Goal: Task Accomplishment & Management: Complete application form

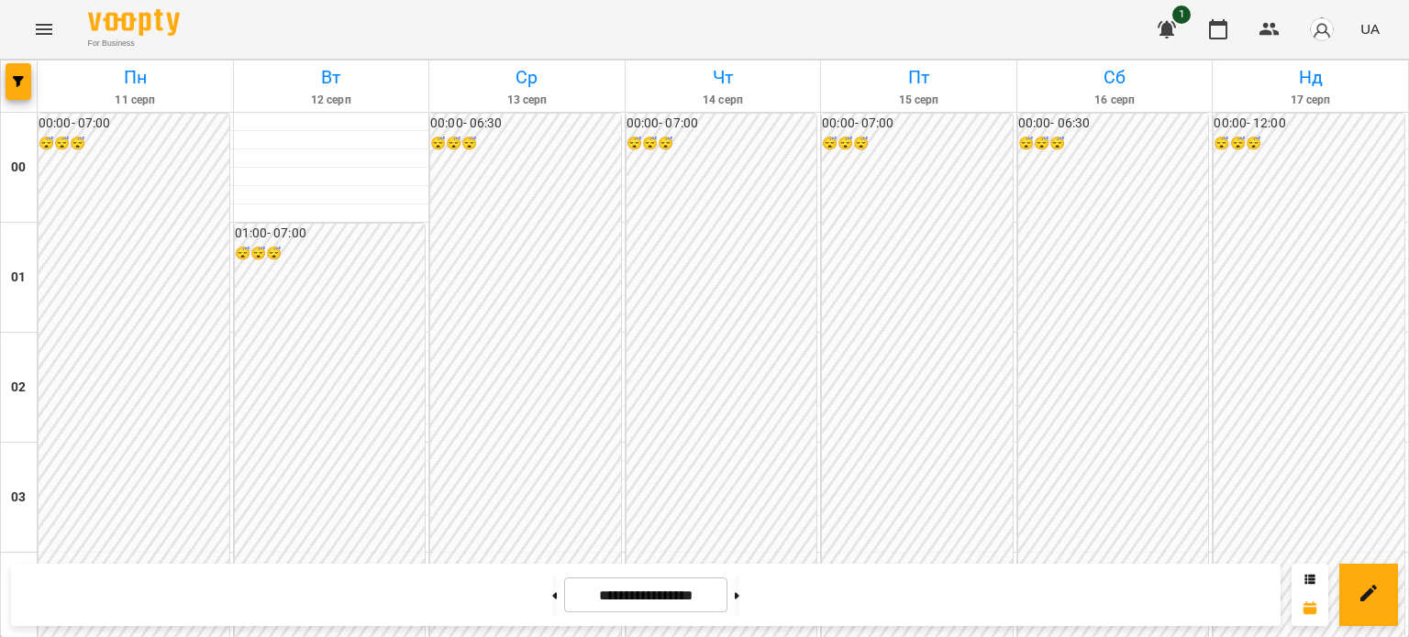
scroll to position [1009, 0]
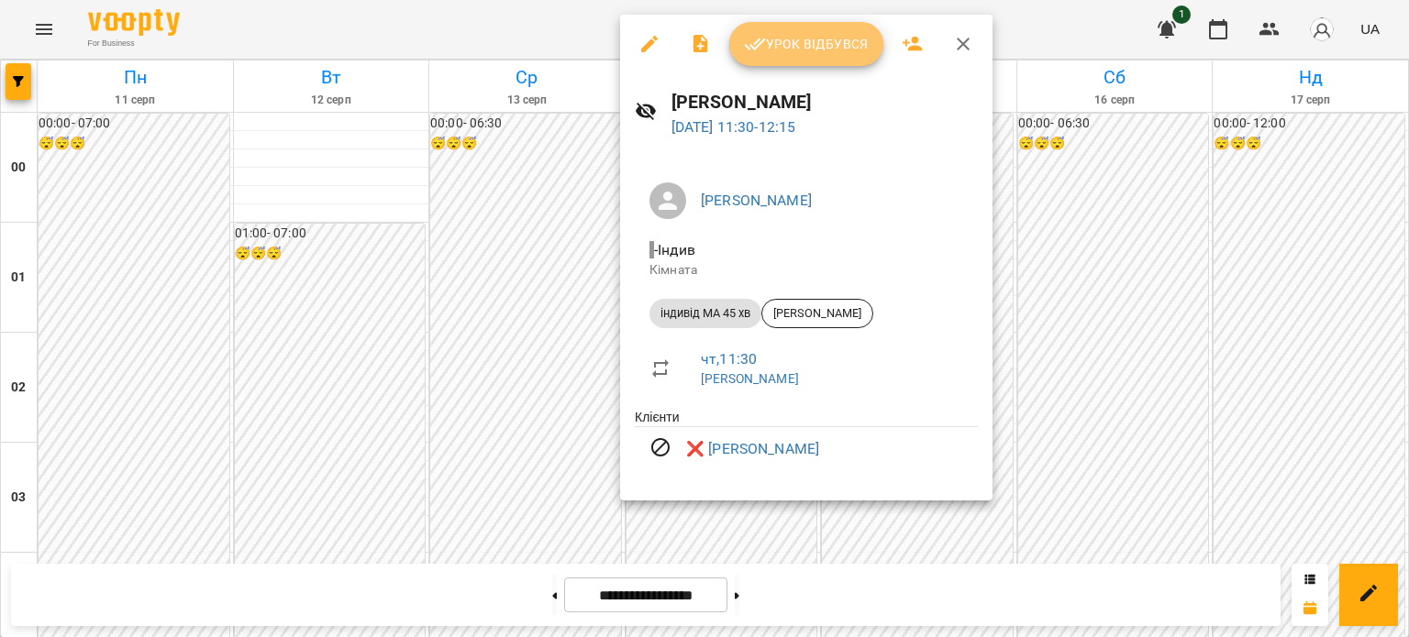
click at [818, 43] on span "Урок відбувся" at bounding box center [806, 44] width 125 height 22
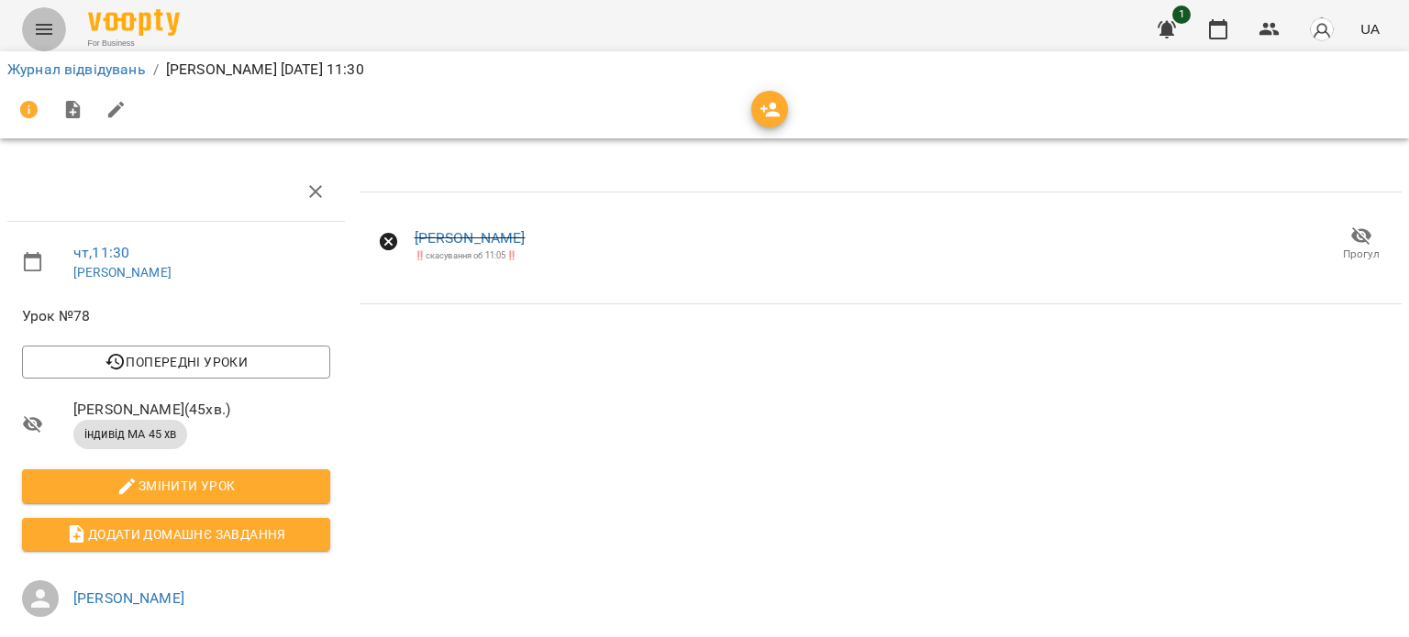
click at [46, 31] on icon "Menu" at bounding box center [44, 29] width 22 height 22
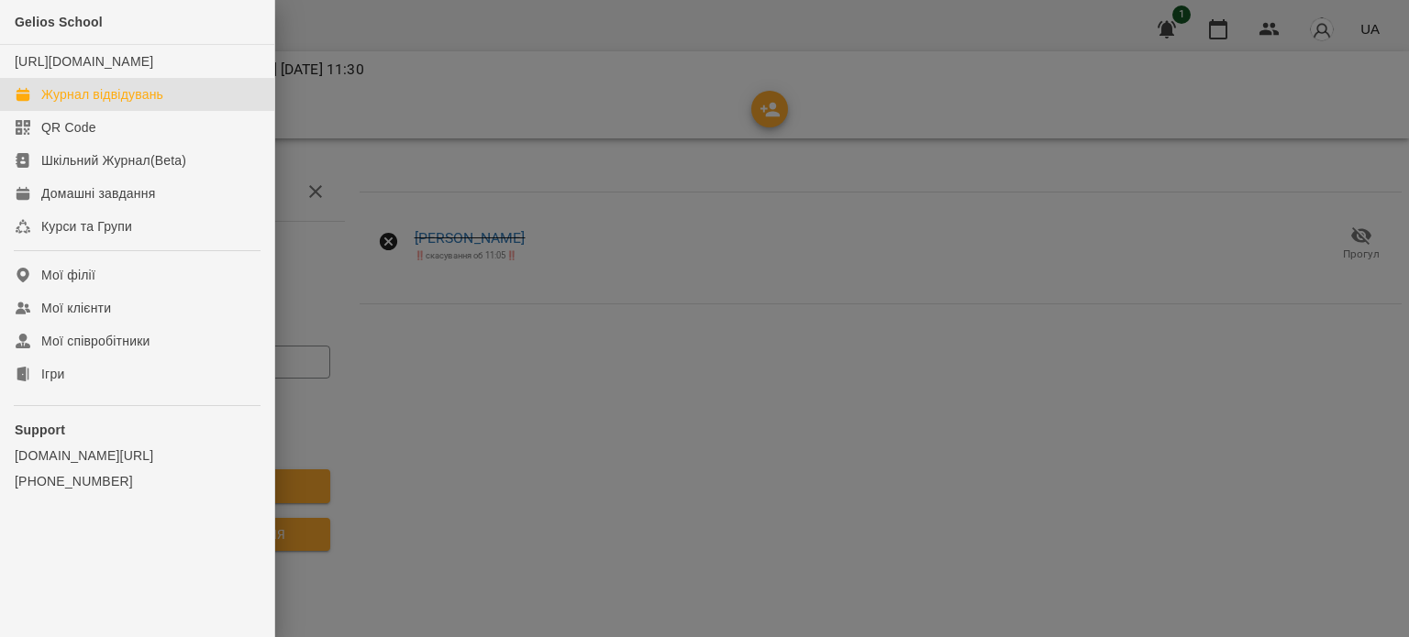
click at [92, 104] on div "Журнал відвідувань" at bounding box center [102, 94] width 122 height 18
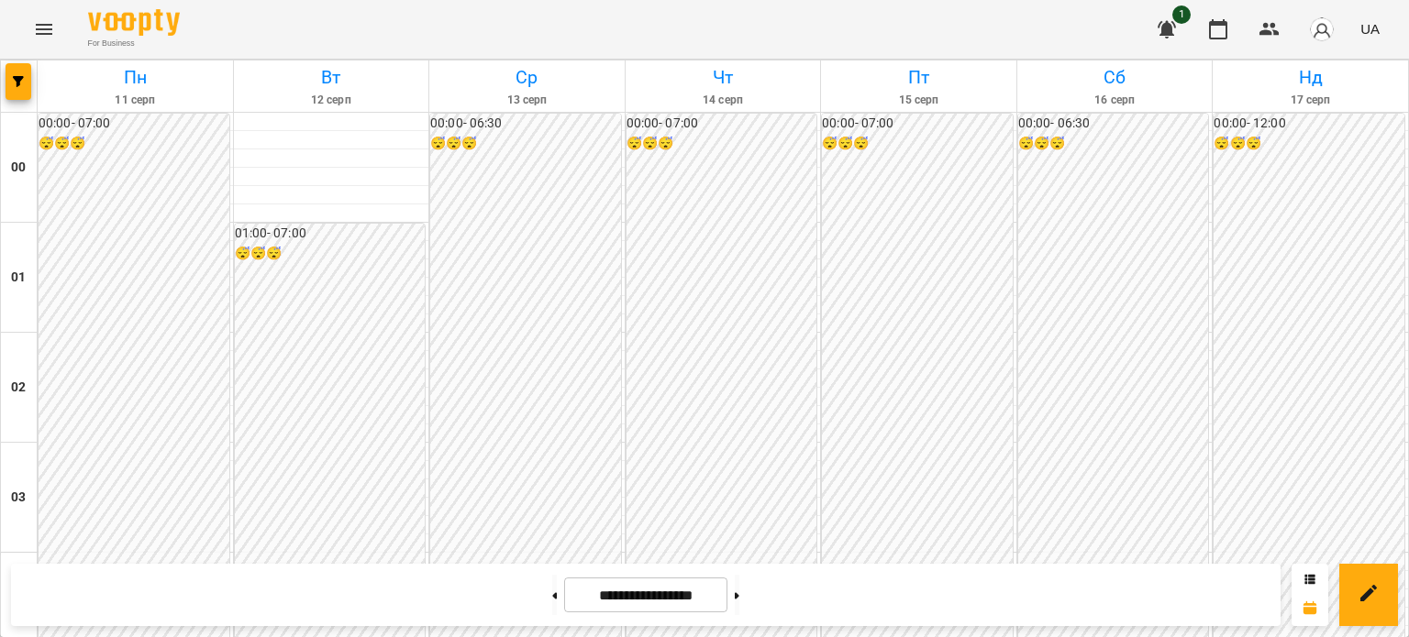
scroll to position [1834, 0]
click at [49, 32] on icon "Menu" at bounding box center [44, 29] width 22 height 22
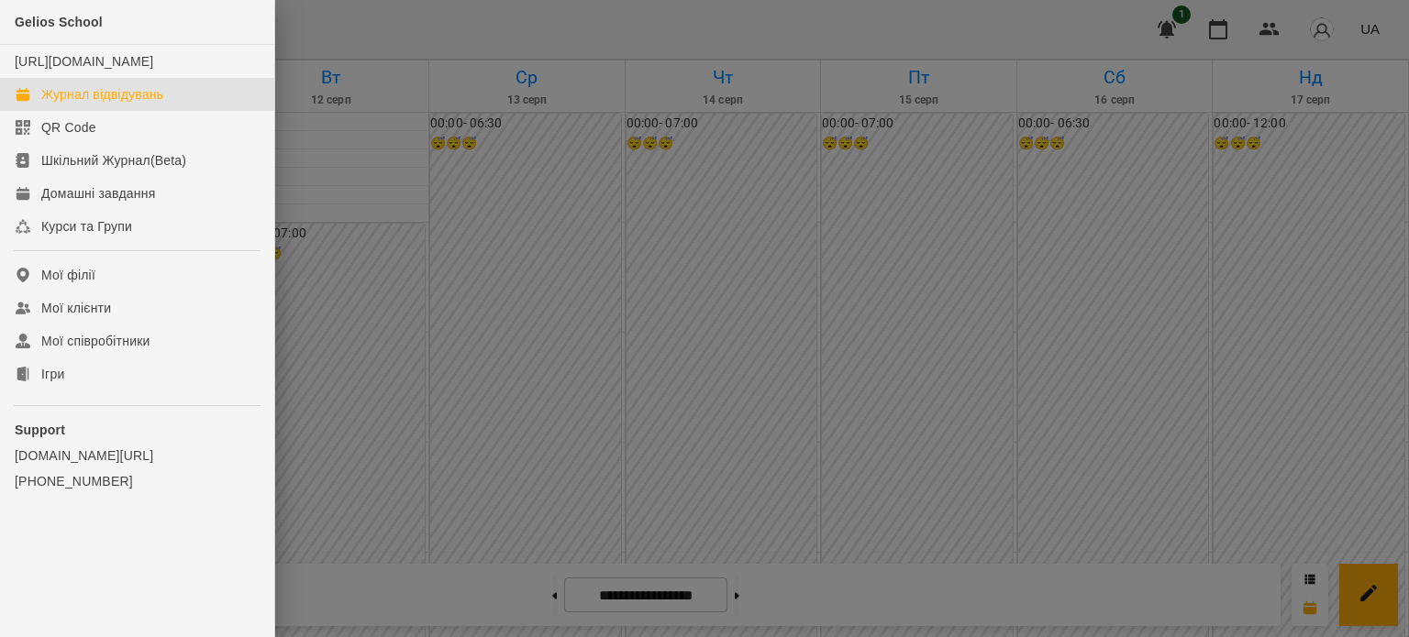
click at [1178, 457] on div at bounding box center [704, 318] width 1409 height 637
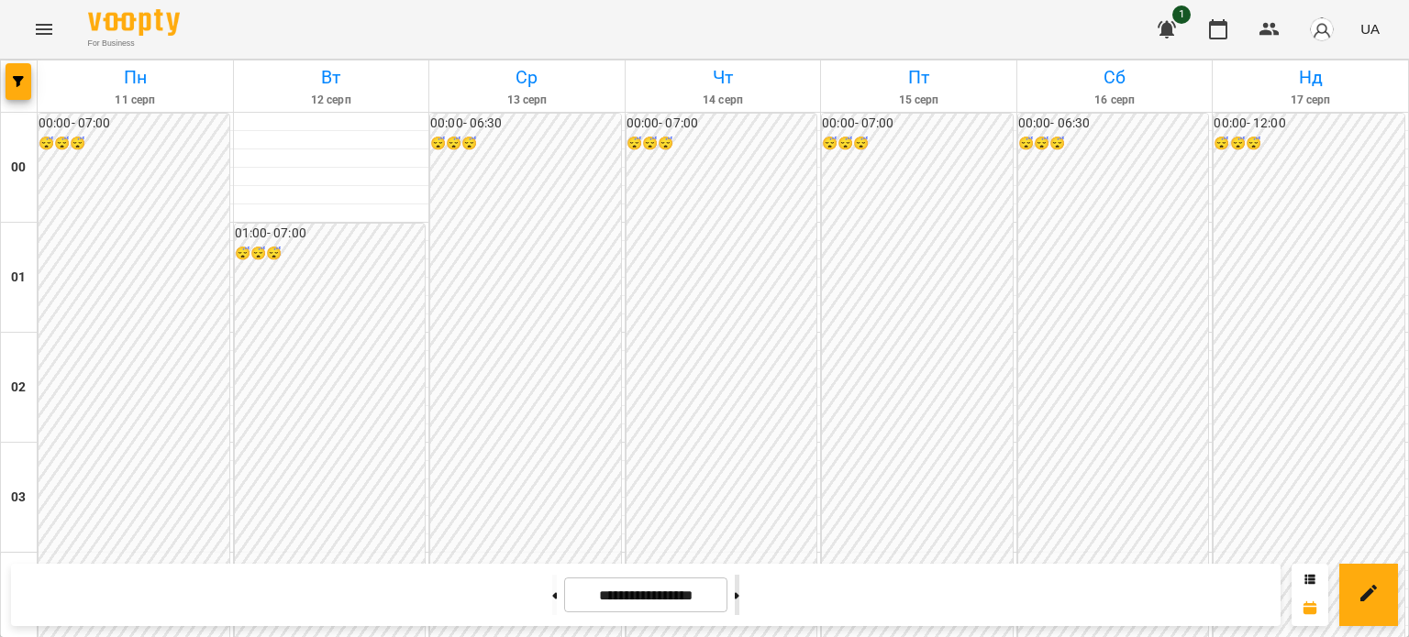
click at [739, 597] on button at bounding box center [737, 595] width 5 height 40
click at [552, 597] on button at bounding box center [554, 595] width 5 height 40
type input "**********"
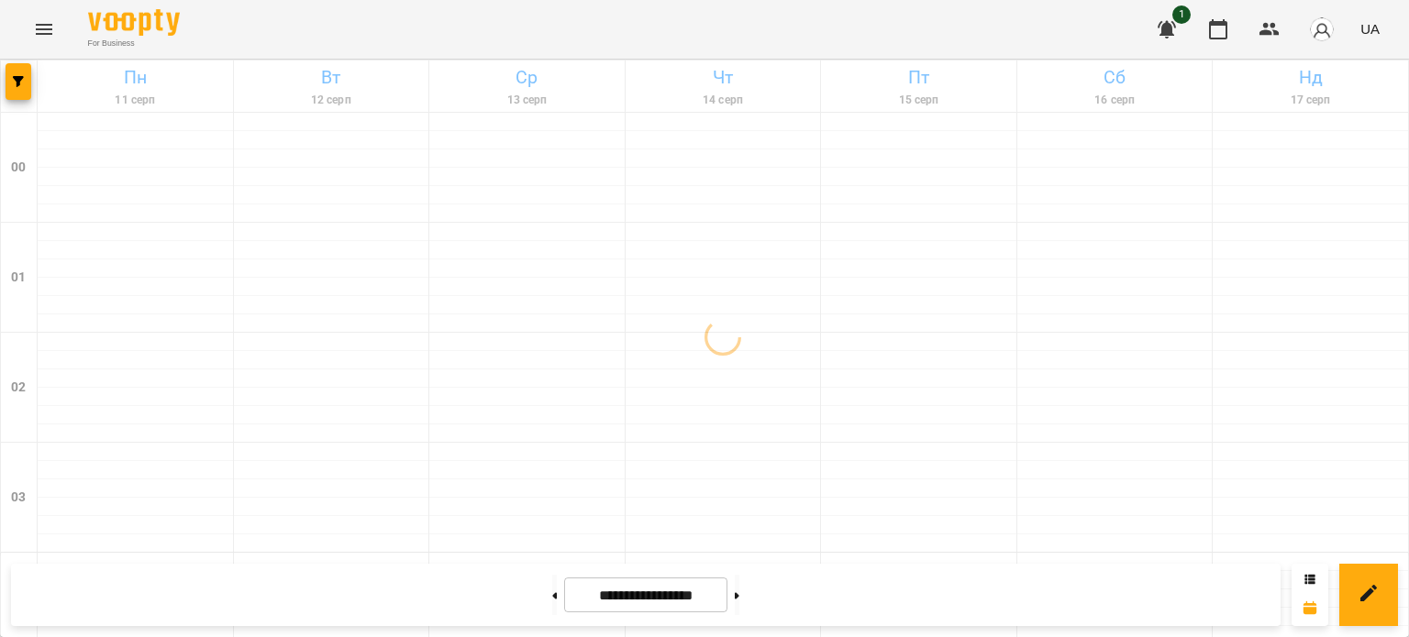
click at [49, 28] on icon "Menu" at bounding box center [44, 29] width 22 height 22
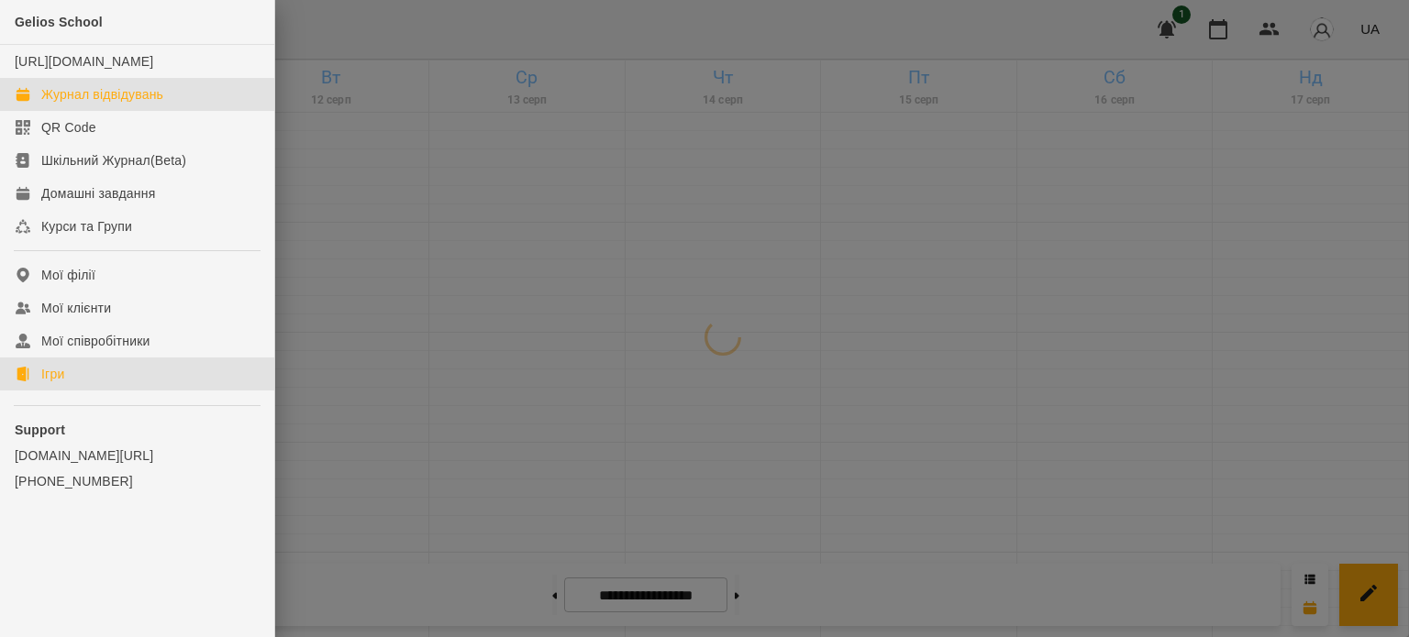
click at [61, 383] on div "Ігри" at bounding box center [52, 374] width 23 height 18
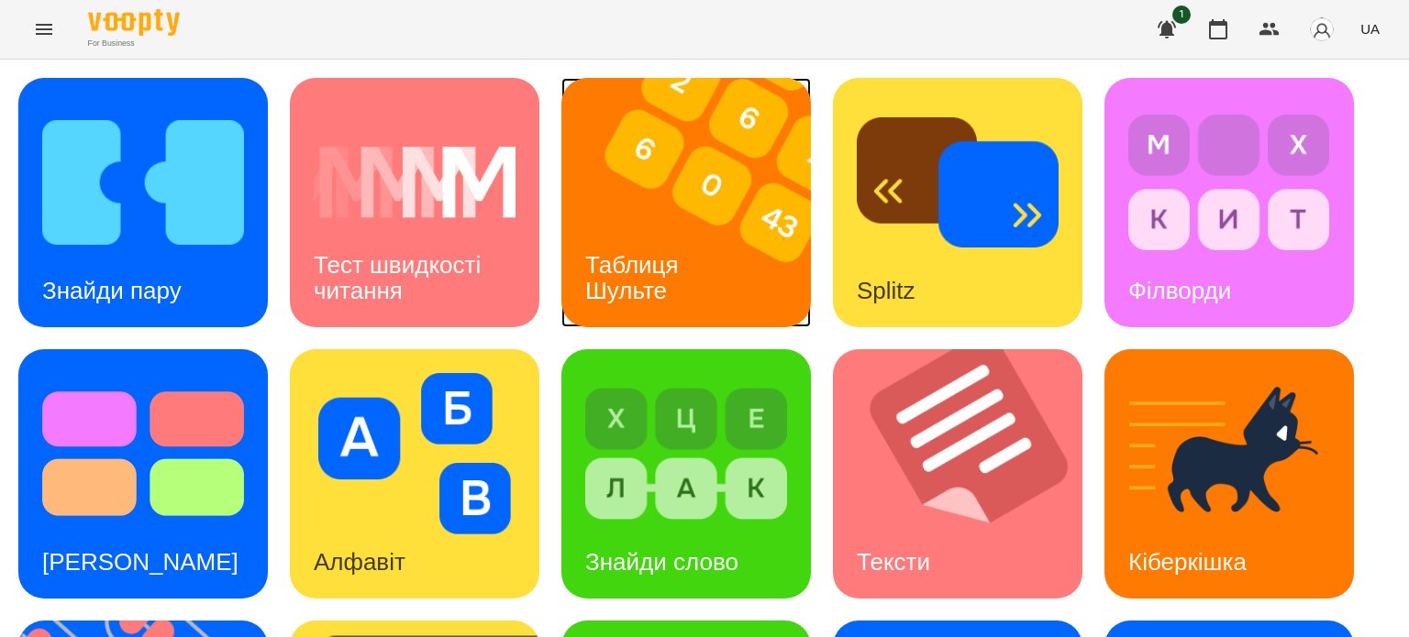
click at [682, 246] on div "Таблиця Шульте" at bounding box center [635, 278] width 148 height 98
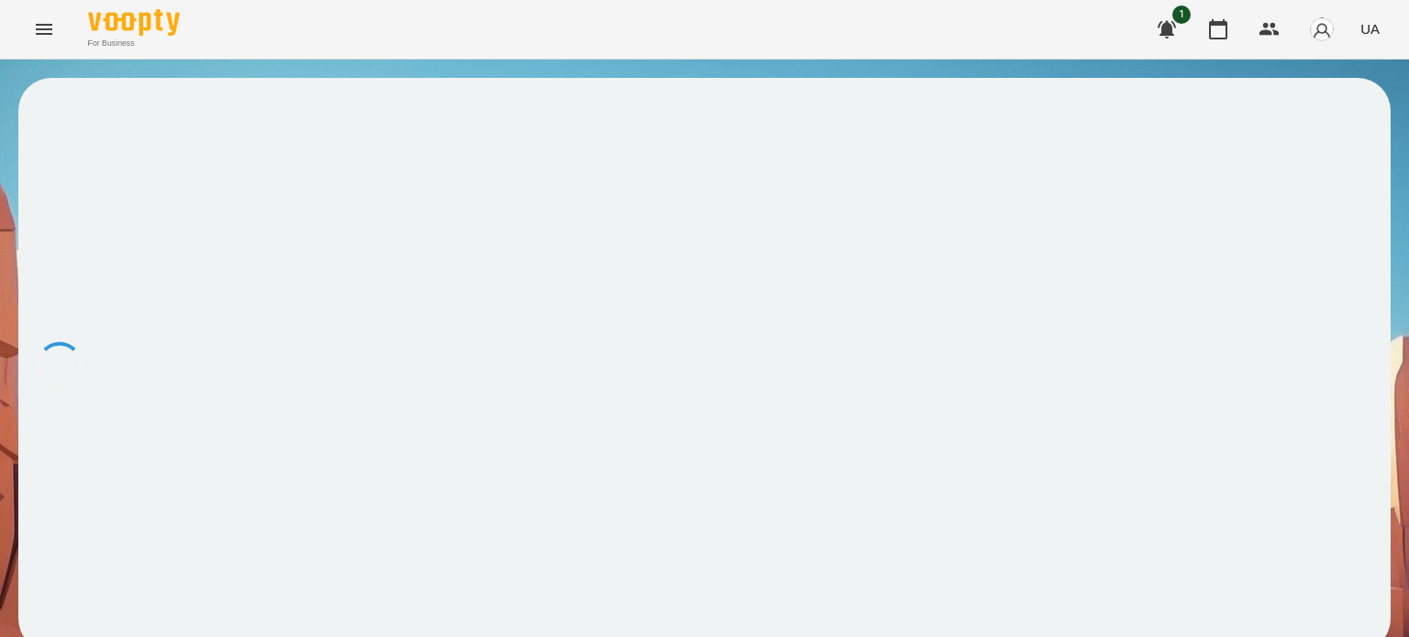
click at [682, 246] on div at bounding box center [704, 365] width 1372 height 574
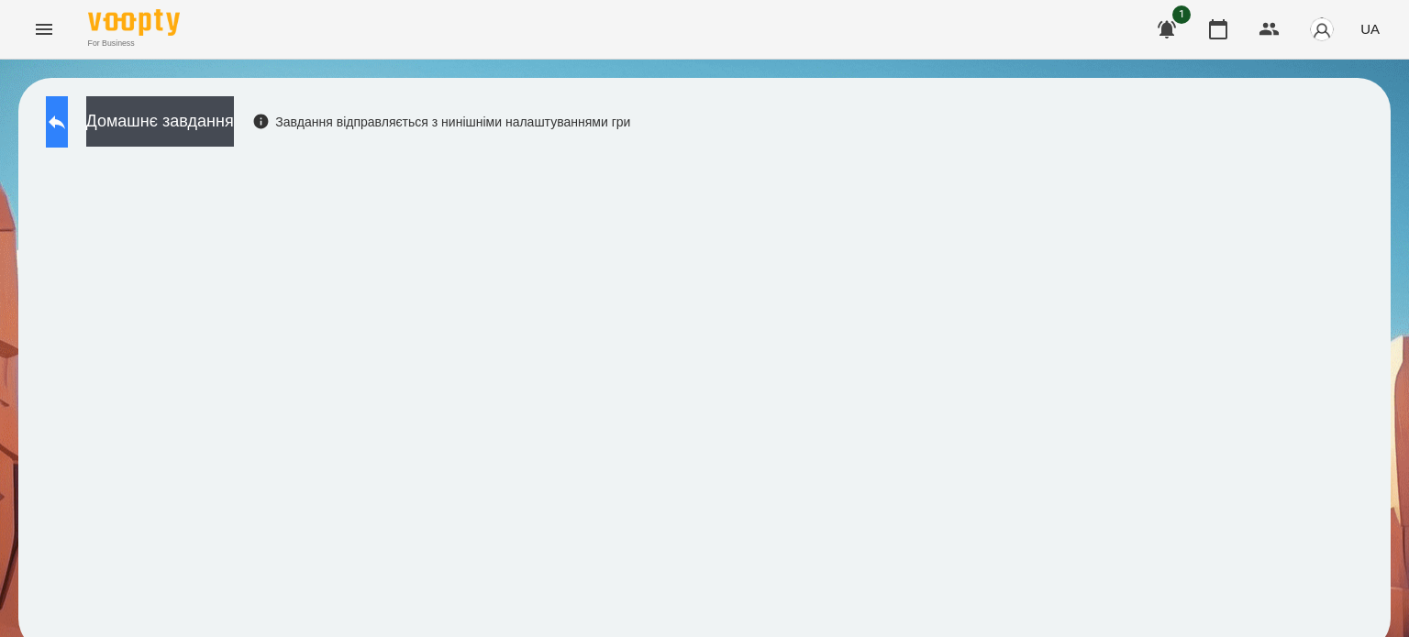
click at [68, 127] on icon at bounding box center [57, 122] width 22 height 22
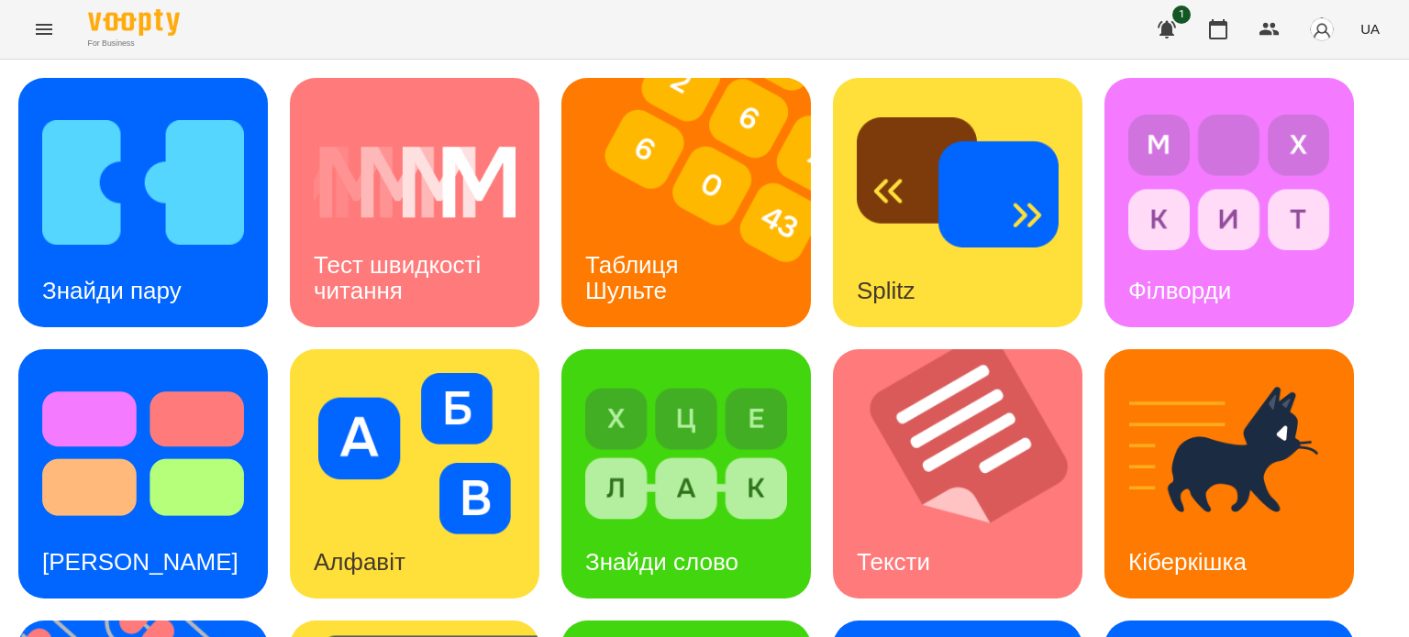
scroll to position [275, 0]
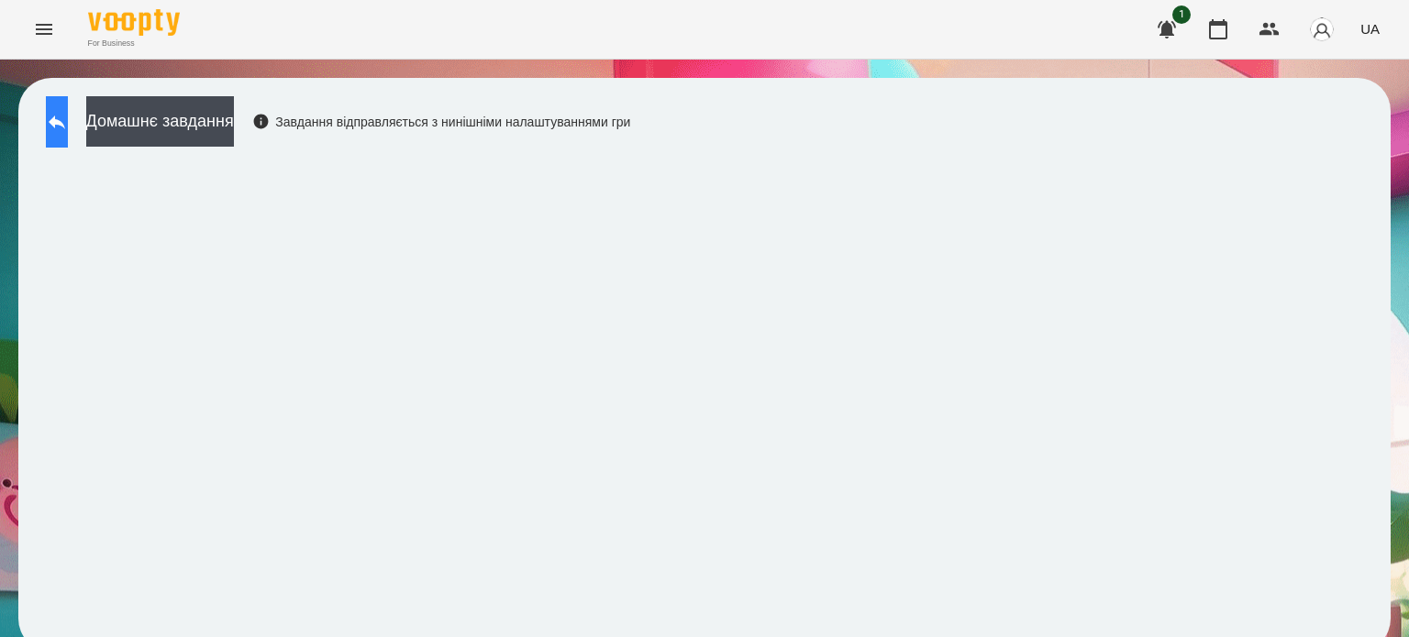
click at [65, 120] on icon at bounding box center [57, 123] width 17 height 14
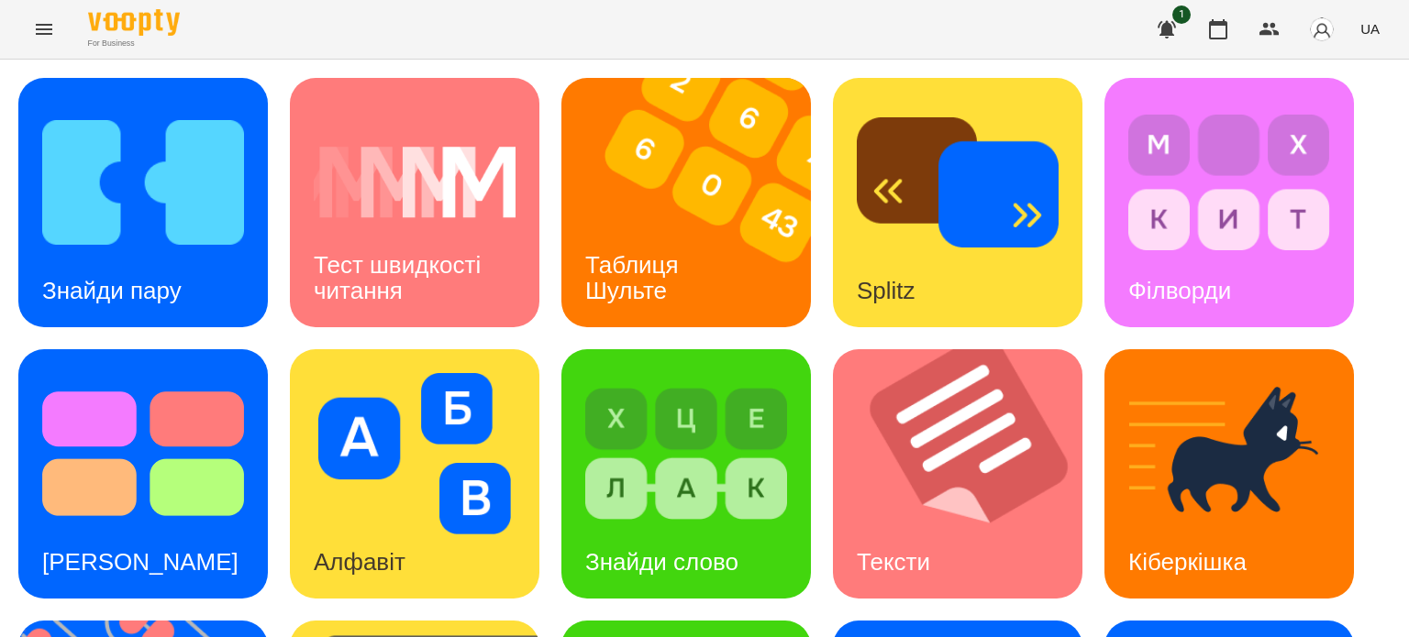
scroll to position [522, 0]
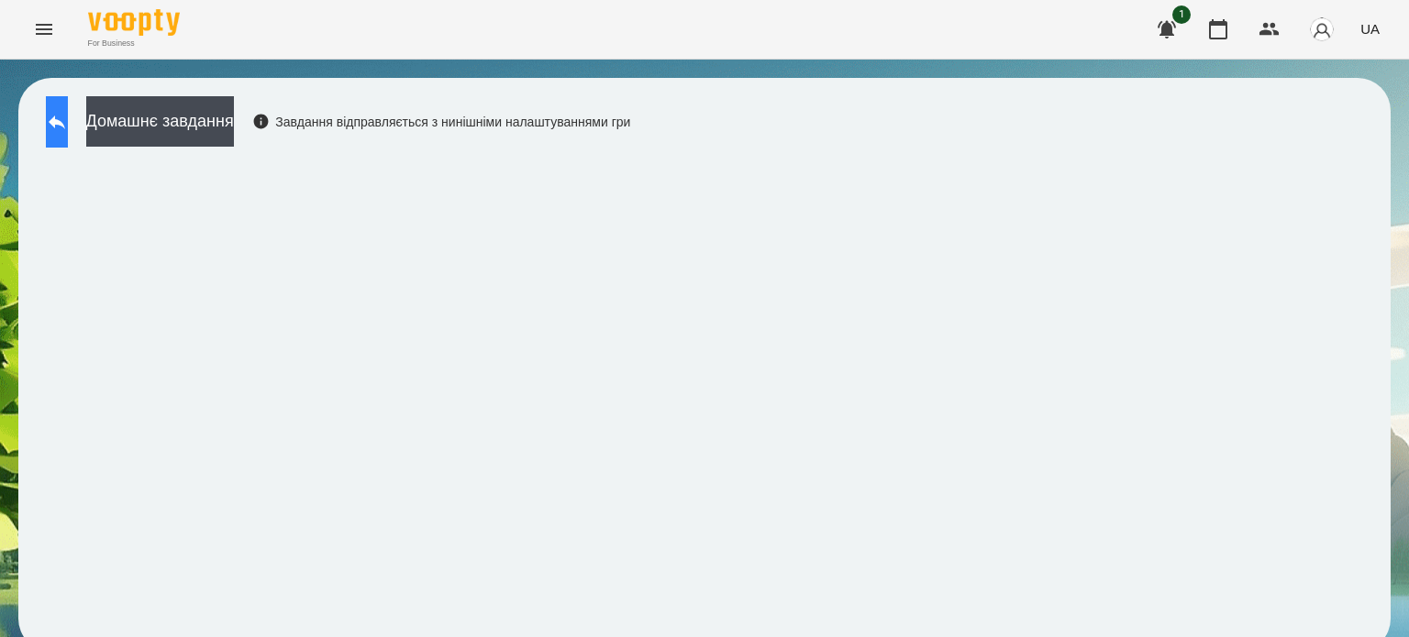
click at [68, 129] on icon at bounding box center [57, 122] width 22 height 22
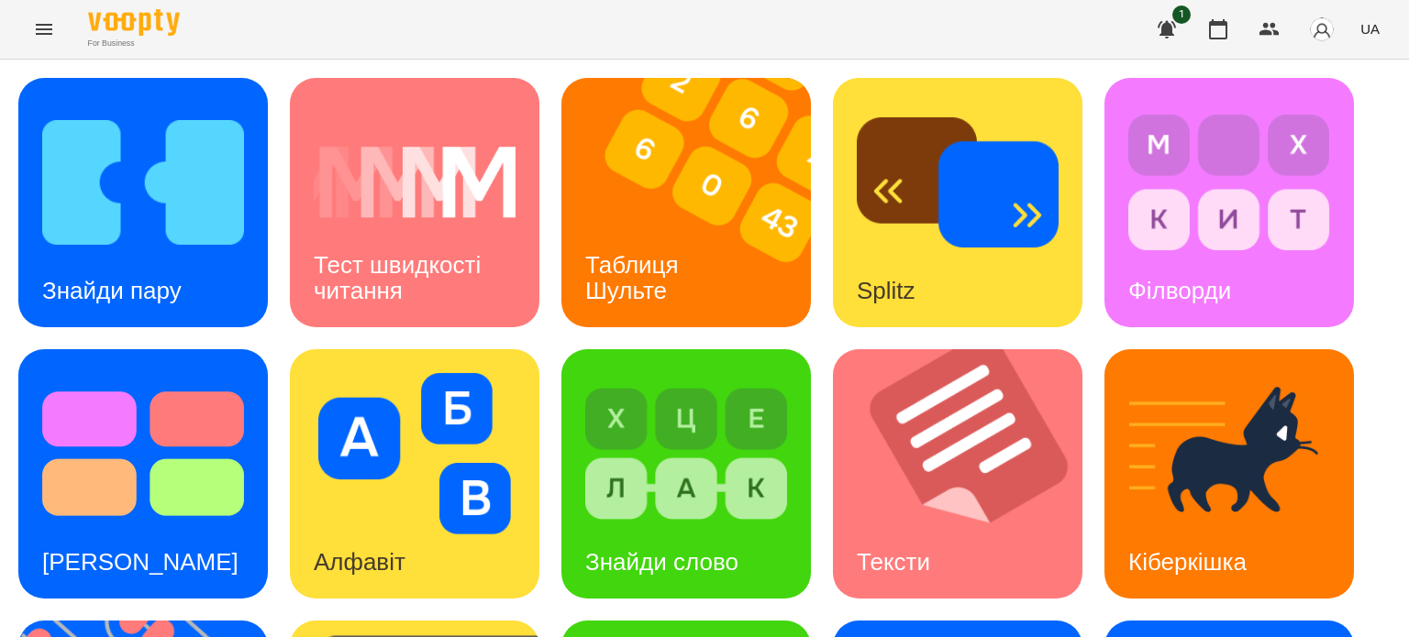
scroll to position [522, 0]
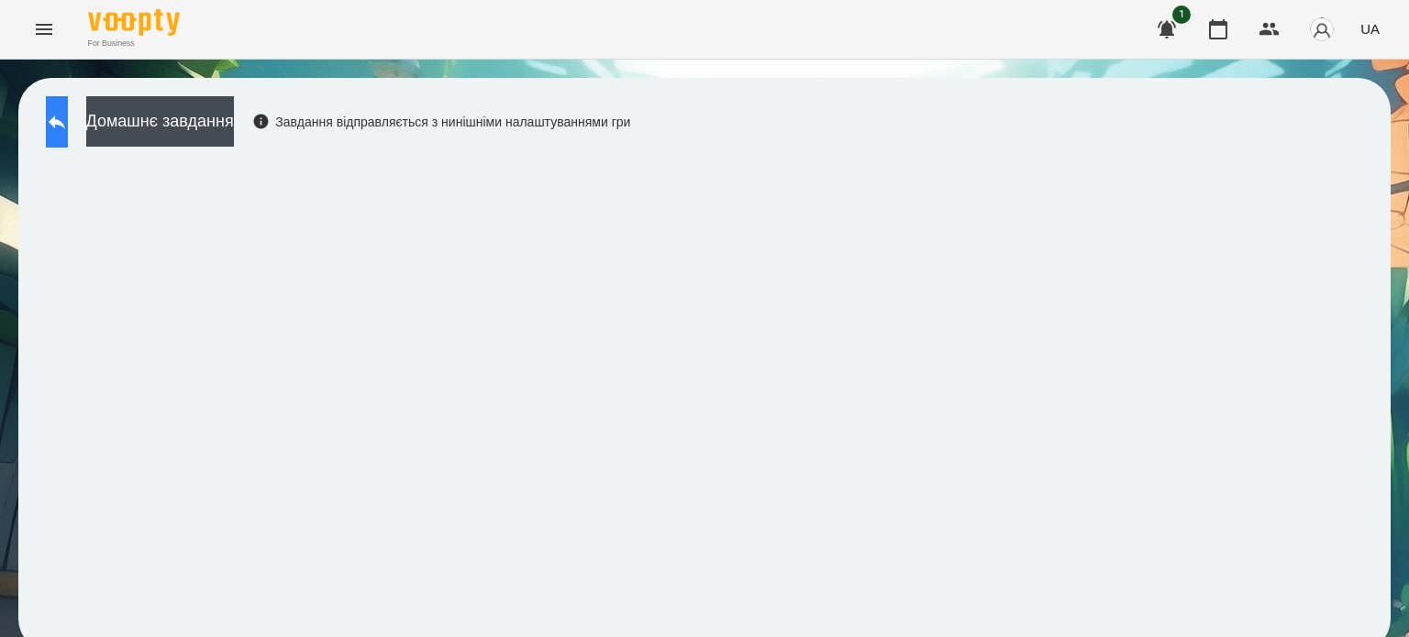
click at [68, 125] on icon at bounding box center [57, 122] width 22 height 22
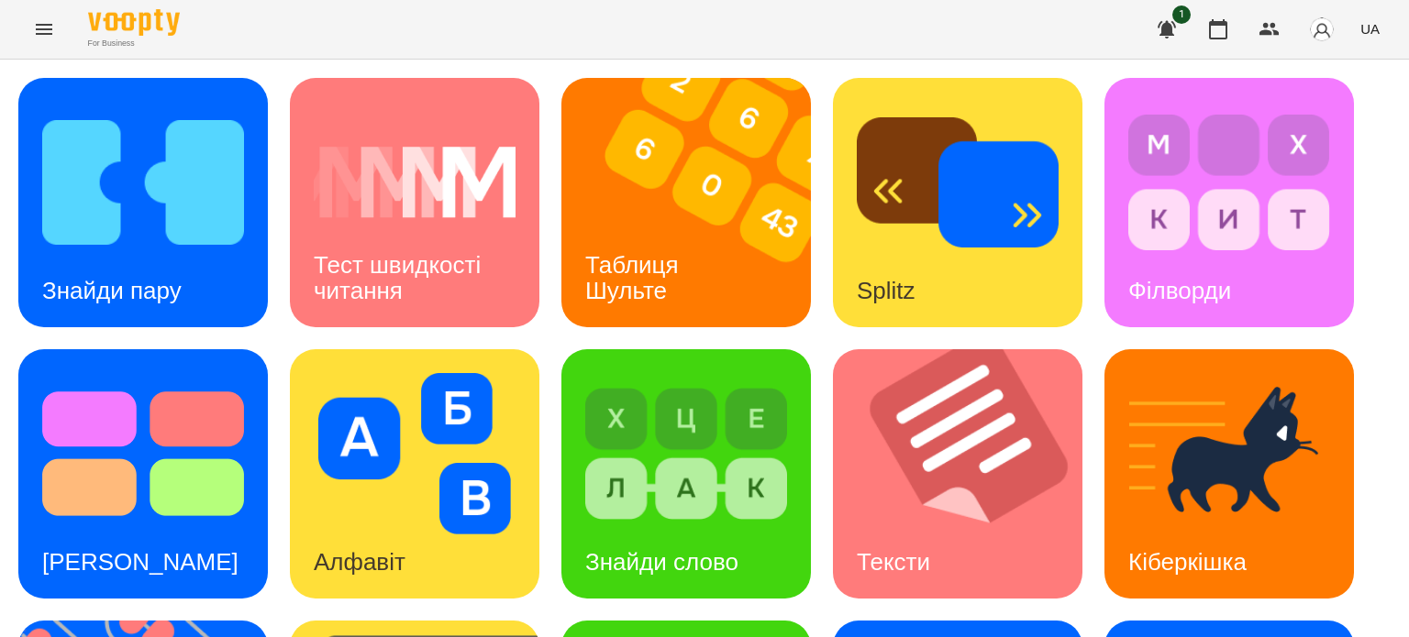
scroll to position [522, 0]
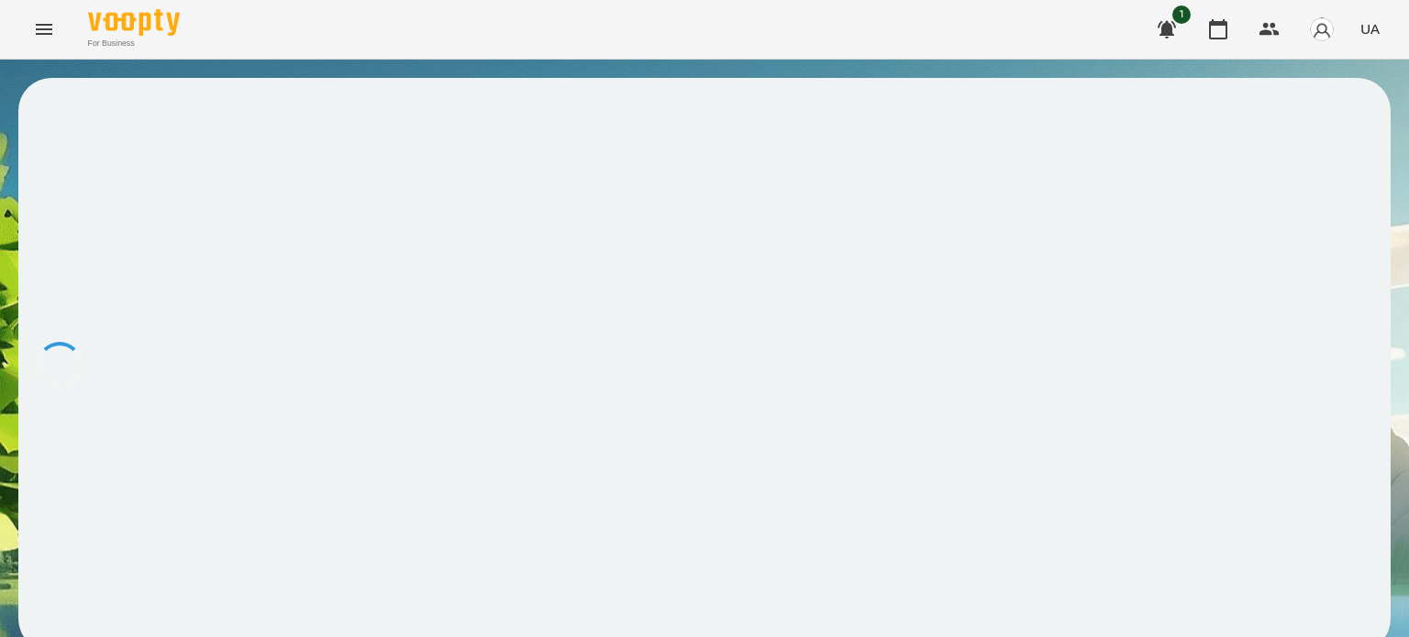
click at [176, 557] on div at bounding box center [704, 365] width 1372 height 574
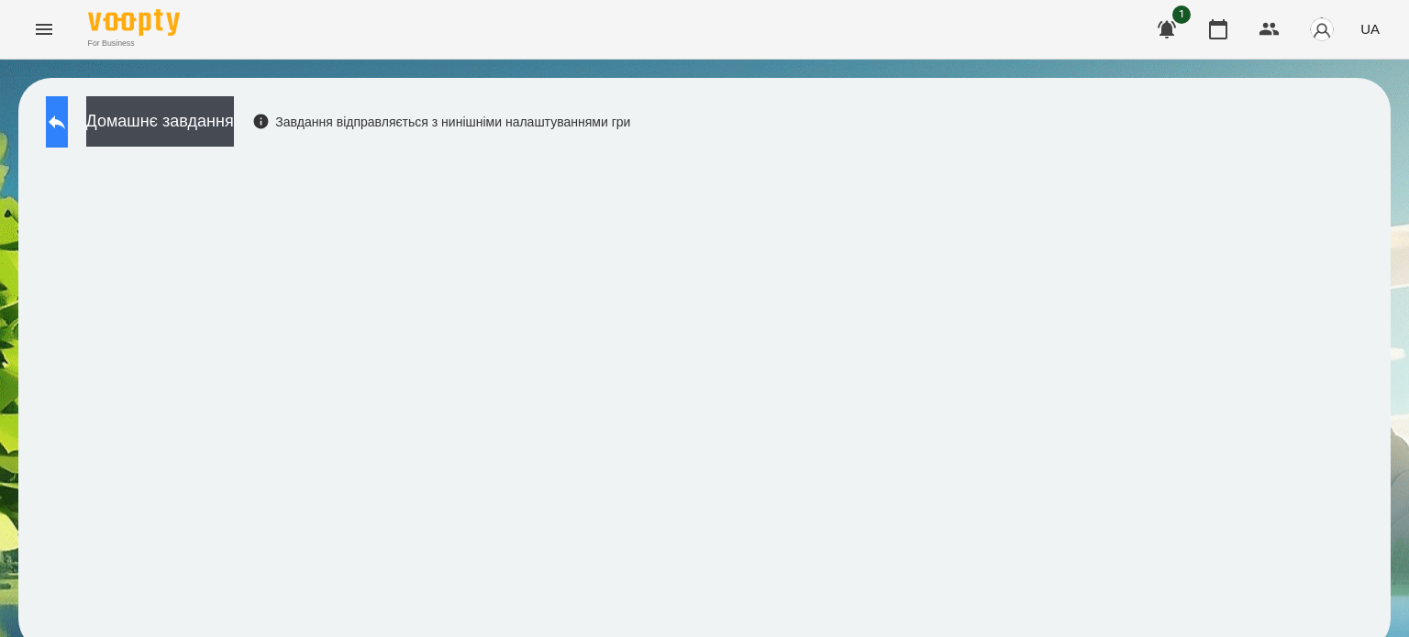
click at [68, 127] on icon at bounding box center [57, 122] width 22 height 22
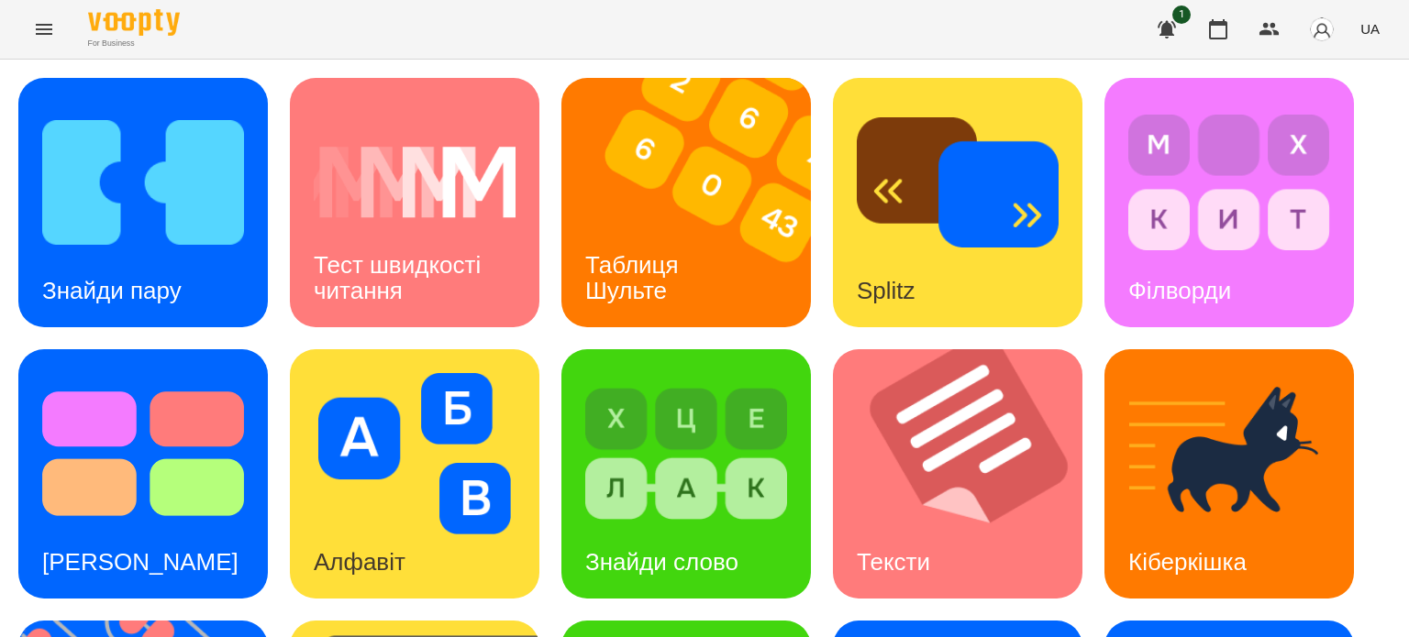
scroll to position [459, 0]
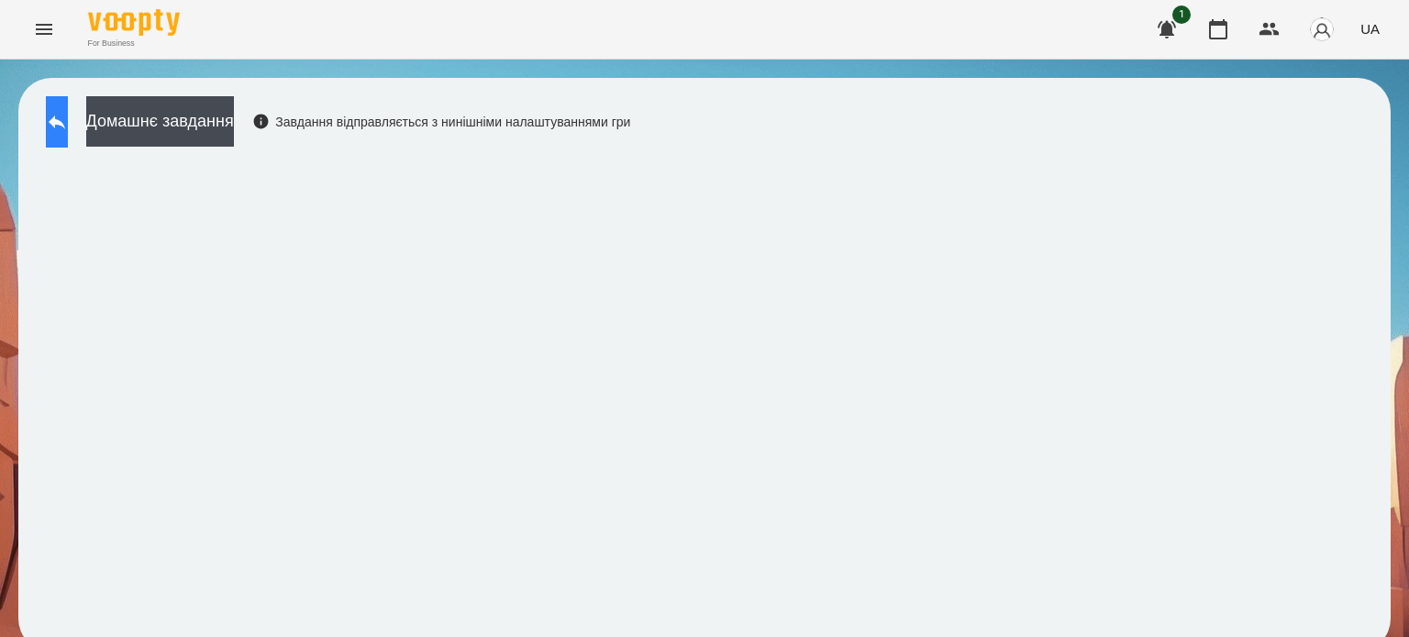
click at [68, 118] on button at bounding box center [57, 121] width 22 height 51
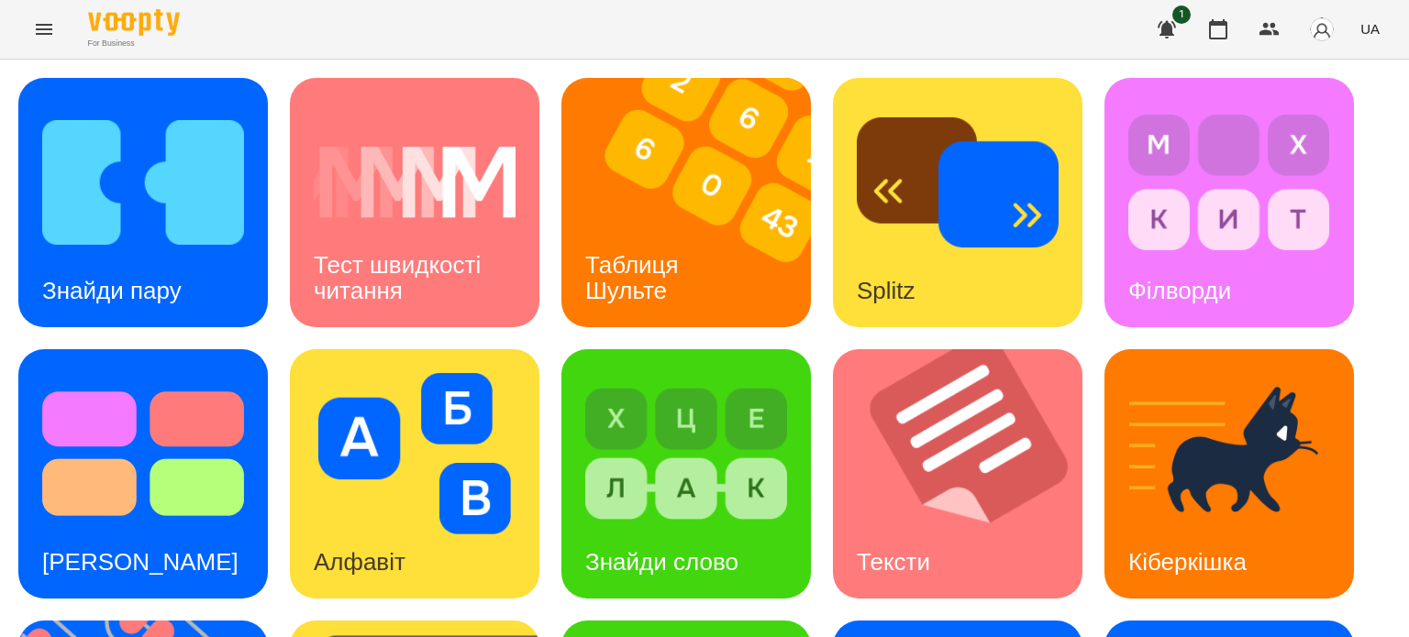
scroll to position [367, 0]
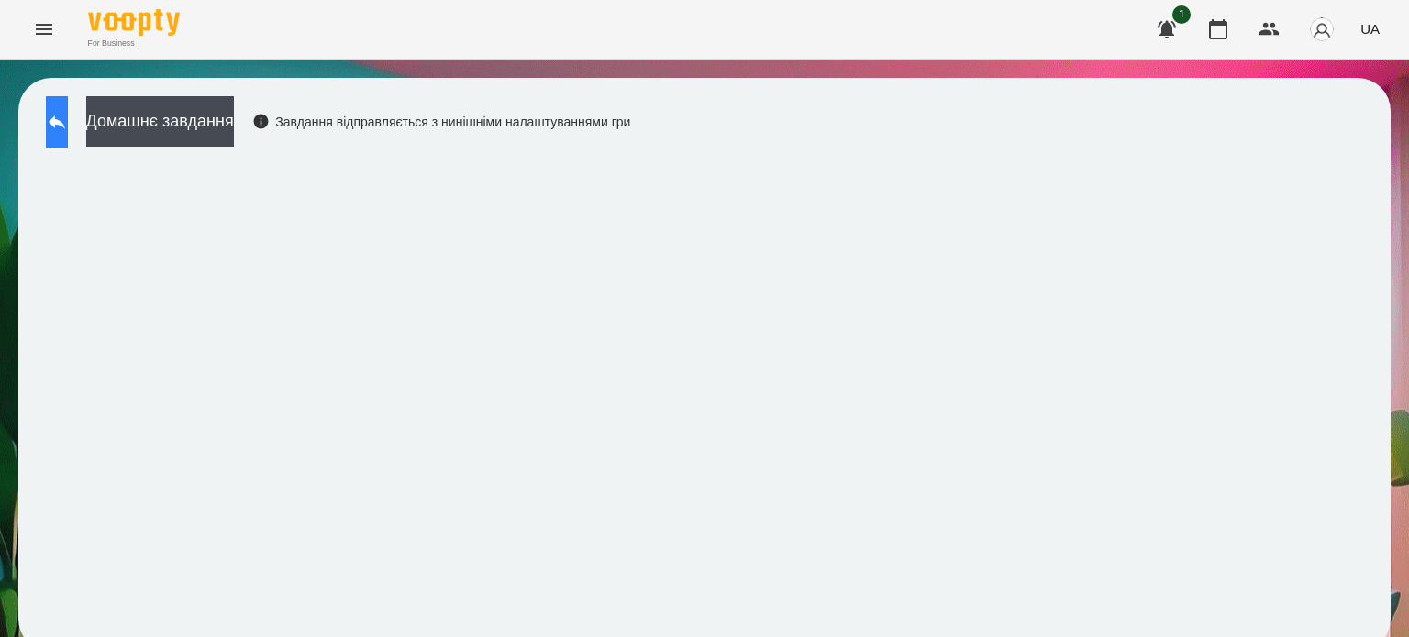
click at [68, 116] on button at bounding box center [57, 121] width 22 height 51
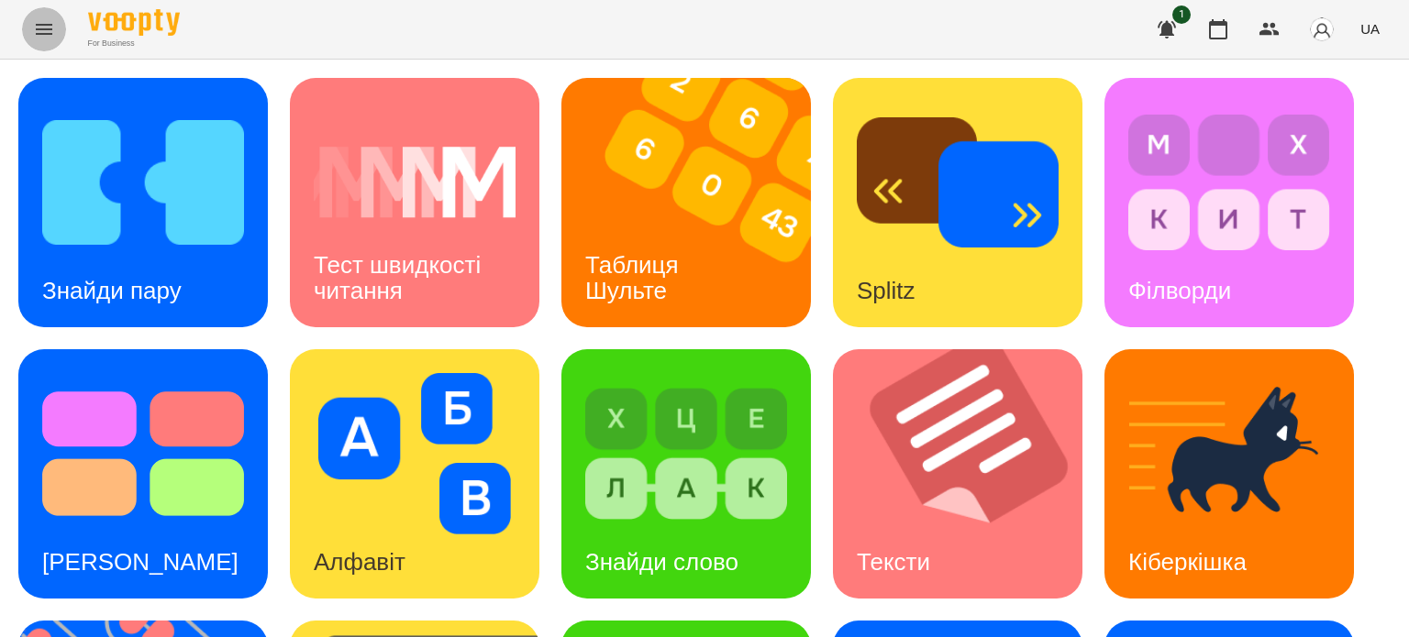
click at [44, 27] on icon "Menu" at bounding box center [44, 29] width 22 height 22
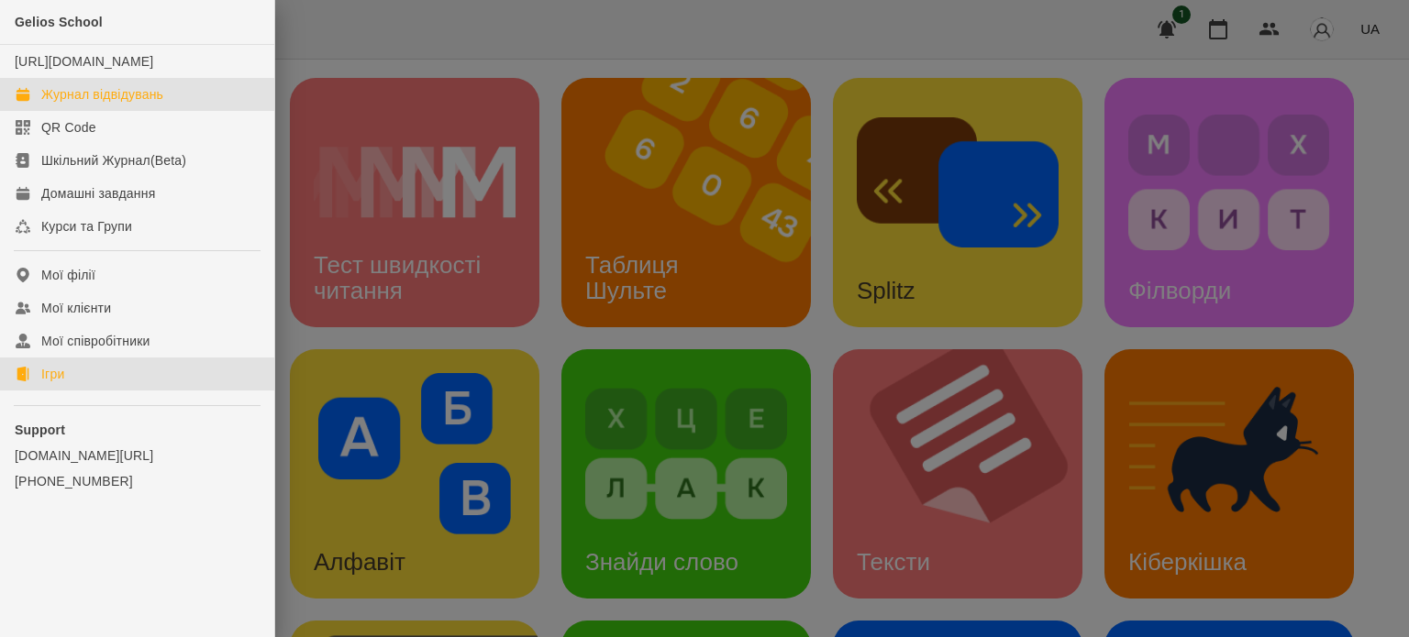
click at [111, 104] on div "Журнал відвідувань" at bounding box center [102, 94] width 122 height 18
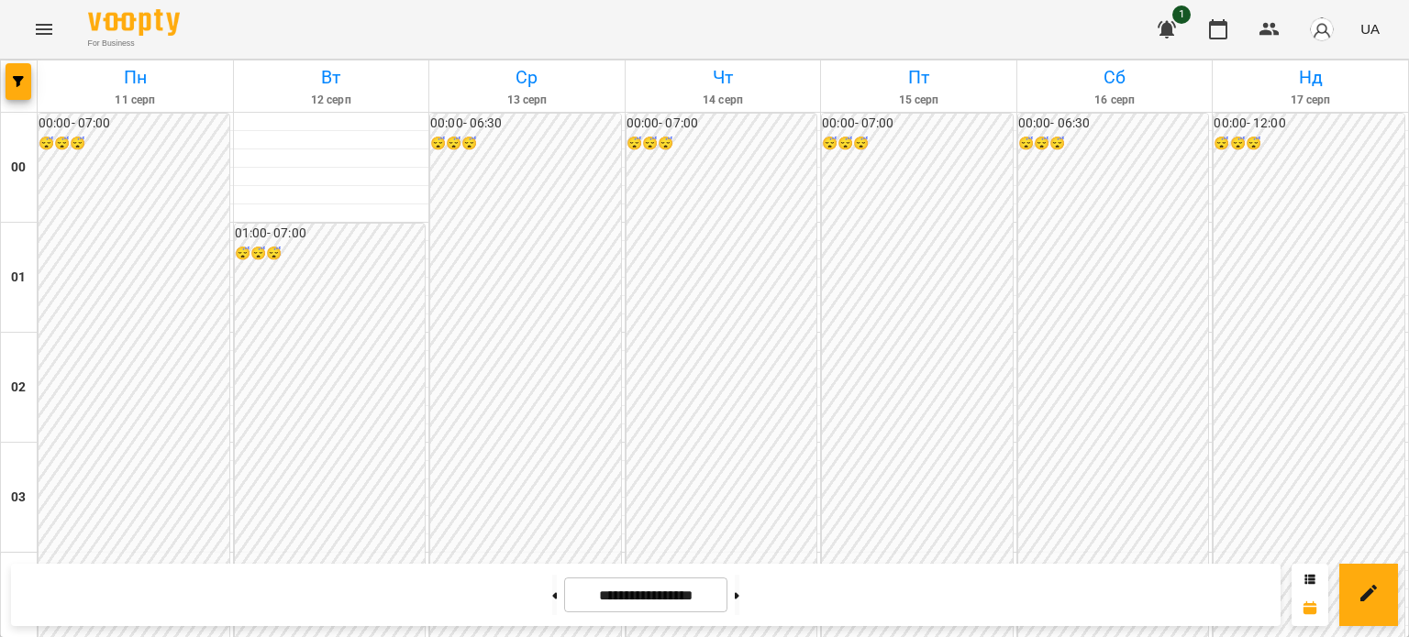
scroll to position [1743, 0]
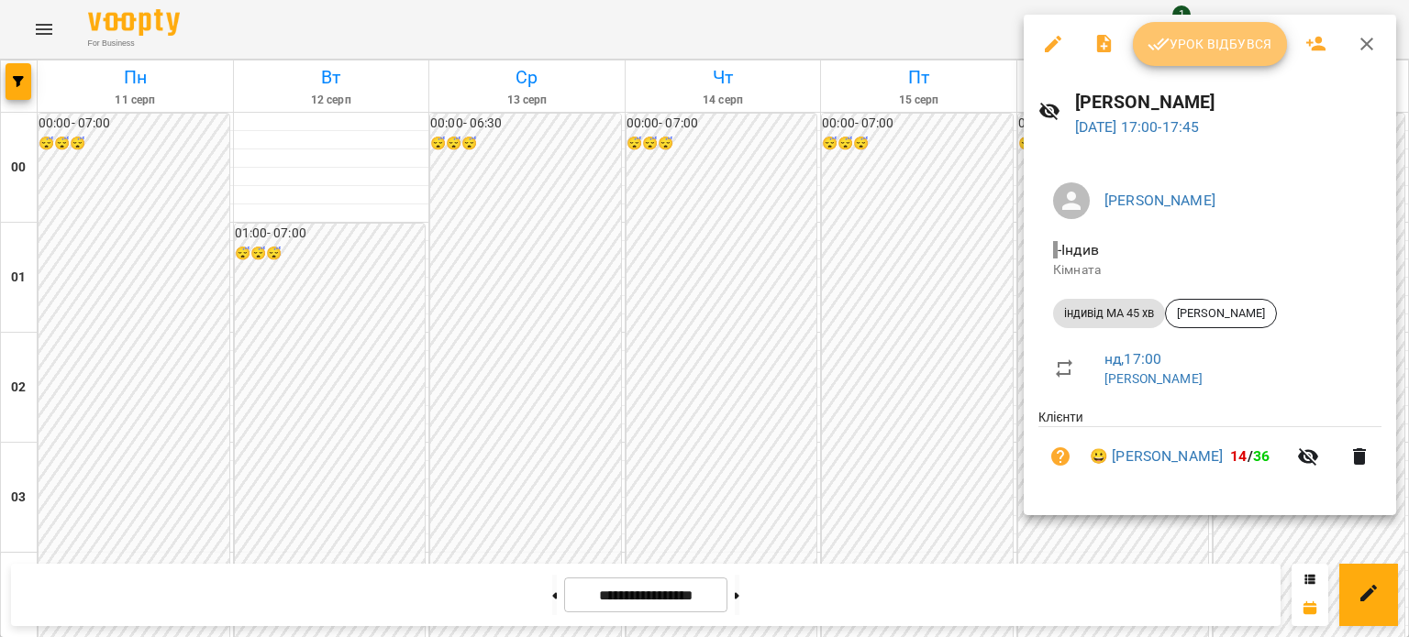
click at [1225, 42] on span "Урок відбувся" at bounding box center [1209, 44] width 125 height 22
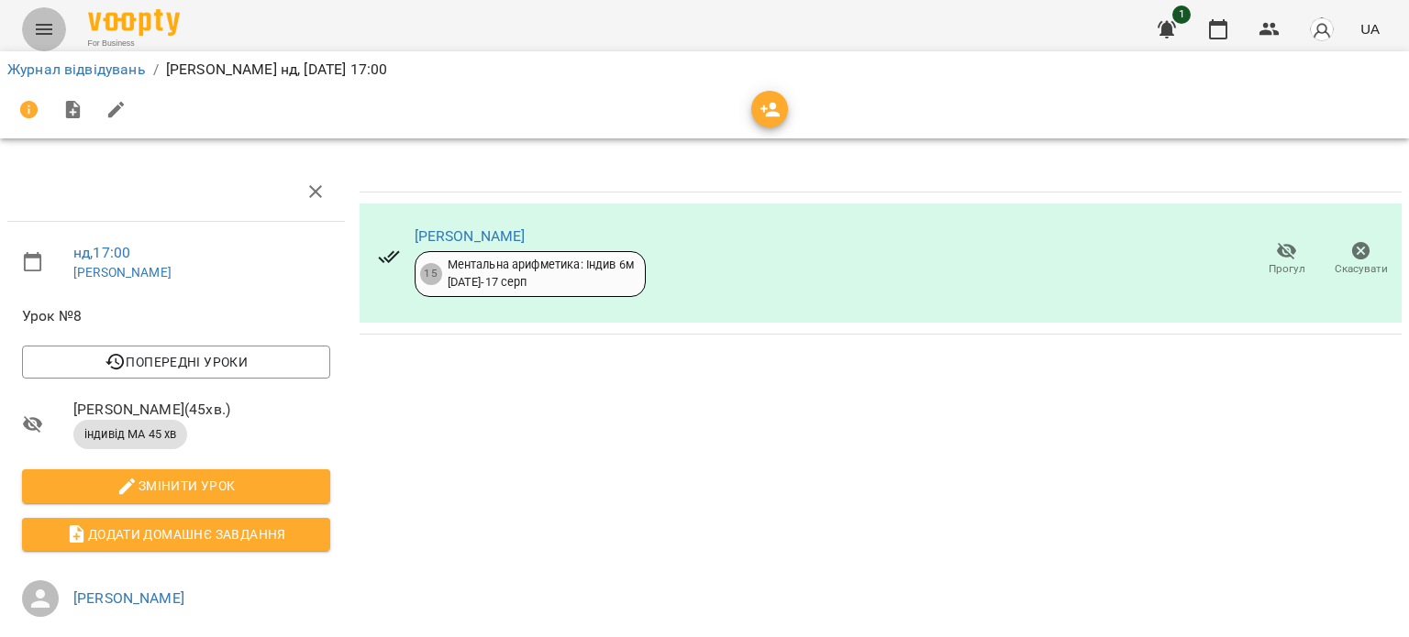
click at [45, 25] on icon "Menu" at bounding box center [44, 29] width 17 height 11
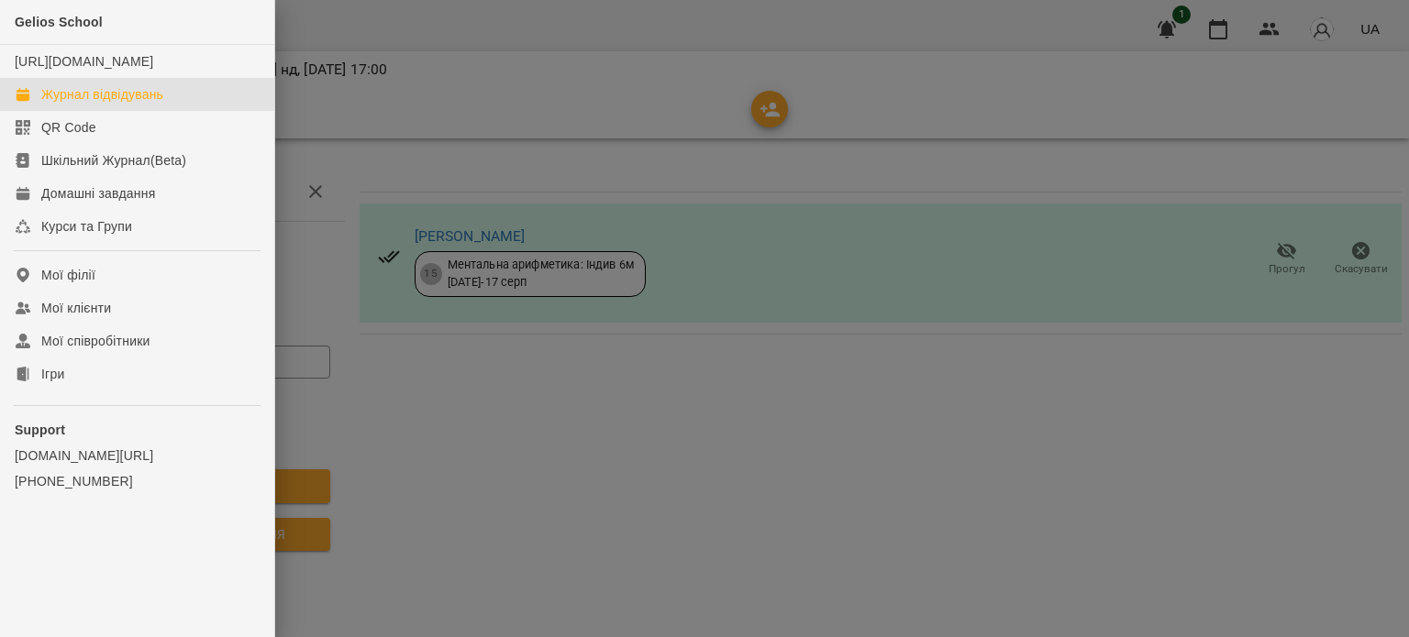
click at [111, 104] on div "Журнал відвідувань" at bounding box center [102, 94] width 122 height 18
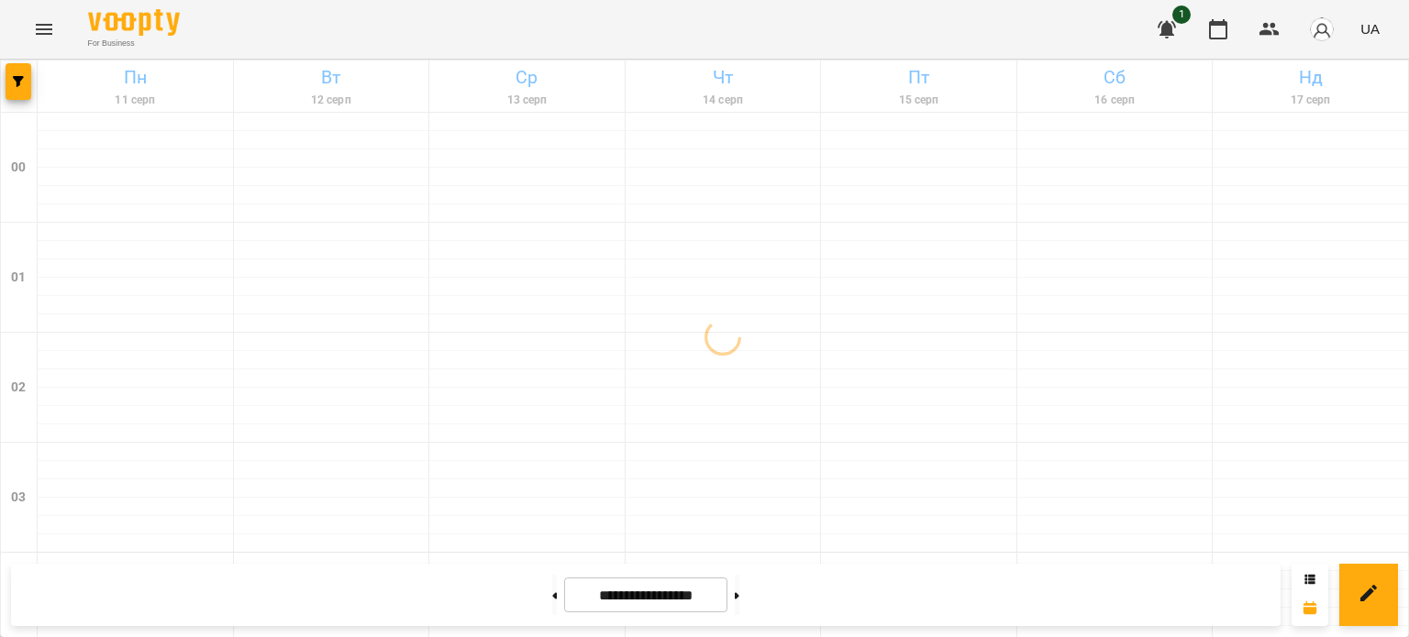
click at [45, 31] on icon "Menu" at bounding box center [44, 29] width 22 height 22
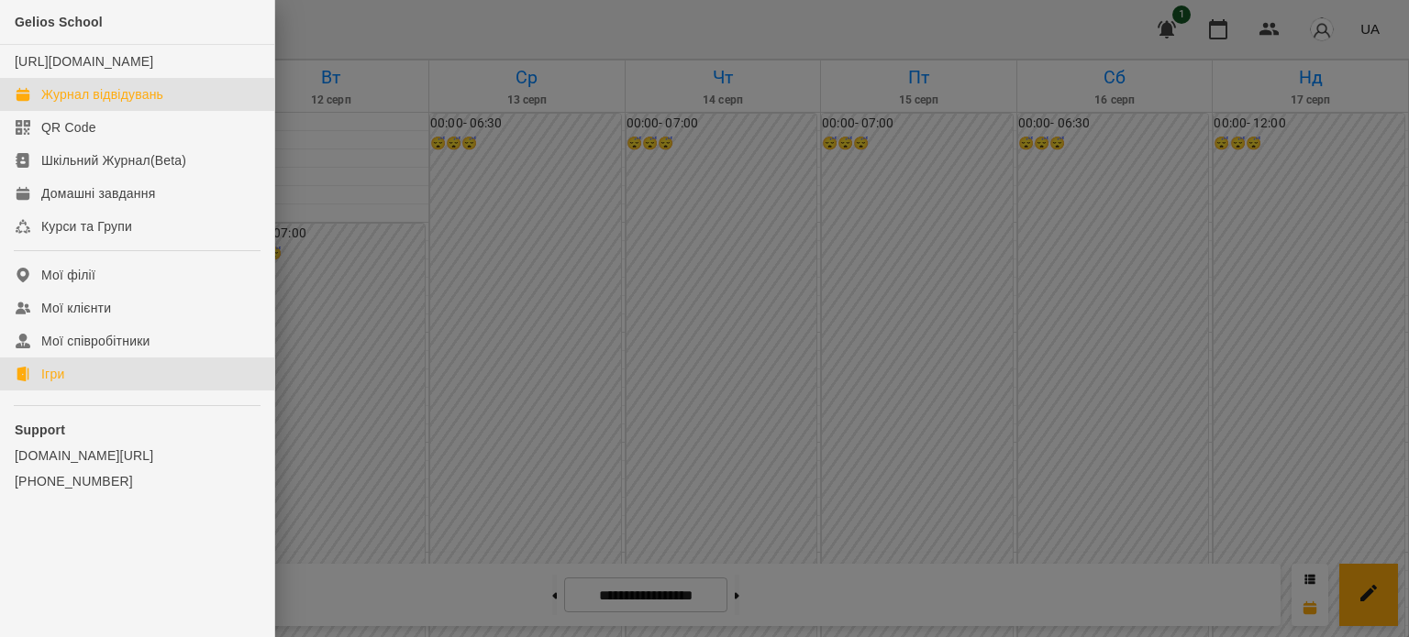
click at [64, 383] on div "Ігри" at bounding box center [52, 374] width 23 height 18
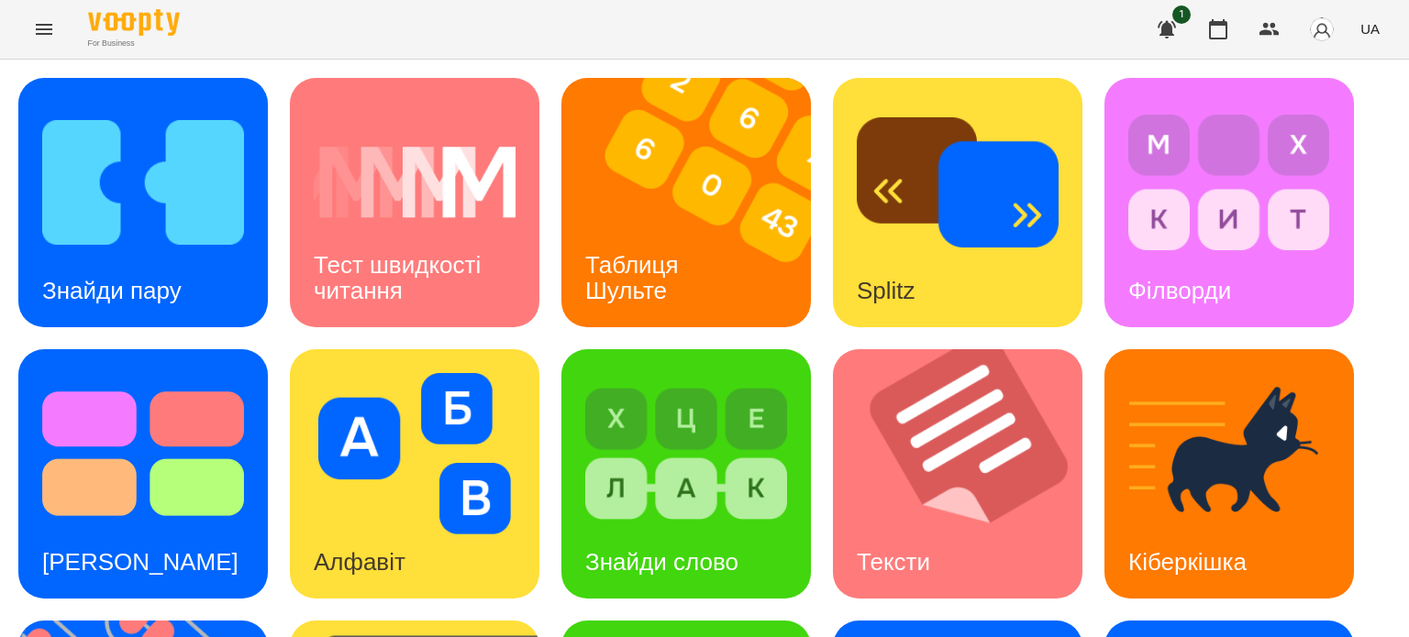
scroll to position [522, 0]
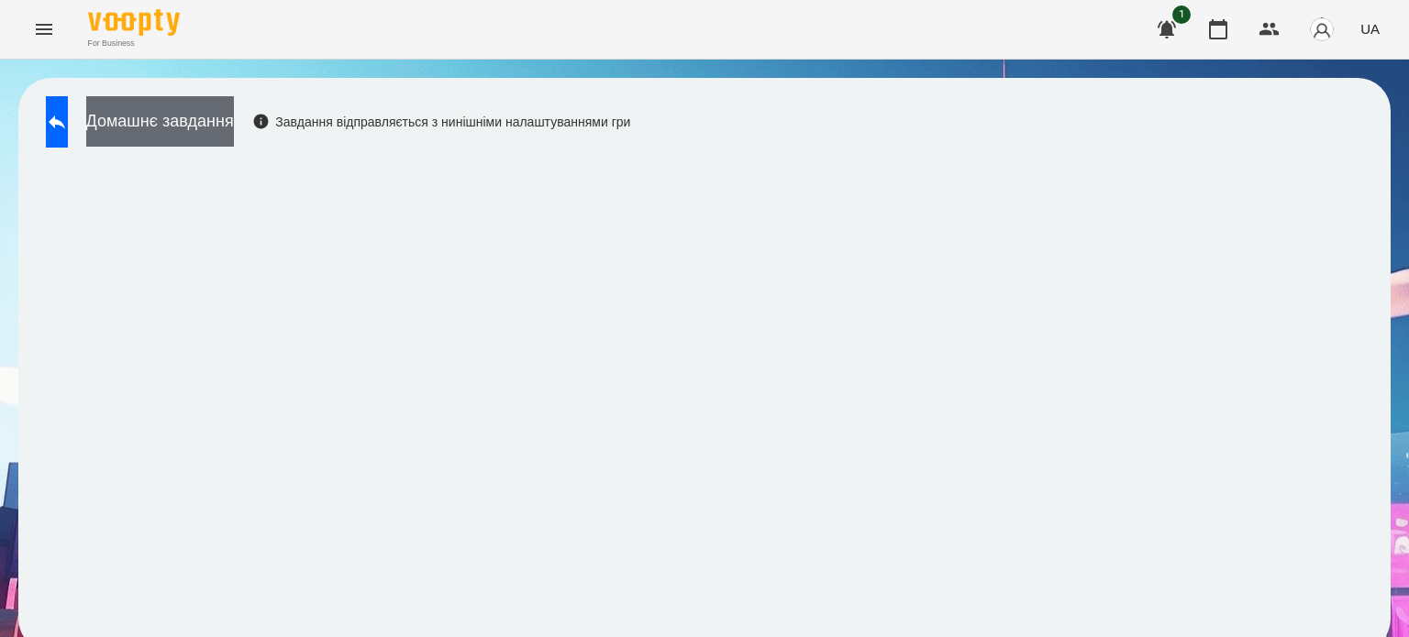
click at [234, 131] on button "Домашнє завдання" at bounding box center [160, 121] width 148 height 50
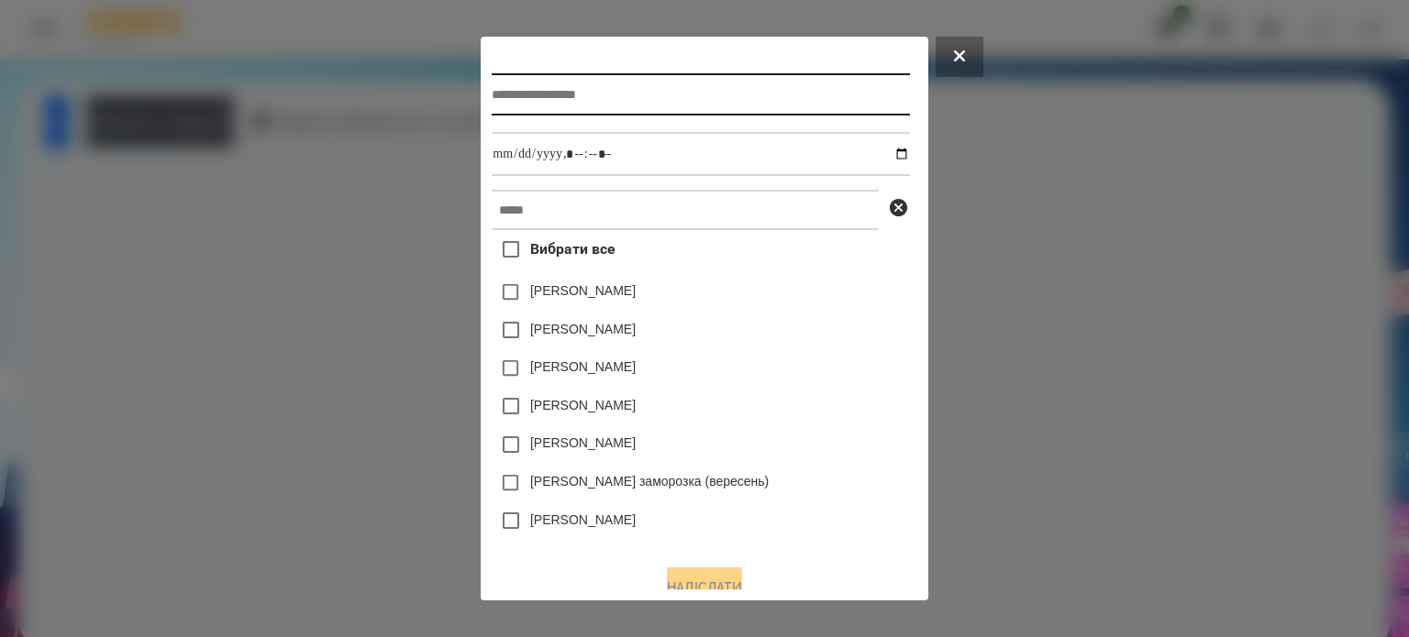
click at [495, 98] on input "text" at bounding box center [700, 94] width 417 height 42
type input "**********"
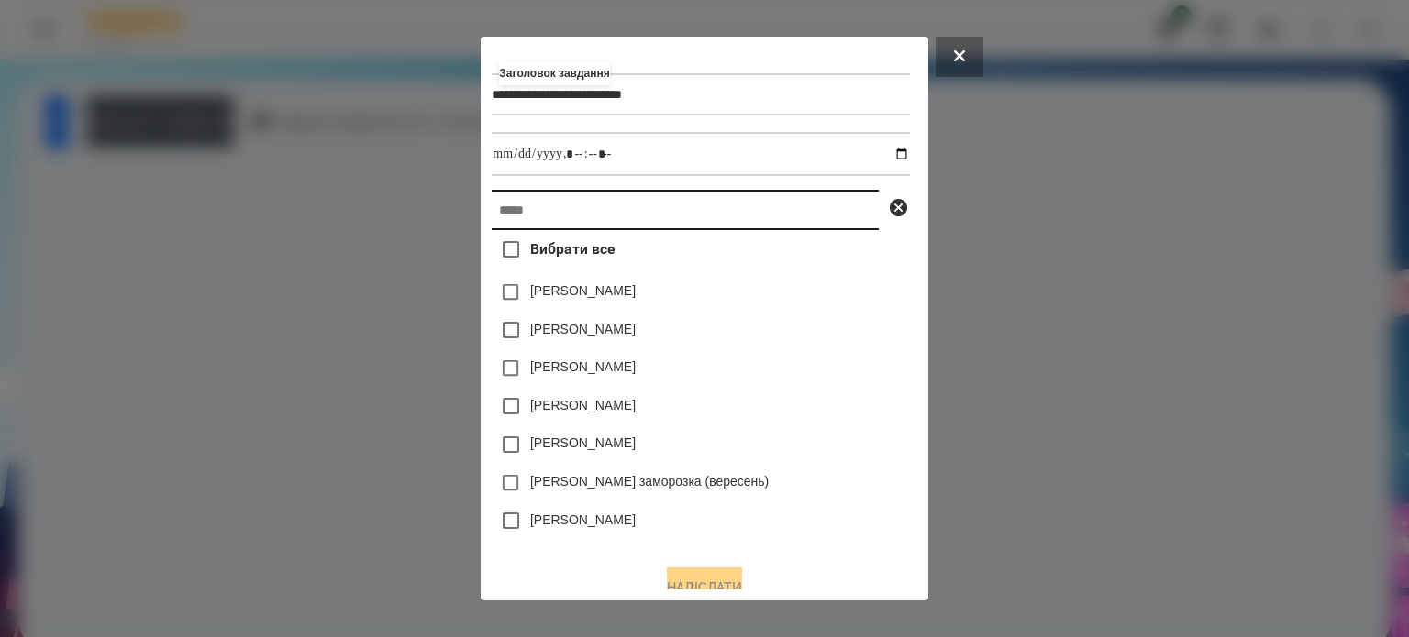
click at [494, 216] on input "text" at bounding box center [685, 210] width 387 height 40
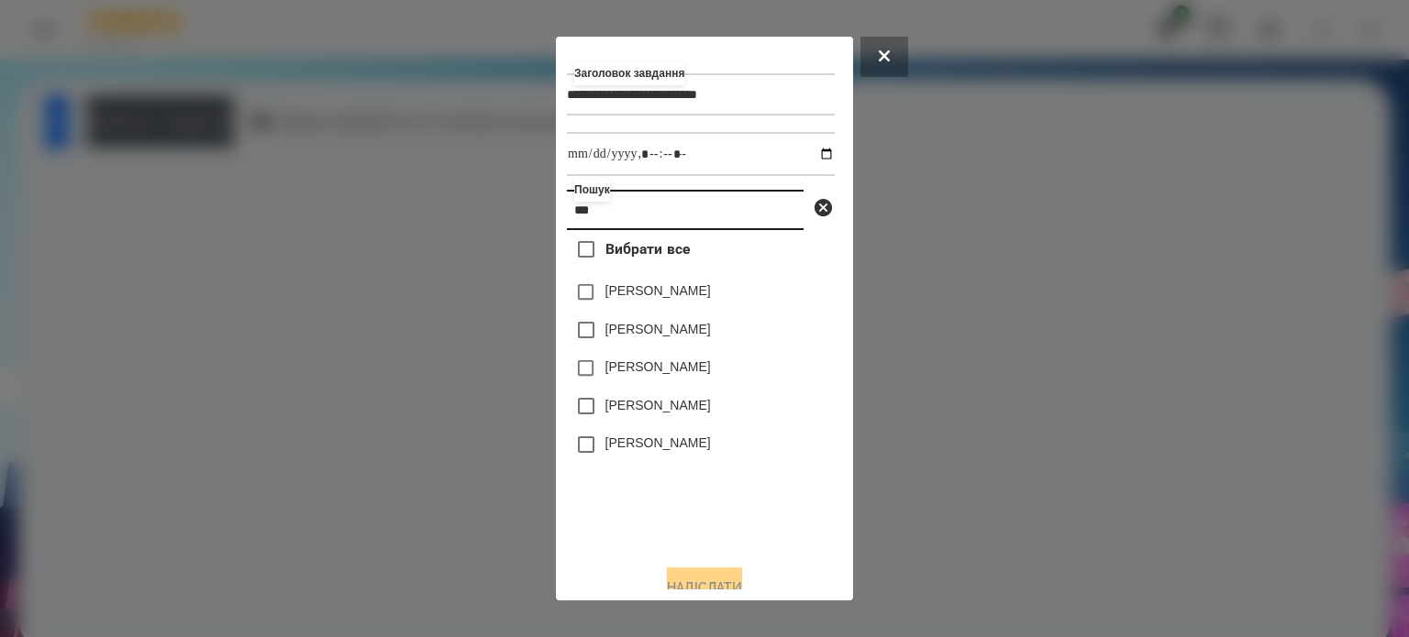
type input "***"
click at [629, 448] on label "[PERSON_NAME]" at bounding box center [657, 443] width 105 height 18
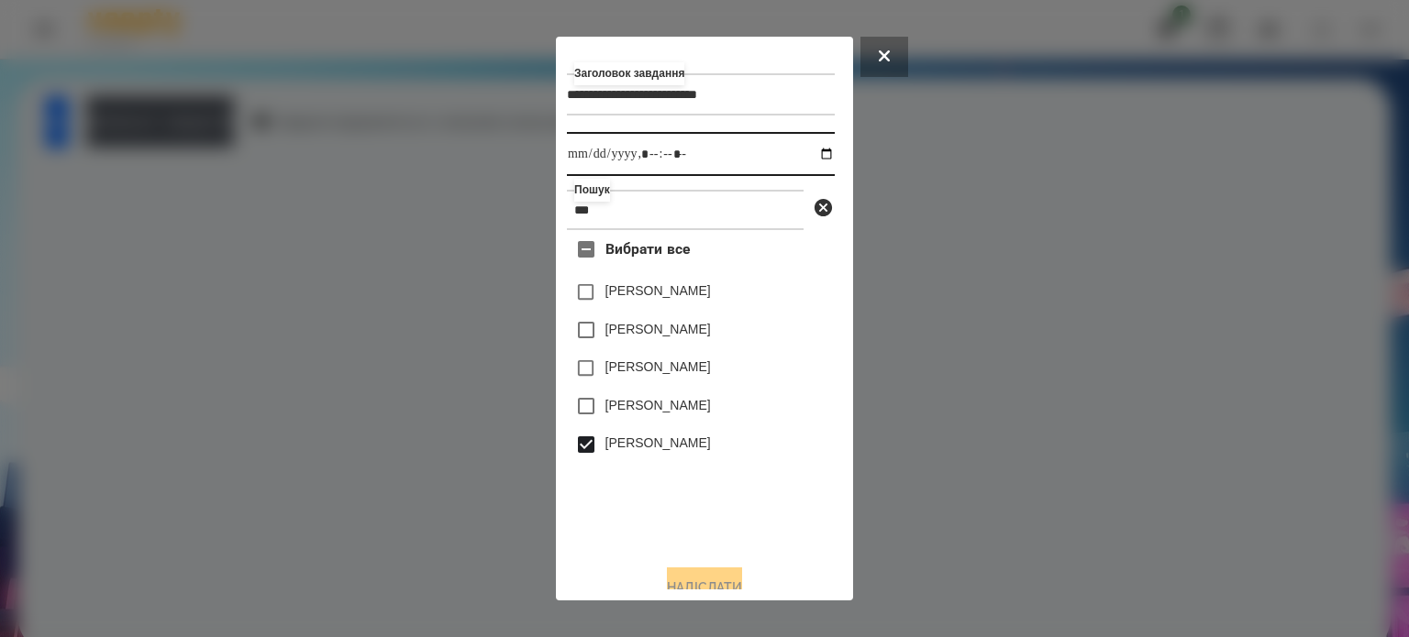
click at [809, 156] on input "datetime-local" at bounding box center [701, 154] width 268 height 44
type input "**********"
click at [715, 582] on button "Надіслати" at bounding box center [704, 588] width 75 height 40
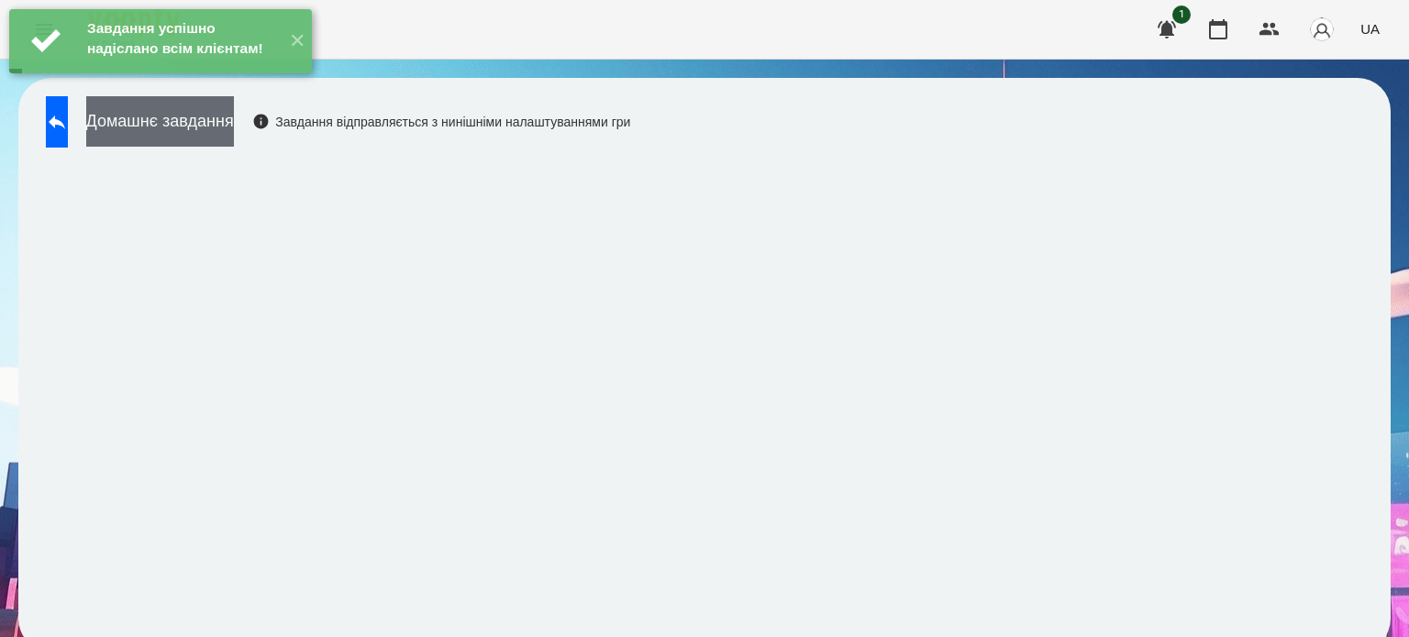
click at [234, 130] on button "Домашнє завдання" at bounding box center [160, 121] width 148 height 50
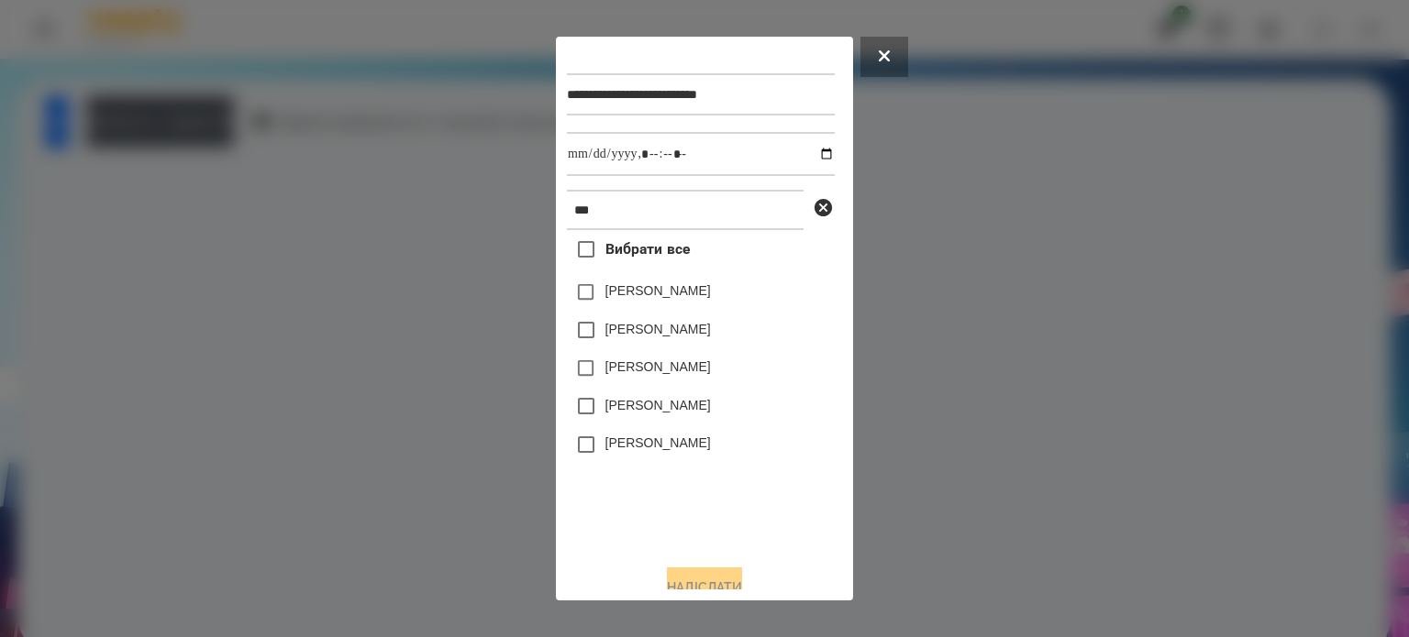
click at [652, 452] on label "[PERSON_NAME]" at bounding box center [657, 443] width 105 height 18
click at [804, 161] on input "datetime-local" at bounding box center [701, 154] width 268 height 44
type input "**********"
click at [720, 582] on button "Надіслати" at bounding box center [704, 588] width 75 height 40
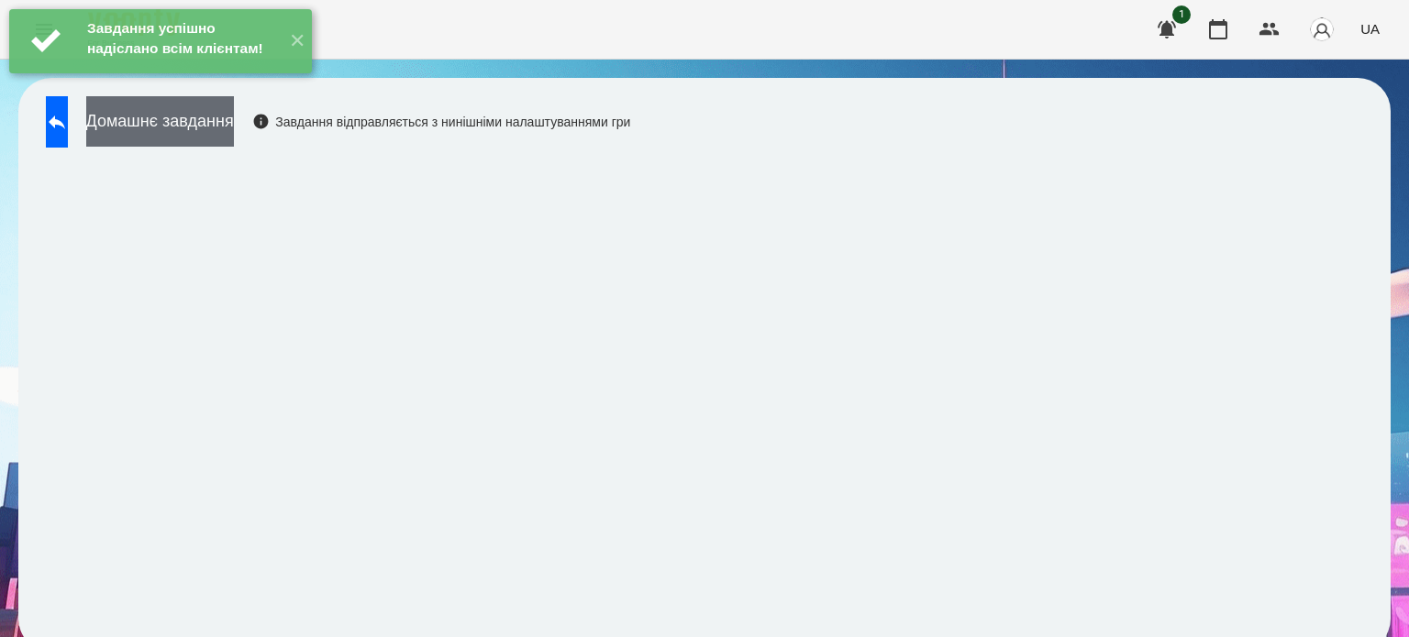
click at [234, 116] on button "Домашнє завдання" at bounding box center [160, 121] width 148 height 50
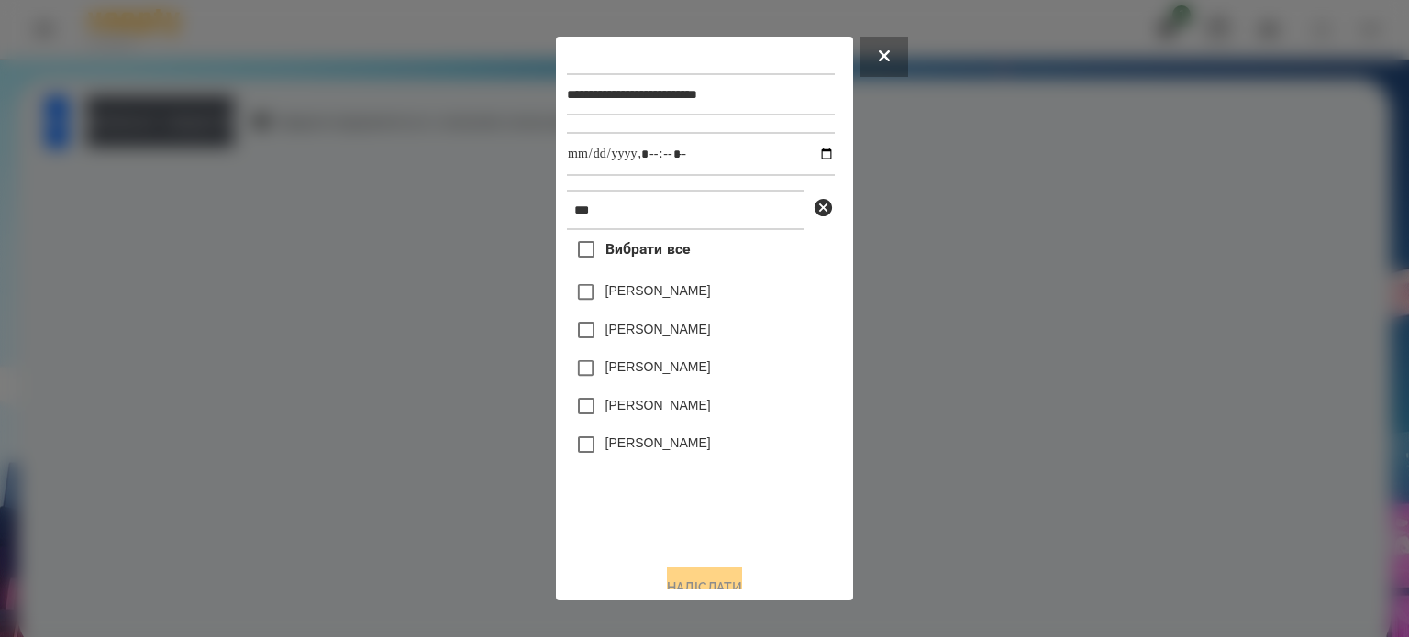
click at [658, 447] on label "[PERSON_NAME]" at bounding box center [657, 443] width 105 height 18
click at [805, 159] on input "datetime-local" at bounding box center [701, 154] width 268 height 44
type input "**********"
click at [723, 574] on button "Надіслати" at bounding box center [704, 588] width 75 height 40
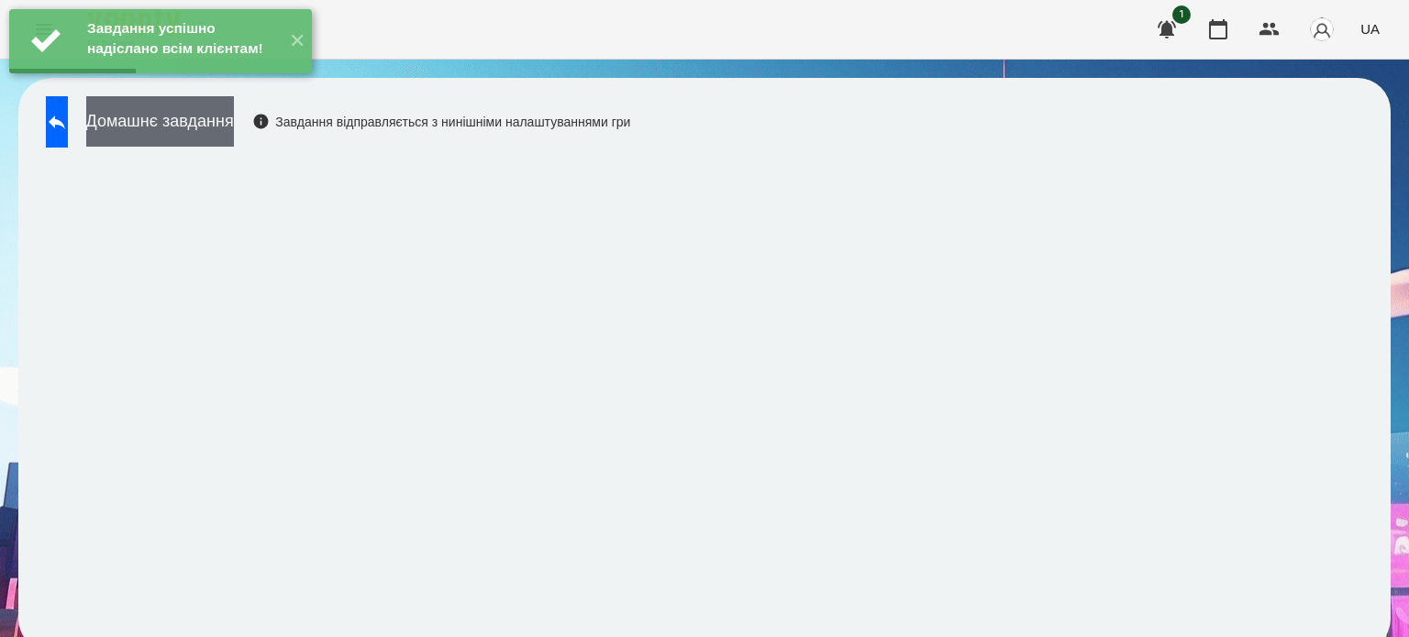
click at [224, 128] on button "Домашнє завдання" at bounding box center [160, 121] width 148 height 50
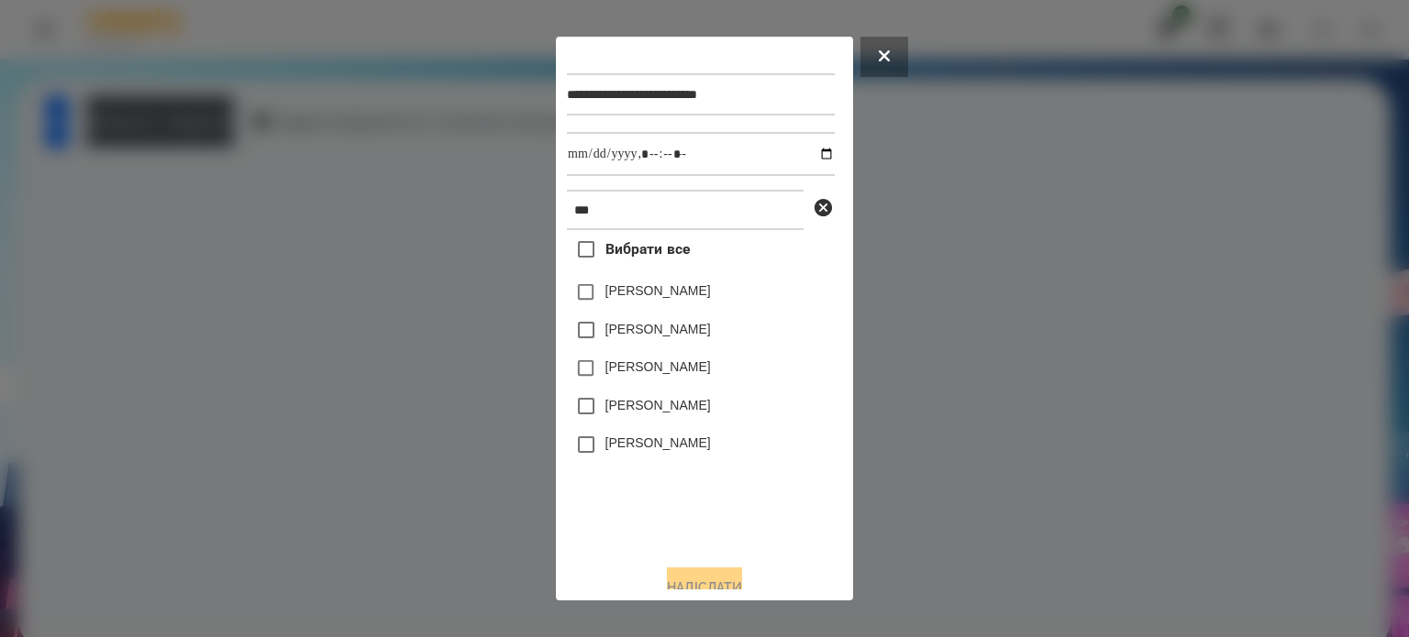
click at [652, 452] on label "[PERSON_NAME]" at bounding box center [657, 443] width 105 height 18
click at [807, 155] on input "datetime-local" at bounding box center [701, 154] width 268 height 44
type input "**********"
click at [697, 582] on button "Надіслати" at bounding box center [704, 588] width 75 height 40
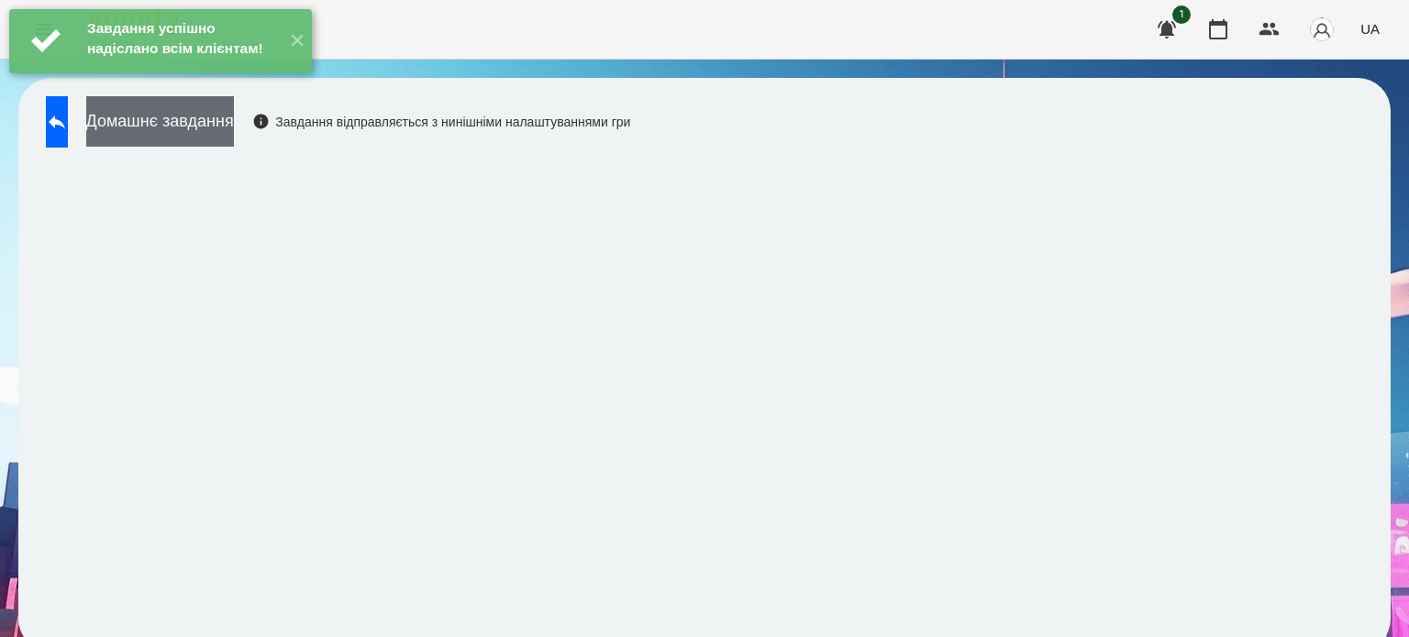
click at [231, 128] on button "Домашнє завдання" at bounding box center [160, 121] width 148 height 50
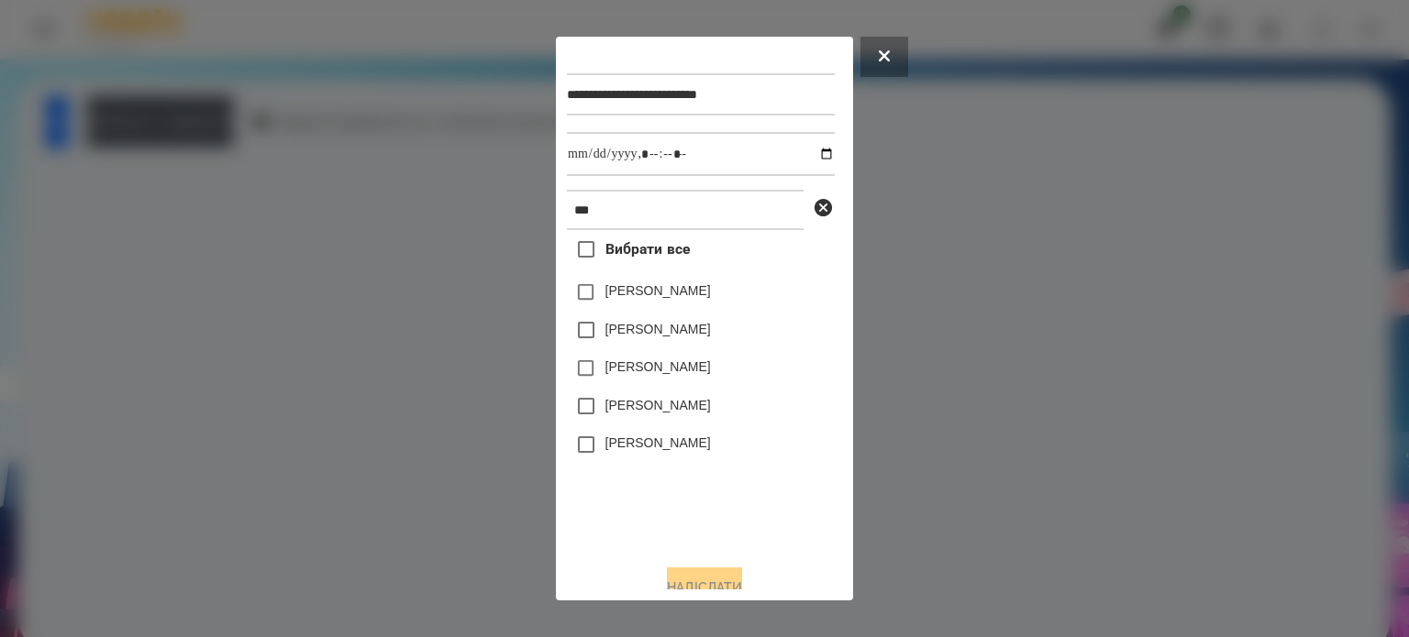
click at [679, 449] on div "[PERSON_NAME]" at bounding box center [701, 445] width 268 height 39
click at [619, 451] on label "[PERSON_NAME]" at bounding box center [657, 443] width 105 height 18
click at [808, 154] on input "datetime-local" at bounding box center [701, 154] width 268 height 44
type input "**********"
click at [694, 582] on button "Надіслати" at bounding box center [704, 588] width 75 height 40
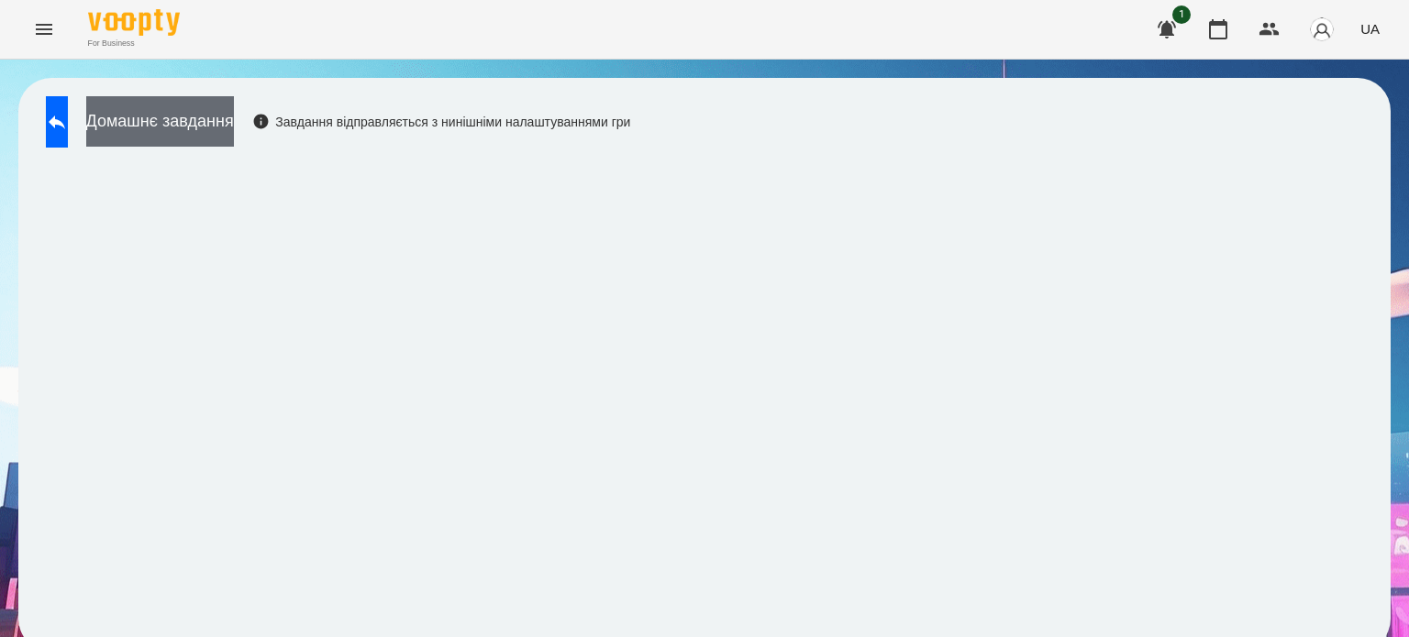
click at [234, 131] on button "Домашнє завдання" at bounding box center [160, 121] width 148 height 50
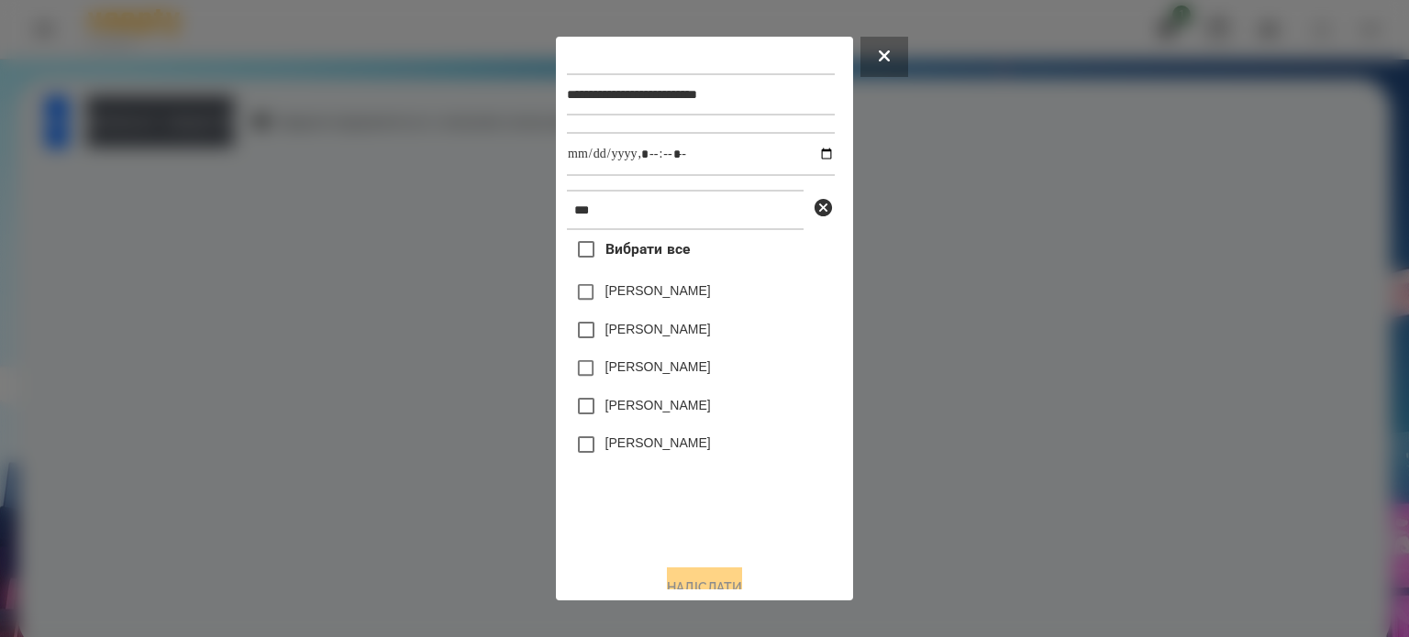
click at [648, 449] on label "[PERSON_NAME]" at bounding box center [657, 443] width 105 height 18
click at [808, 163] on input "datetime-local" at bounding box center [701, 154] width 268 height 44
type input "**********"
click at [686, 583] on button "Надіслати" at bounding box center [704, 588] width 75 height 40
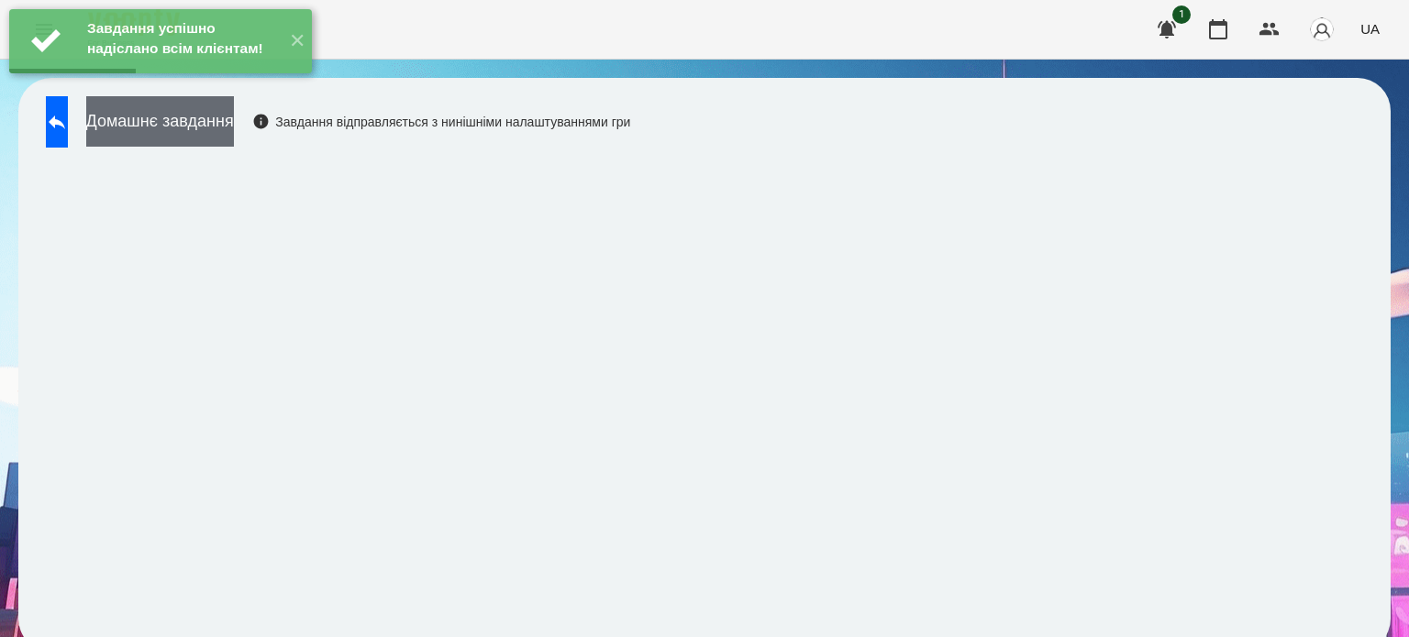
click at [190, 124] on button "Домашнє завдання" at bounding box center [160, 121] width 148 height 50
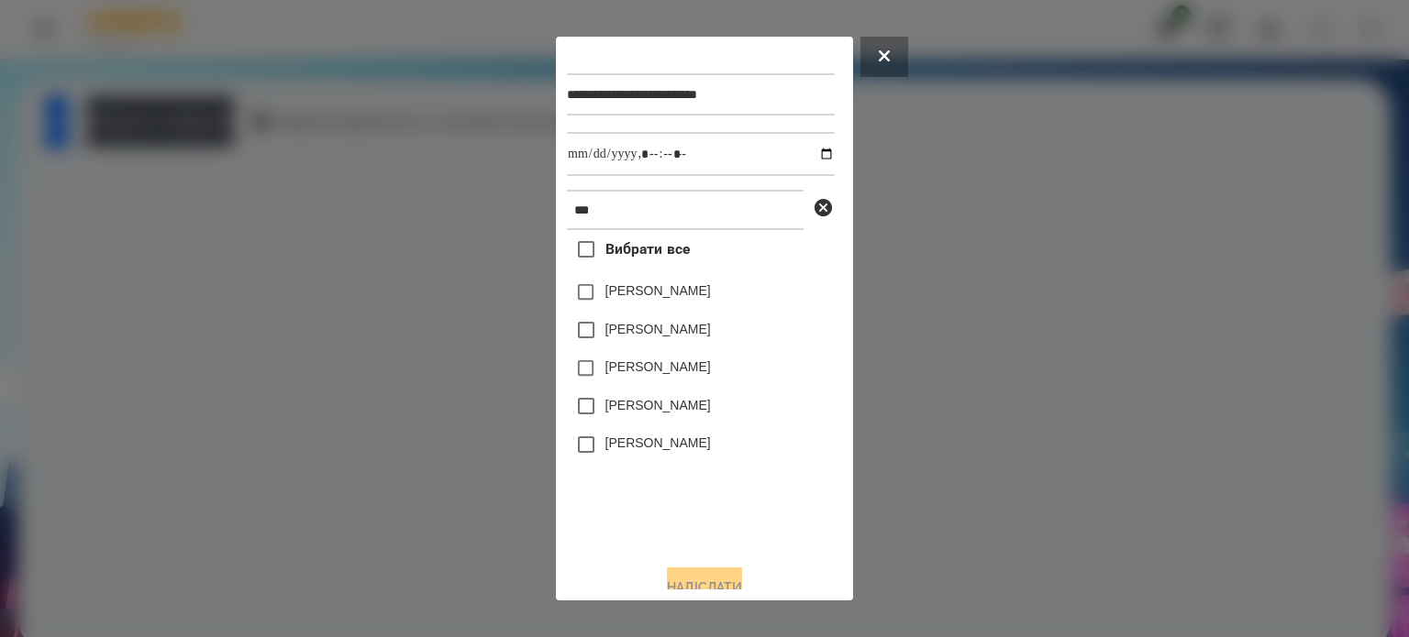
click at [625, 448] on label "[PERSON_NAME]" at bounding box center [657, 443] width 105 height 18
click at [811, 157] on input "datetime-local" at bounding box center [701, 154] width 268 height 44
type input "**********"
click at [685, 583] on button "Надіслати" at bounding box center [704, 588] width 75 height 40
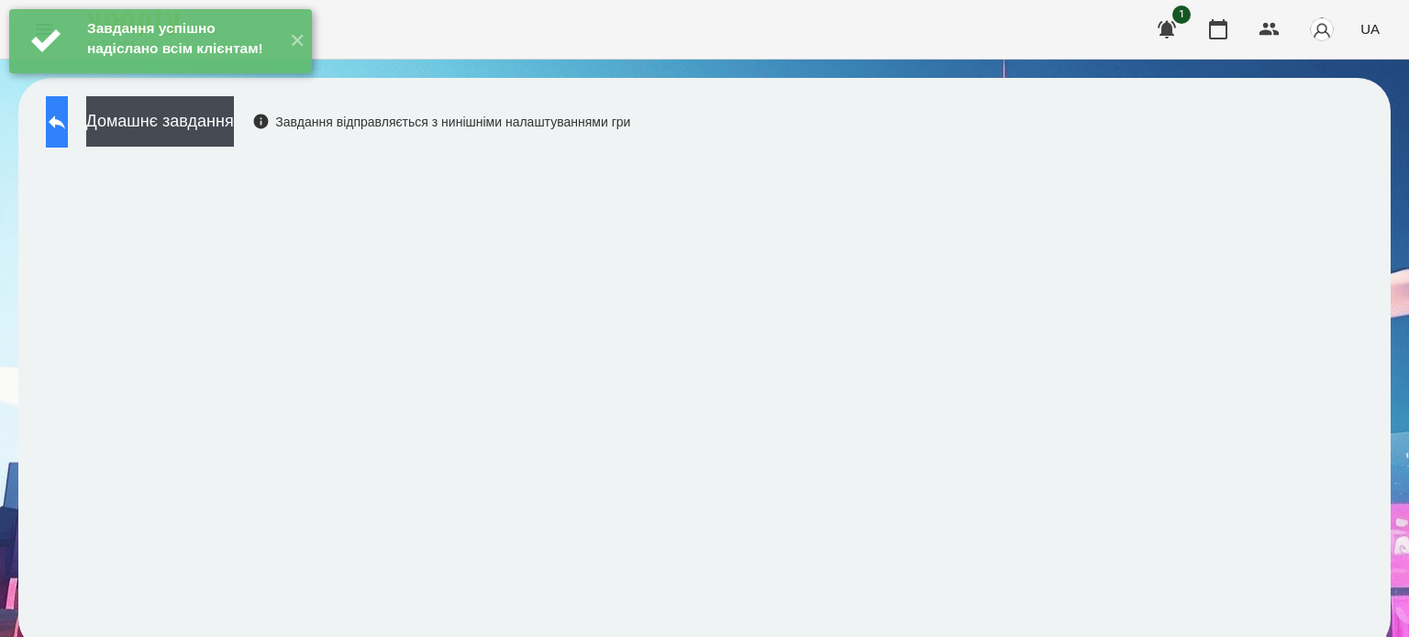
click at [65, 123] on icon at bounding box center [57, 123] width 17 height 14
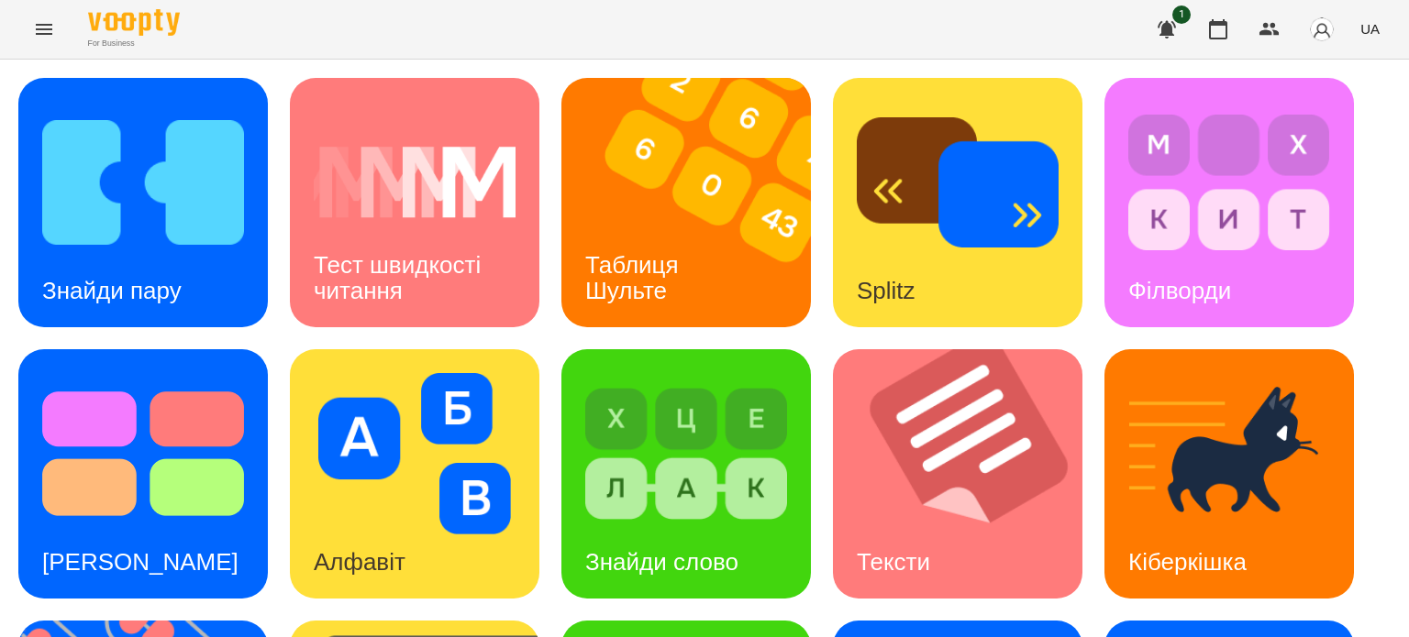
scroll to position [522, 0]
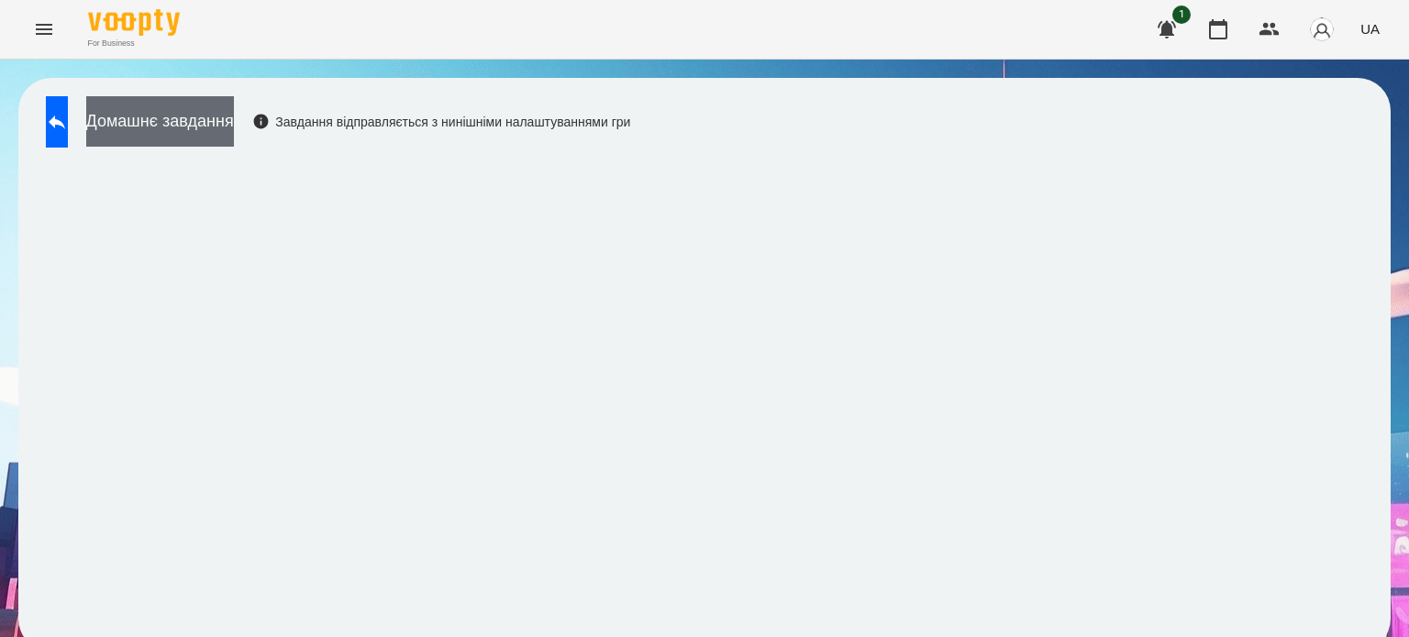
click at [234, 120] on button "Домашнє завдання" at bounding box center [160, 121] width 148 height 50
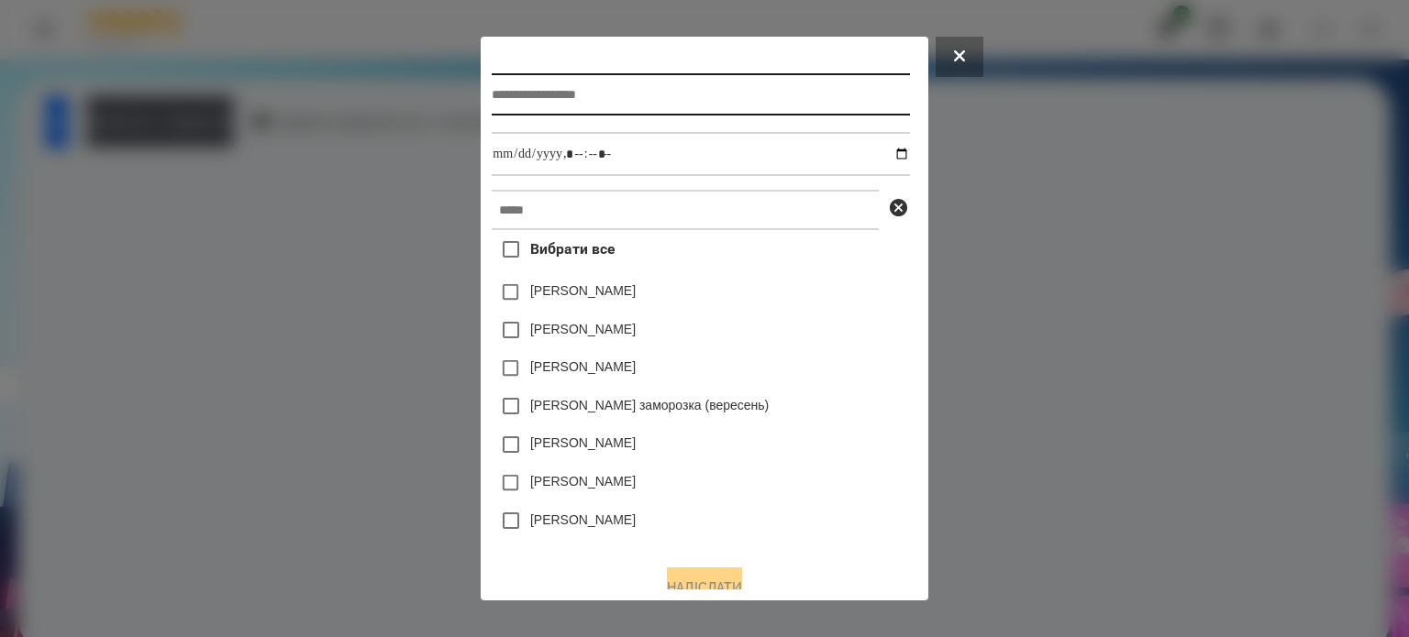
click at [492, 91] on input "text" at bounding box center [700, 94] width 417 height 42
type input "**********"
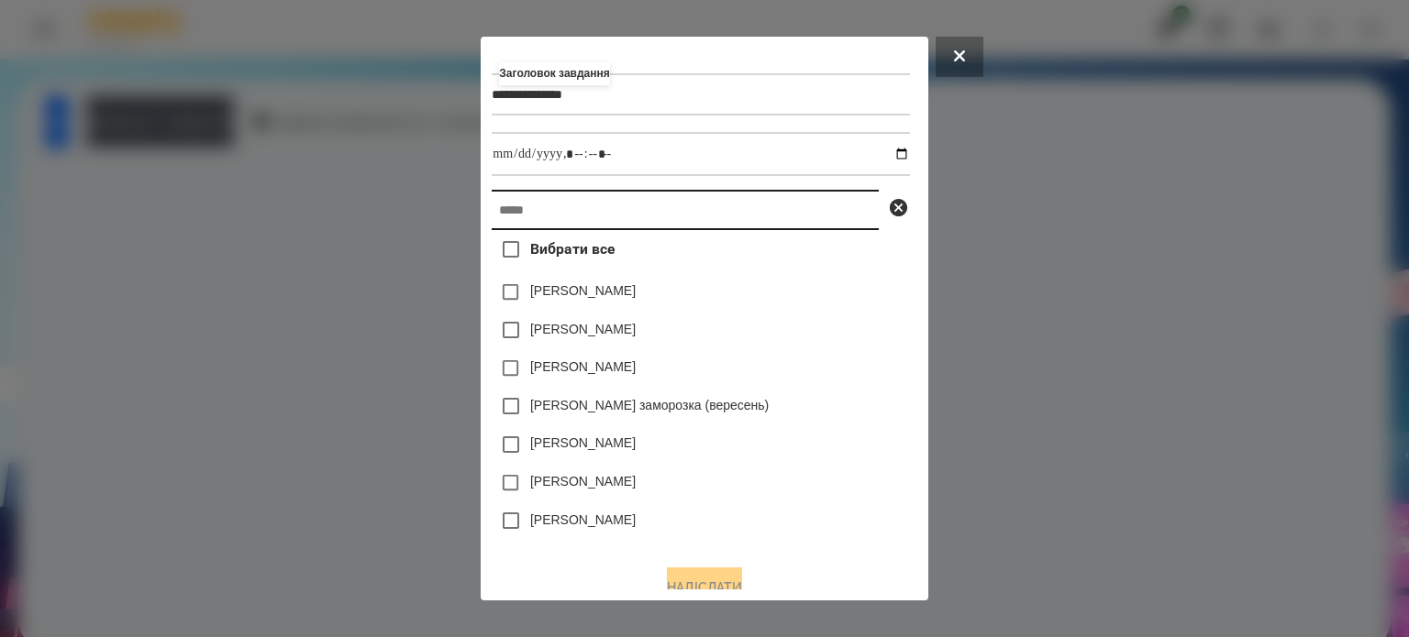
click at [492, 219] on input "text" at bounding box center [685, 210] width 387 height 40
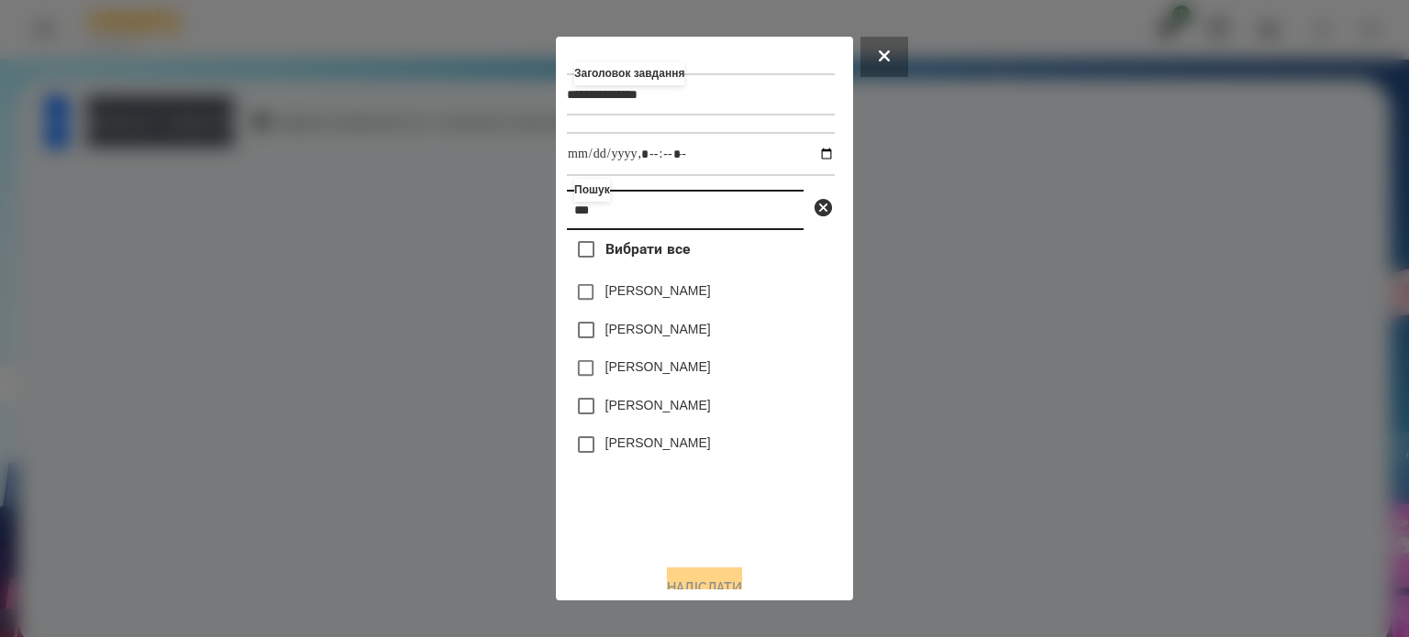
type input "***"
click at [665, 449] on label "[PERSON_NAME]" at bounding box center [657, 443] width 105 height 18
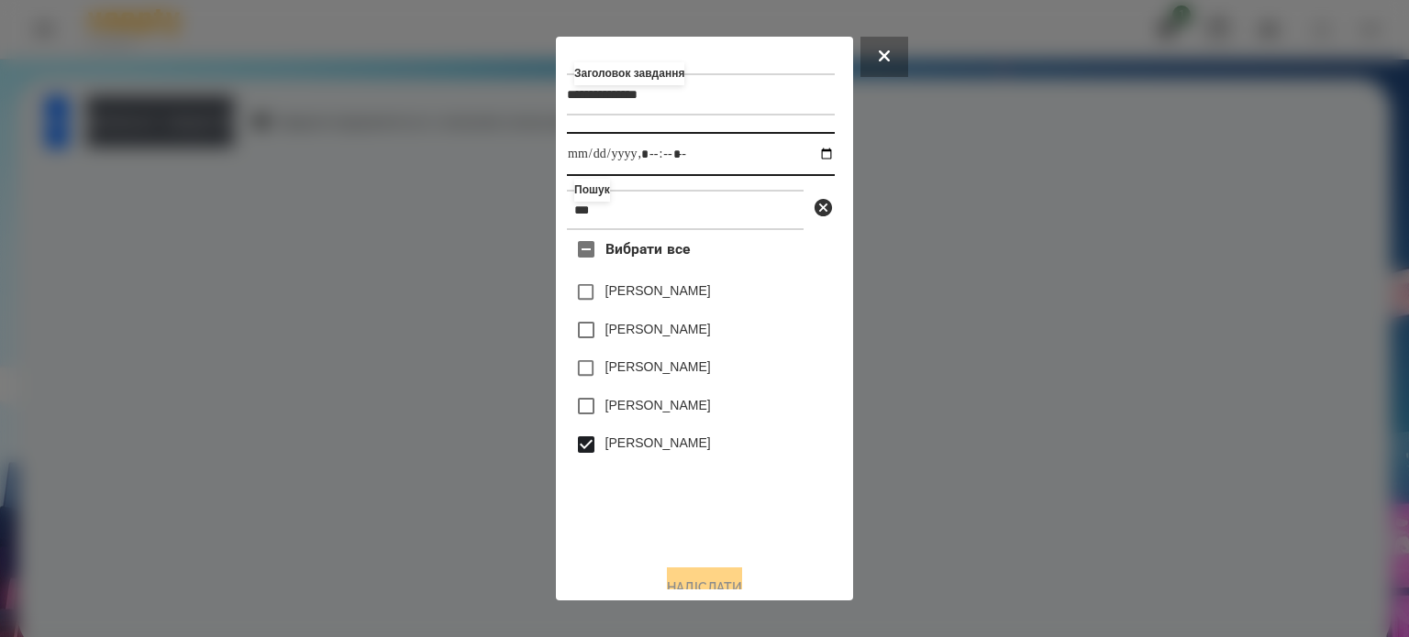
click at [809, 154] on input "datetime-local" at bounding box center [701, 154] width 268 height 44
type input "**********"
click at [711, 583] on button "Надіслати" at bounding box center [704, 588] width 75 height 40
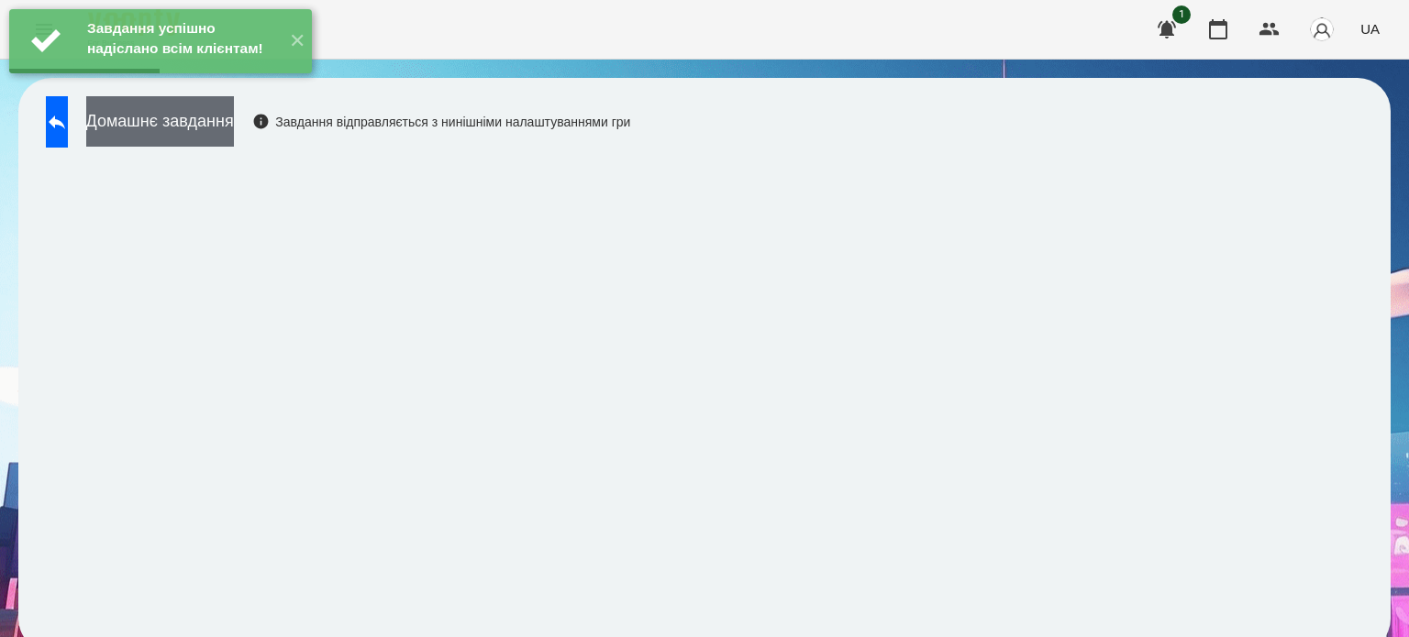
click at [234, 133] on button "Домашнє завдання" at bounding box center [160, 121] width 148 height 50
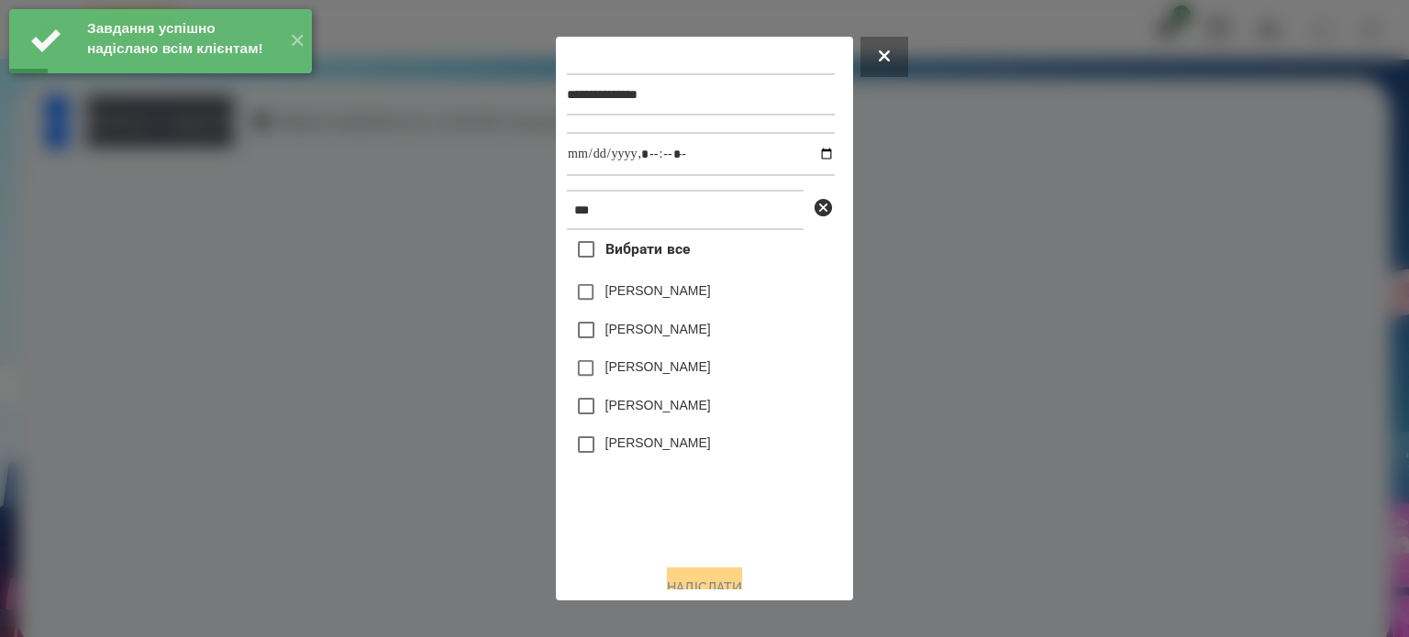
click at [646, 449] on label "[PERSON_NAME]" at bounding box center [657, 443] width 105 height 18
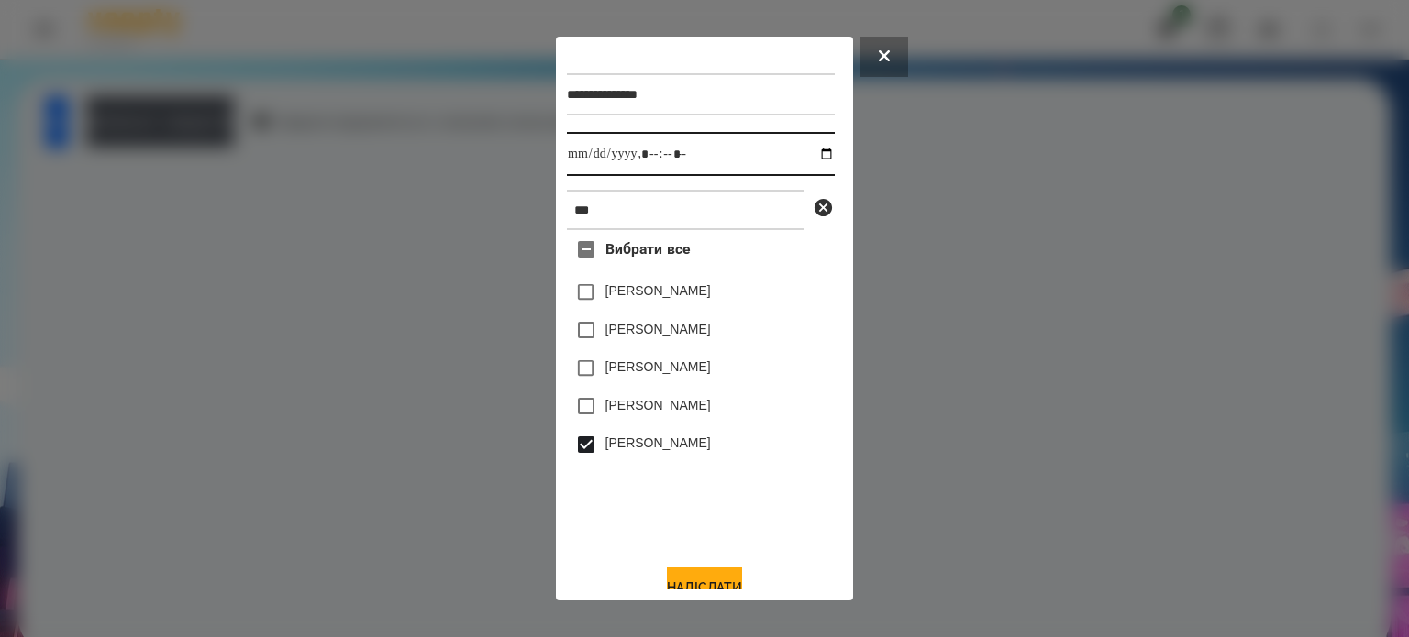
click at [812, 156] on input "datetime-local" at bounding box center [701, 154] width 268 height 44
type input "**********"
click at [704, 582] on button "Надіслати" at bounding box center [704, 588] width 75 height 40
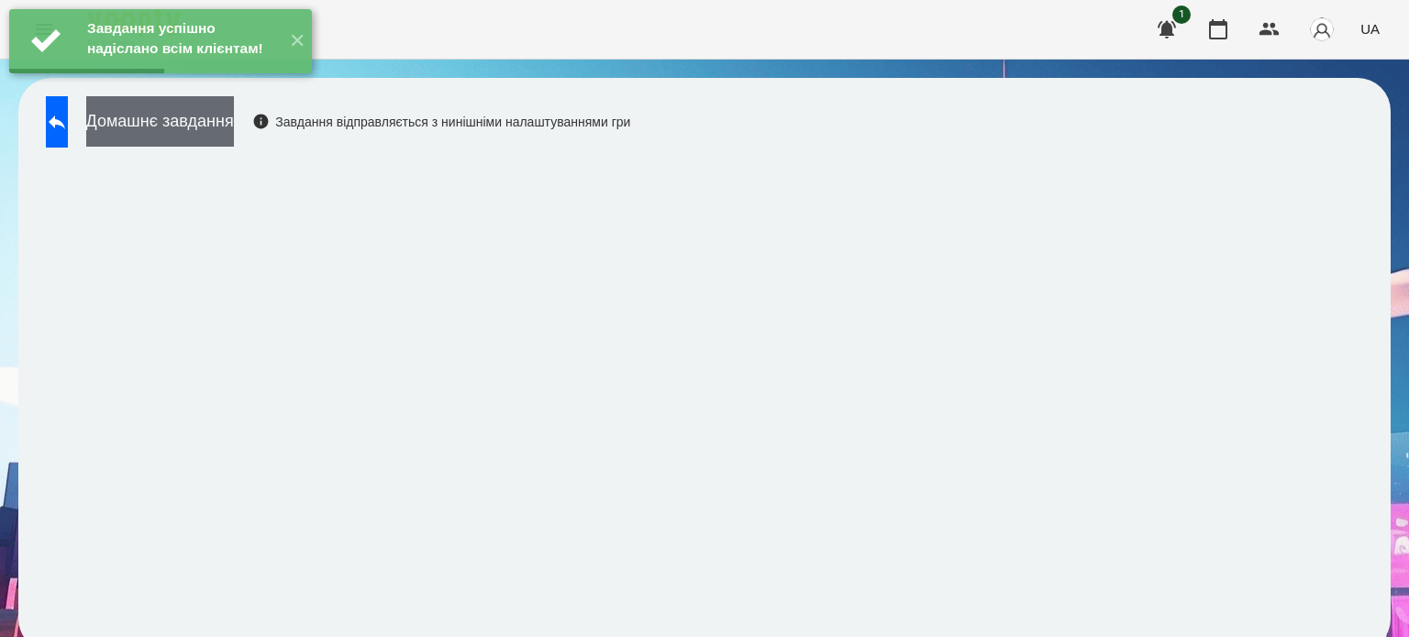
click at [216, 131] on button "Домашнє завдання" at bounding box center [160, 121] width 148 height 50
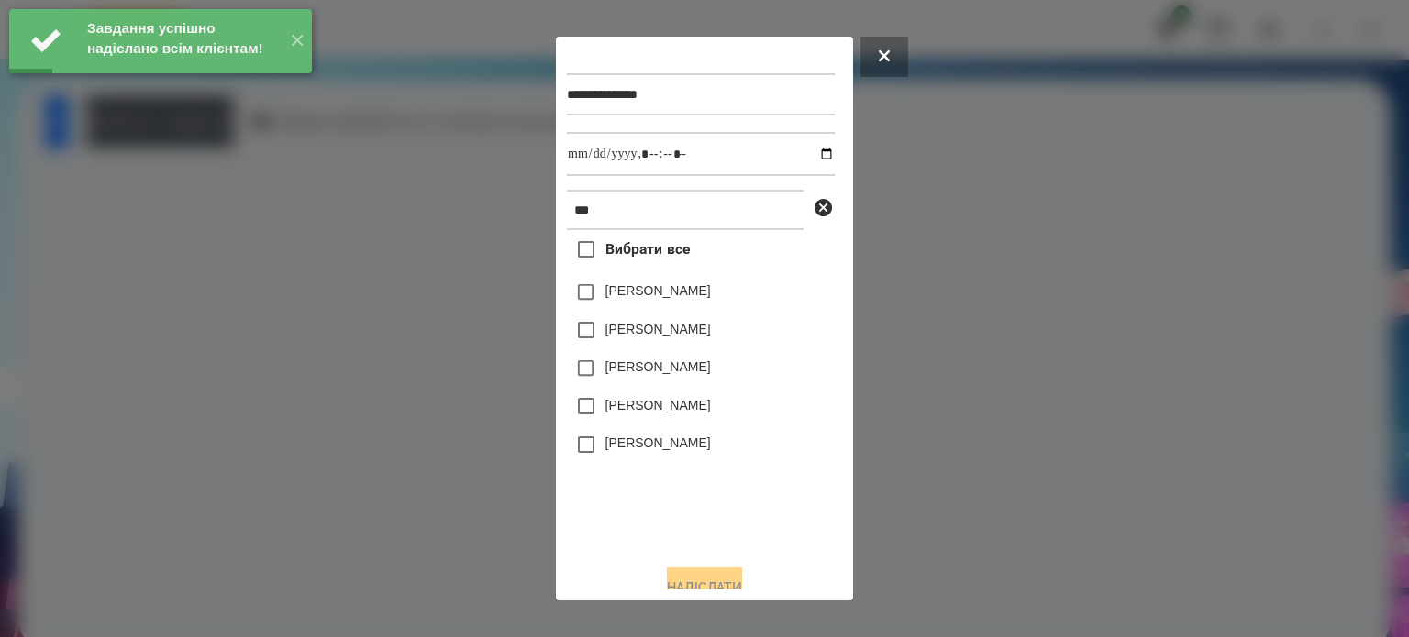
click at [623, 449] on label "[PERSON_NAME]" at bounding box center [657, 443] width 105 height 18
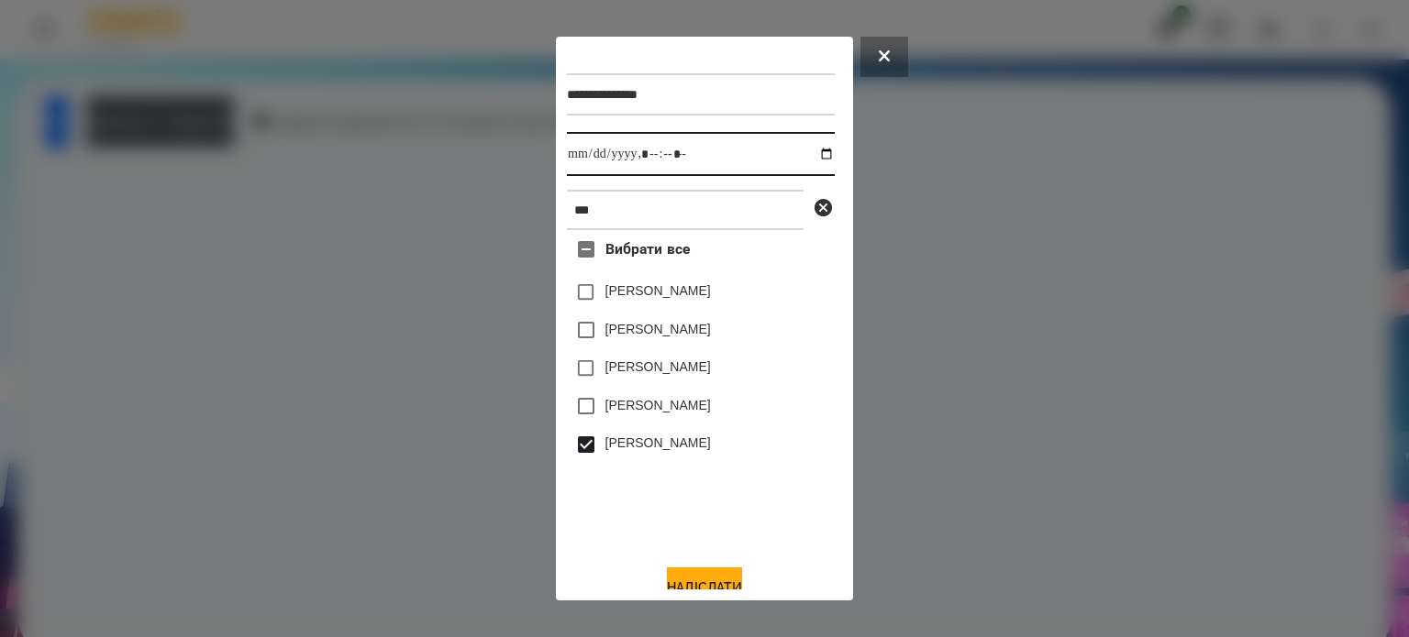
click at [803, 158] on input "datetime-local" at bounding box center [701, 154] width 268 height 44
type input "**********"
click at [687, 575] on button "Надіслати" at bounding box center [704, 588] width 75 height 40
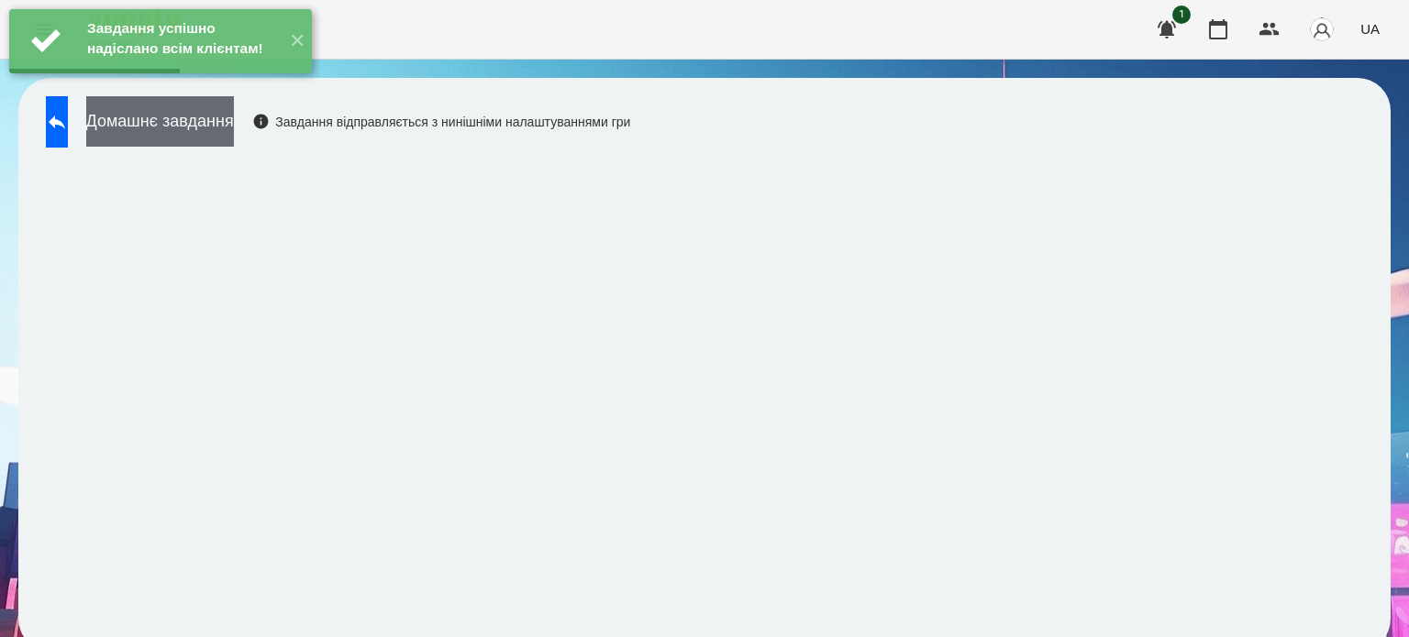
click at [234, 116] on button "Домашнє завдання" at bounding box center [160, 121] width 148 height 50
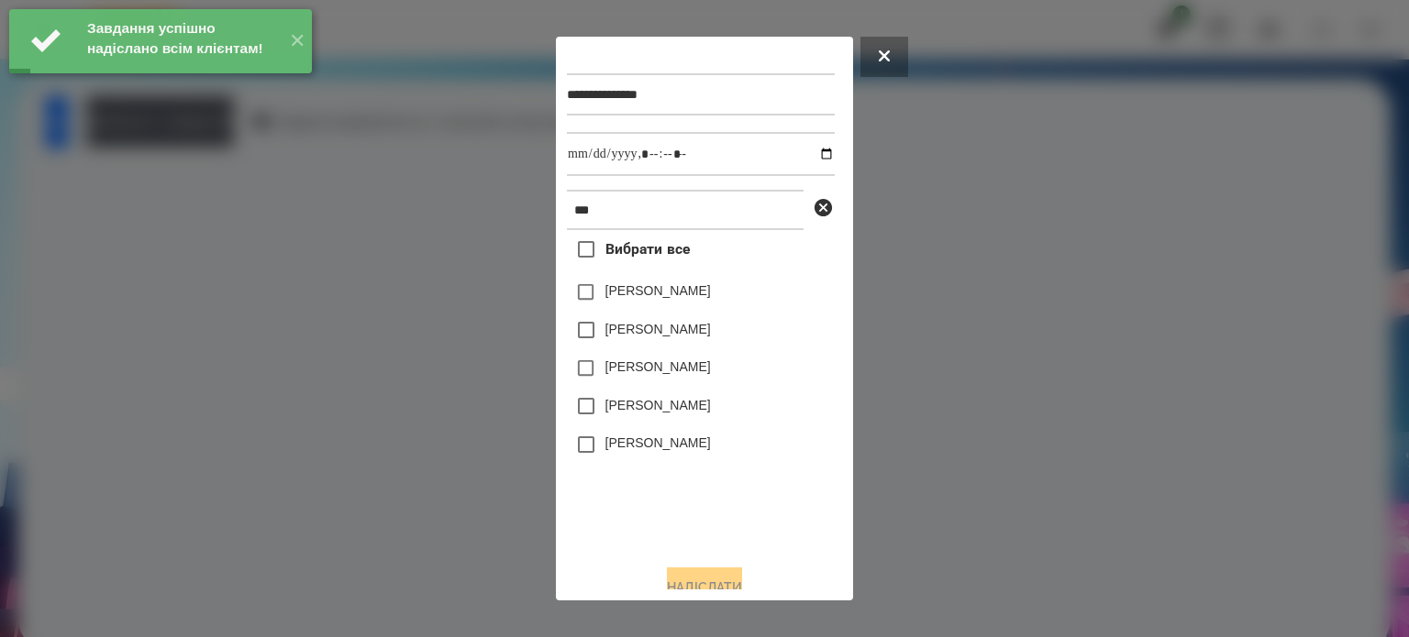
click at [639, 449] on label "[PERSON_NAME]" at bounding box center [657, 443] width 105 height 18
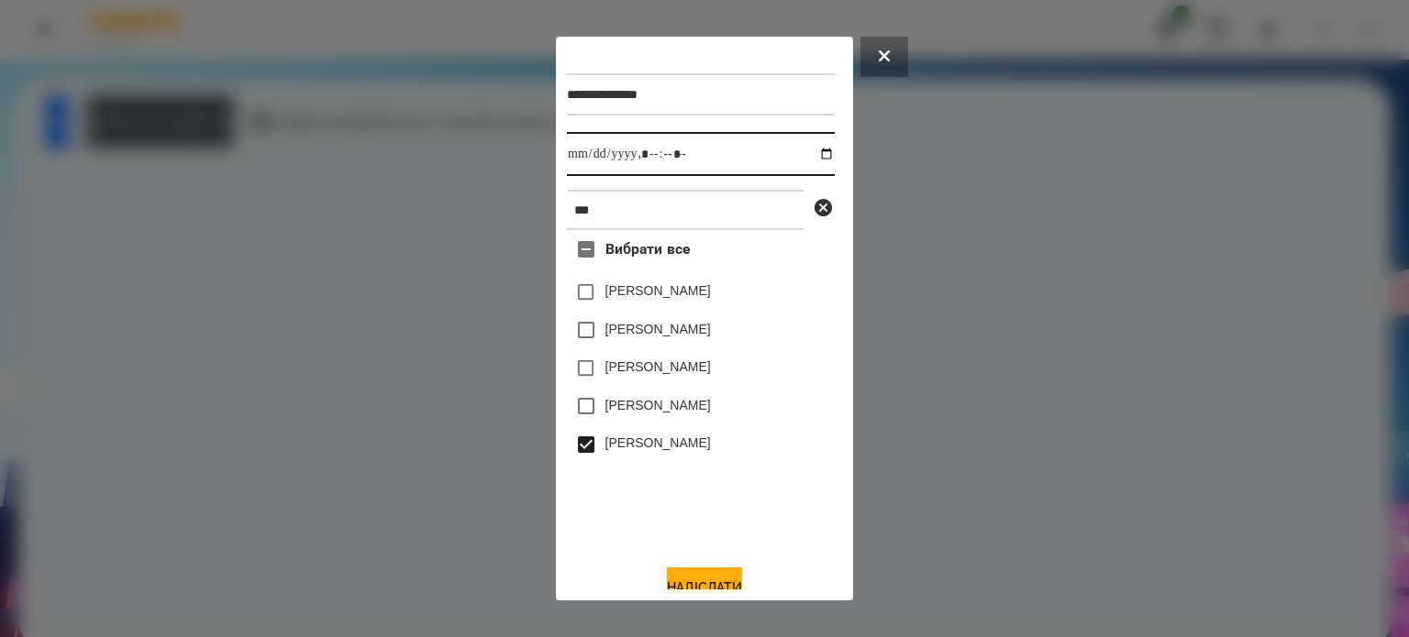
click at [805, 159] on input "datetime-local" at bounding box center [701, 154] width 268 height 44
type input "**********"
click at [683, 583] on button "Надіслати" at bounding box center [704, 588] width 75 height 40
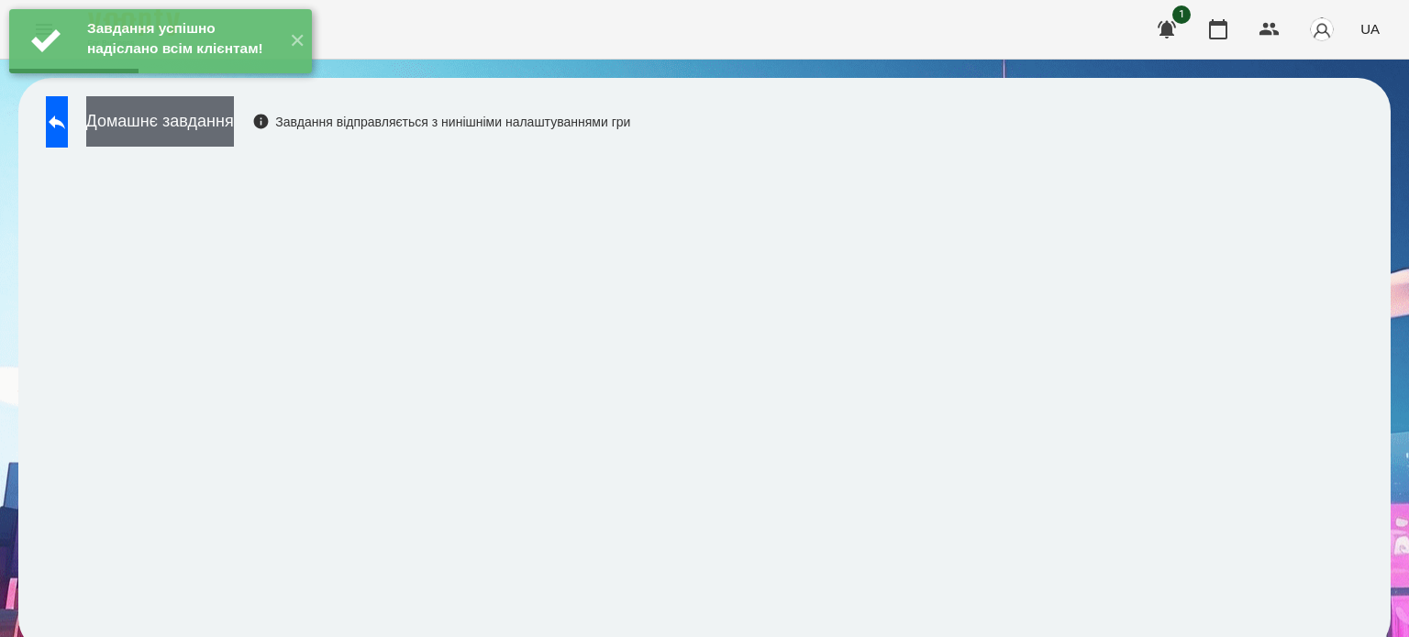
click at [225, 128] on button "Домашнє завдання" at bounding box center [160, 121] width 148 height 50
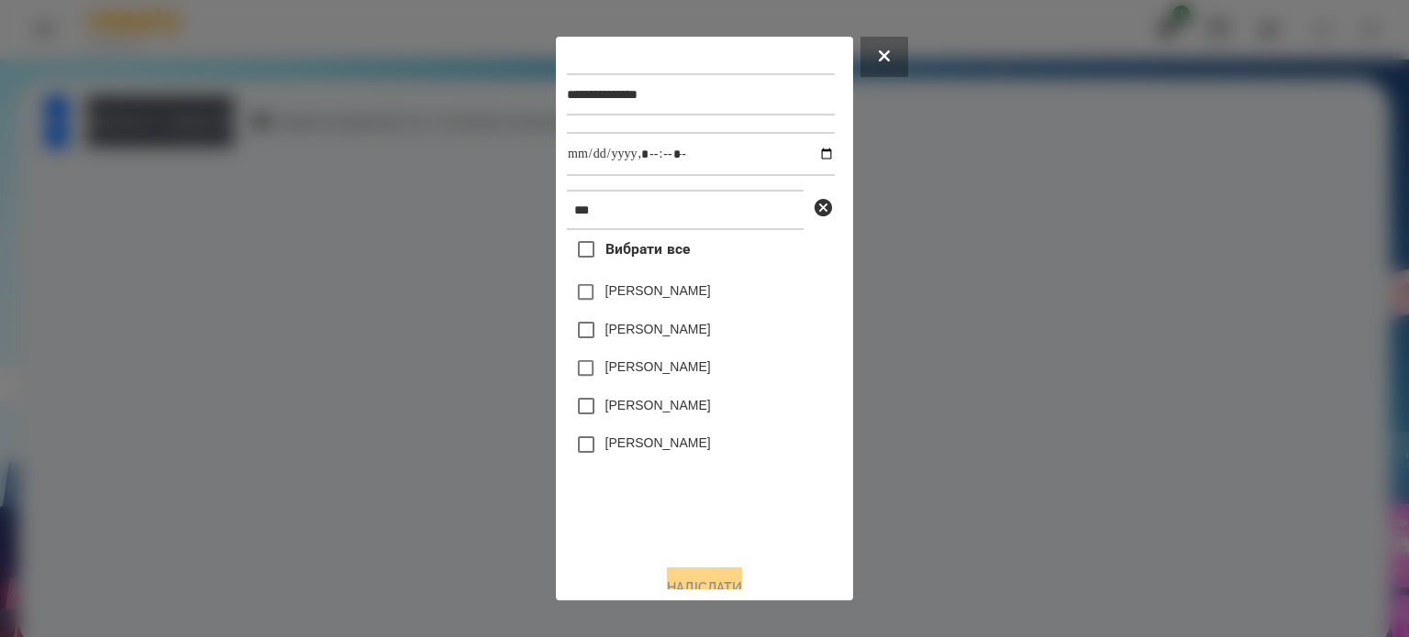
click at [605, 450] on label "[PERSON_NAME]" at bounding box center [657, 443] width 105 height 18
click at [803, 156] on input "datetime-local" at bounding box center [701, 154] width 268 height 44
type input "**********"
click at [683, 579] on button "Надіслати" at bounding box center [704, 588] width 75 height 40
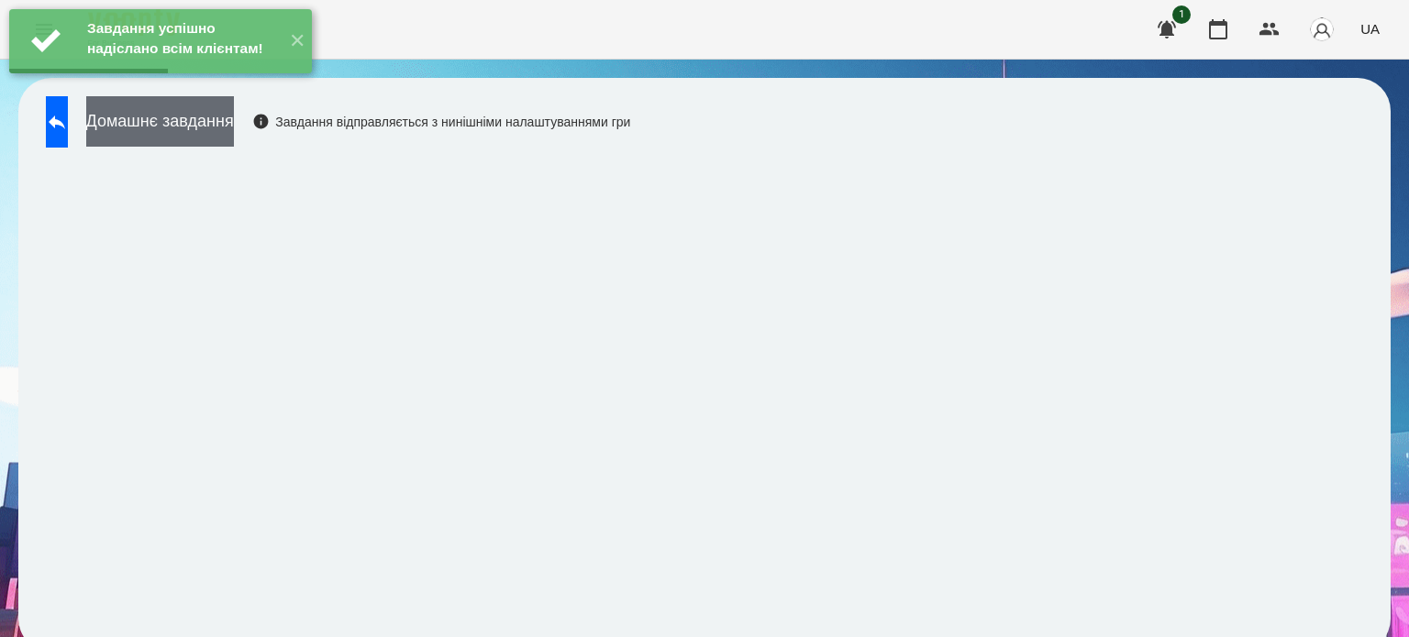
click at [234, 139] on button "Домашнє завдання" at bounding box center [160, 121] width 148 height 50
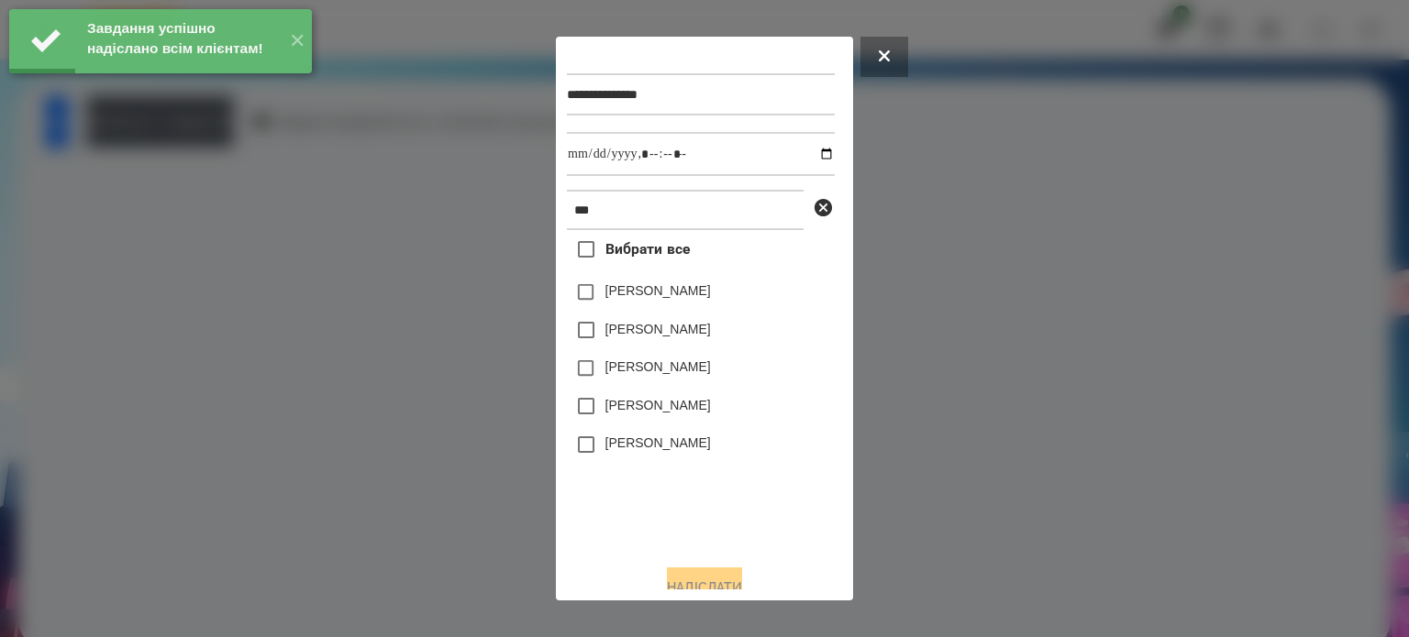
click at [622, 444] on label "[PERSON_NAME]" at bounding box center [657, 443] width 105 height 18
click at [811, 155] on input "datetime-local" at bounding box center [701, 154] width 268 height 44
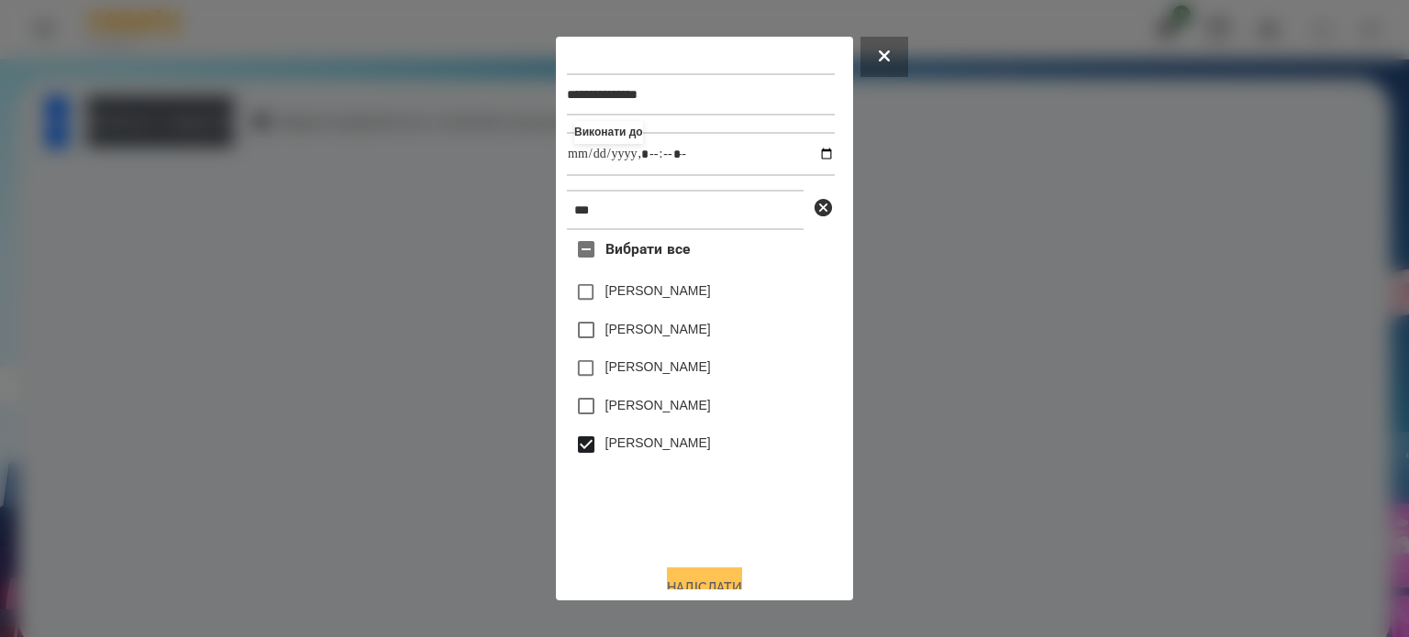
type input "**********"
click at [689, 580] on button "Надіслати" at bounding box center [704, 588] width 75 height 40
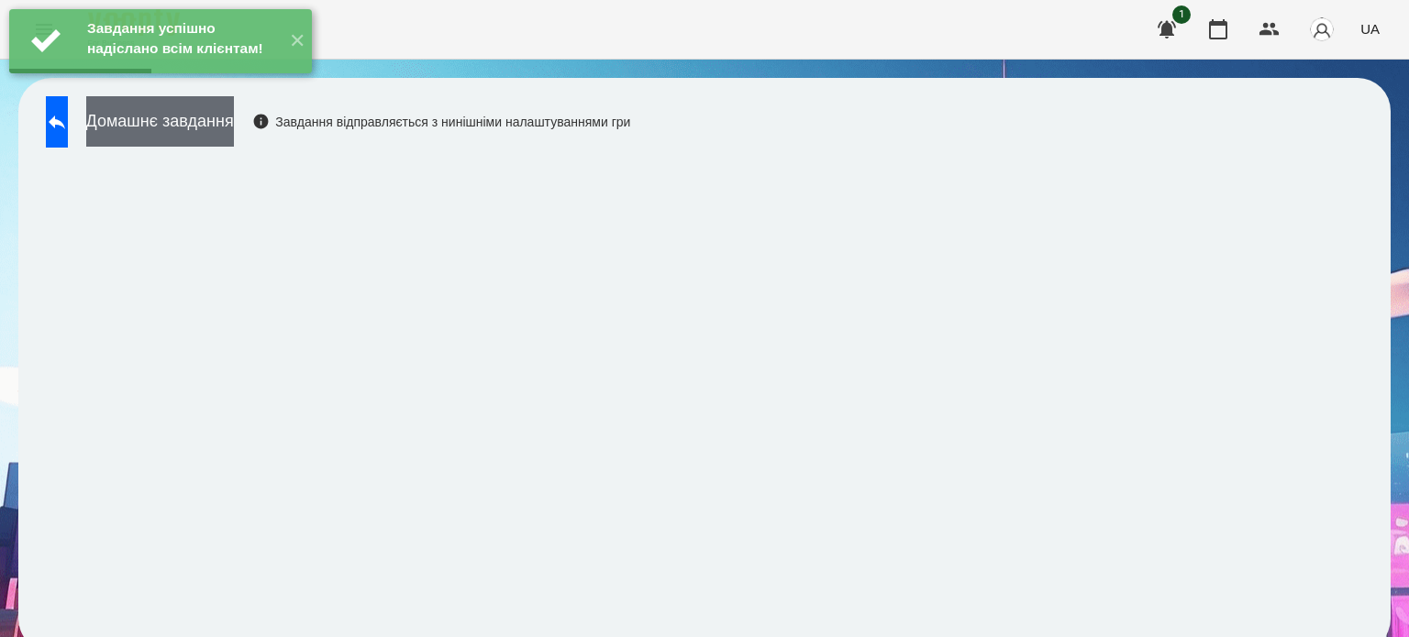
click at [234, 125] on button "Домашнє завдання" at bounding box center [160, 121] width 148 height 50
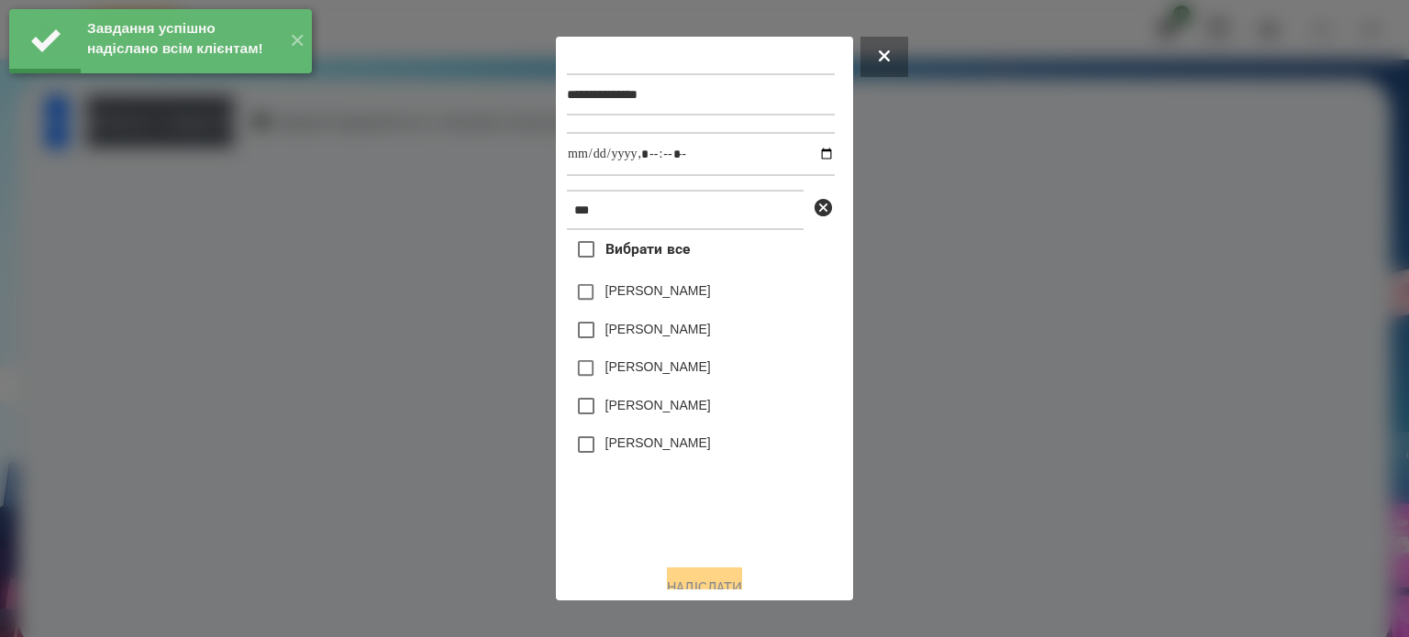
click at [650, 451] on label "[PERSON_NAME]" at bounding box center [657, 443] width 105 height 18
click at [812, 161] on input "datetime-local" at bounding box center [701, 154] width 268 height 44
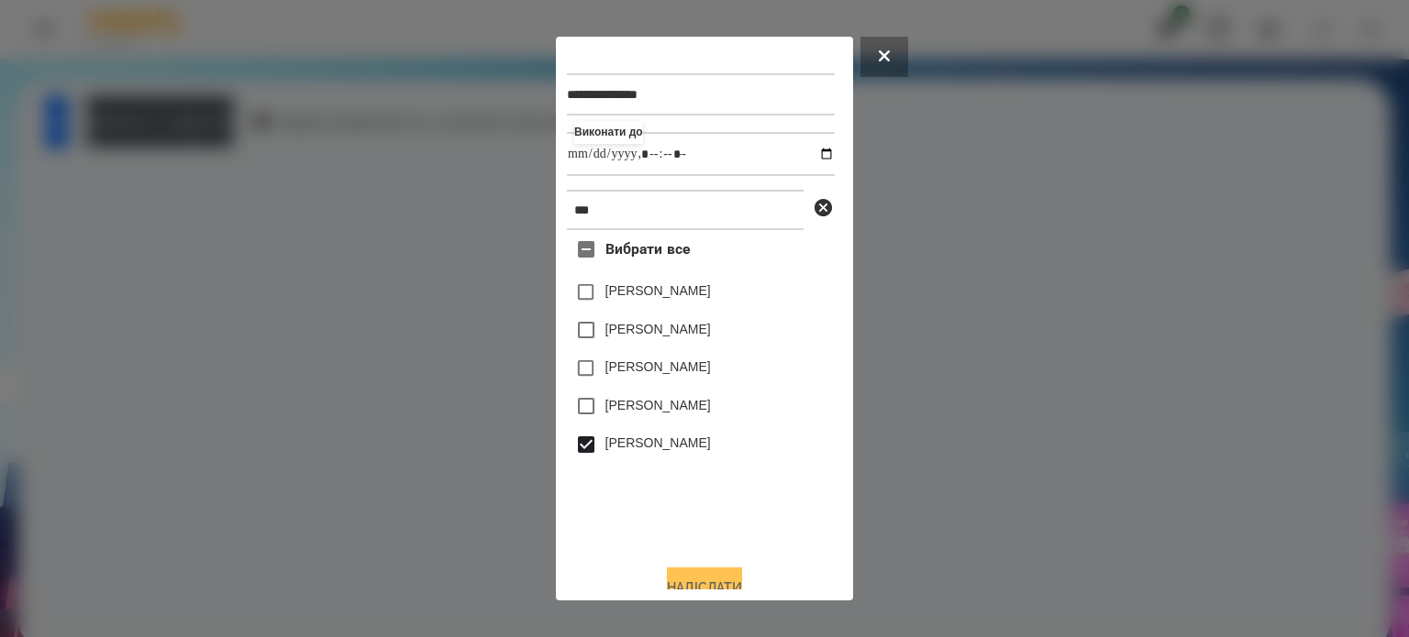
type input "**********"
click at [700, 582] on button "Надіслати" at bounding box center [704, 588] width 75 height 40
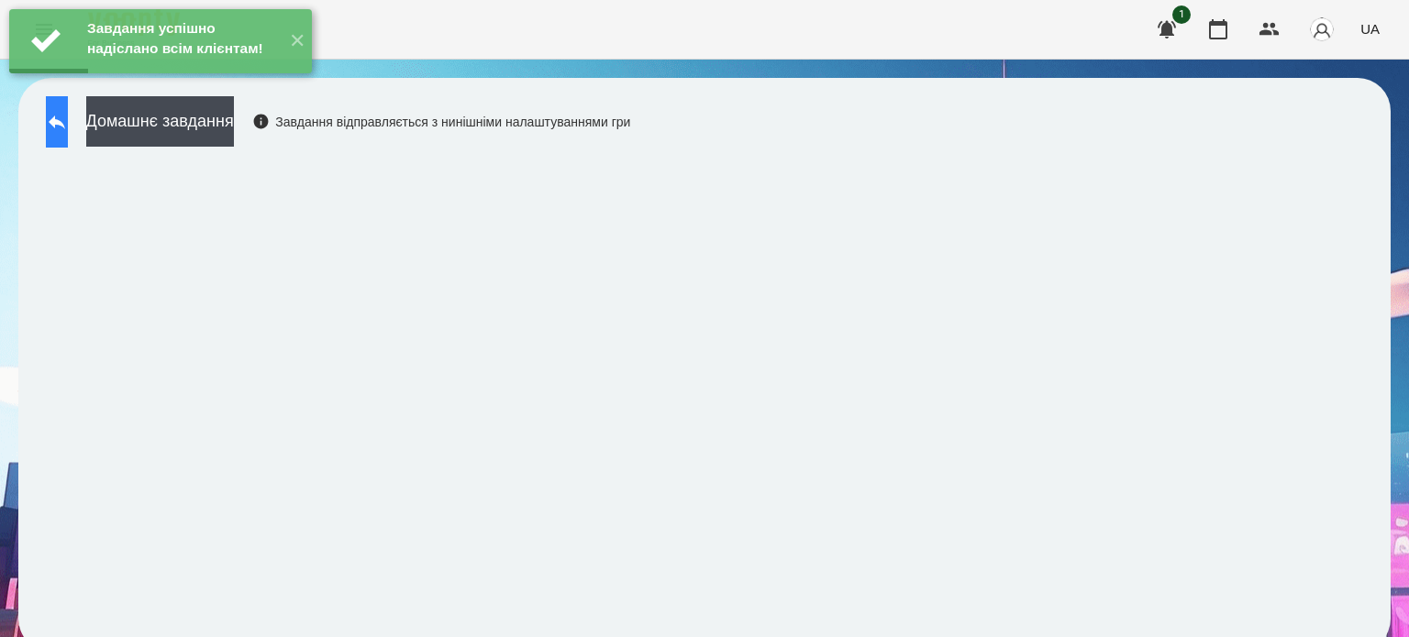
click at [68, 127] on icon at bounding box center [57, 122] width 22 height 22
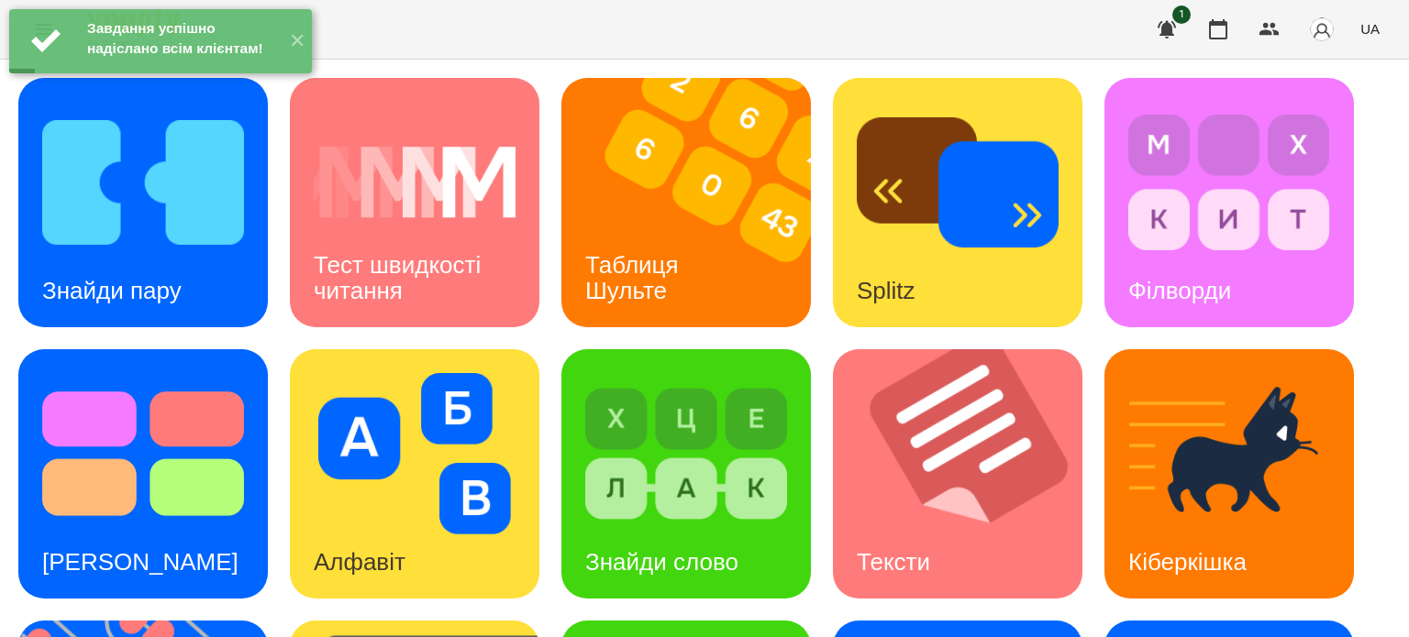
scroll to position [522, 0]
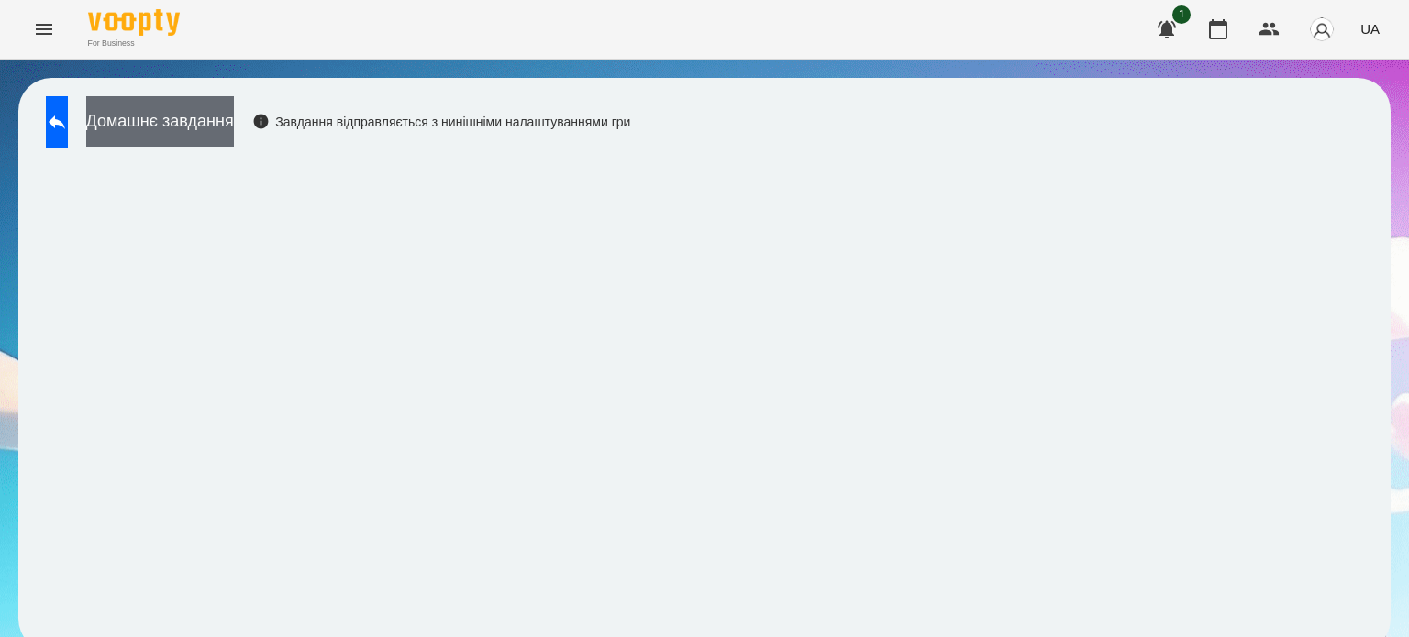
click at [234, 127] on button "Домашнє завдання" at bounding box center [160, 121] width 148 height 50
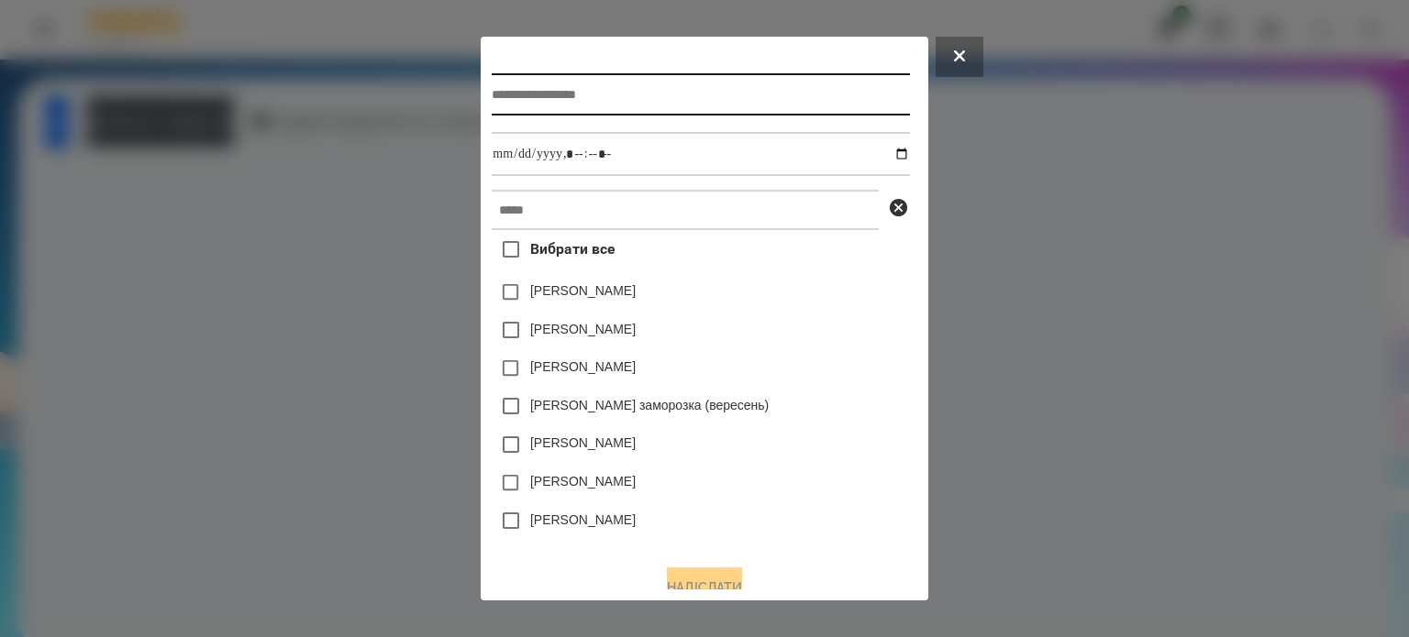
click at [492, 96] on input "text" at bounding box center [700, 94] width 417 height 42
type input "**********"
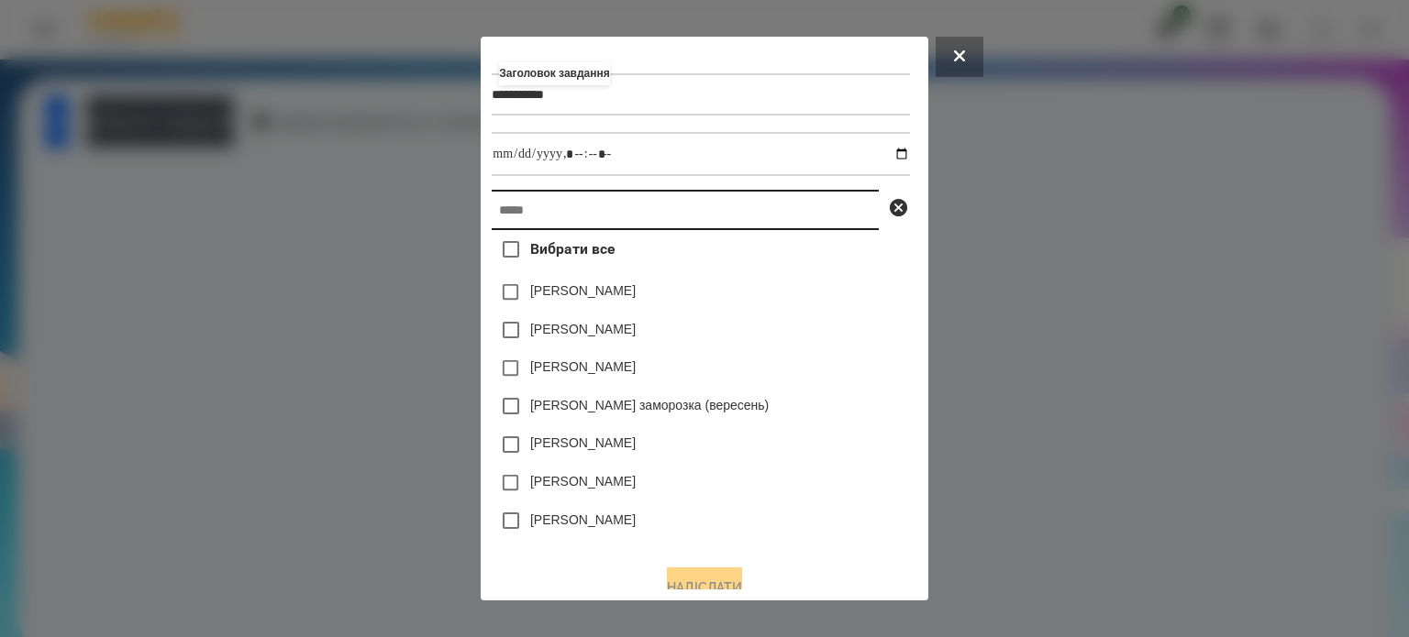
click at [496, 207] on input "text" at bounding box center [685, 210] width 387 height 40
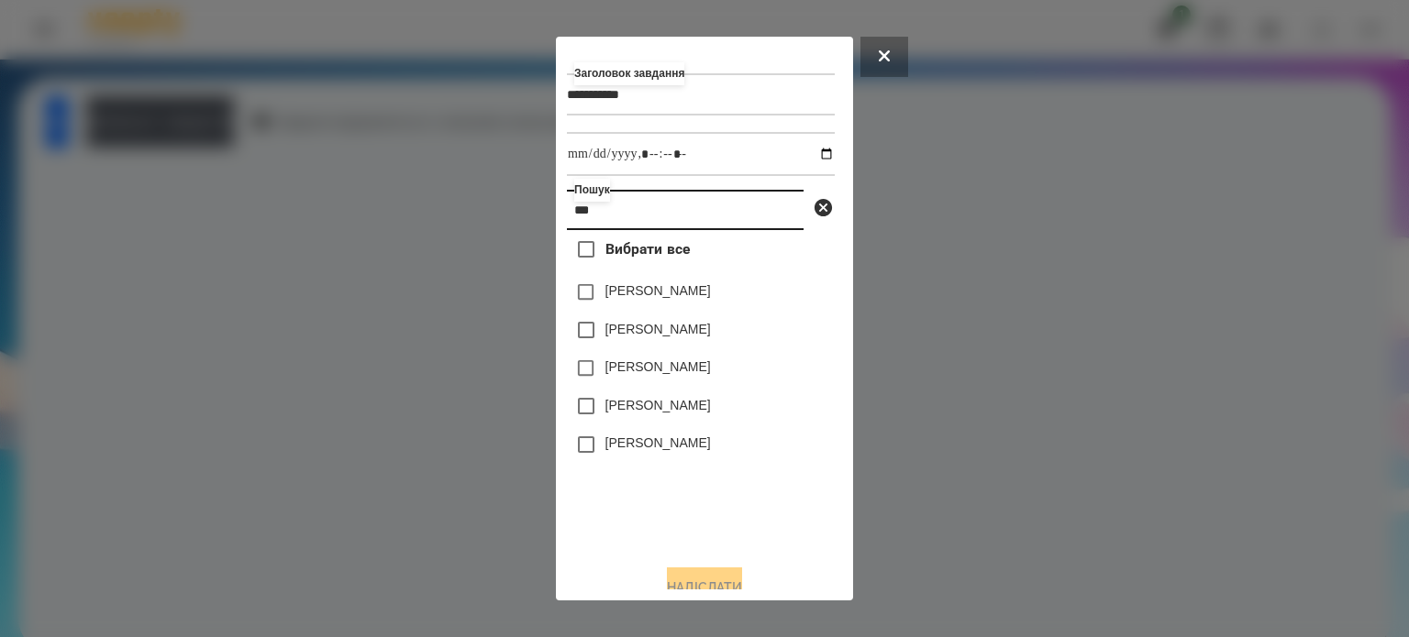
type input "***"
click at [635, 450] on label "[PERSON_NAME]" at bounding box center [657, 443] width 105 height 18
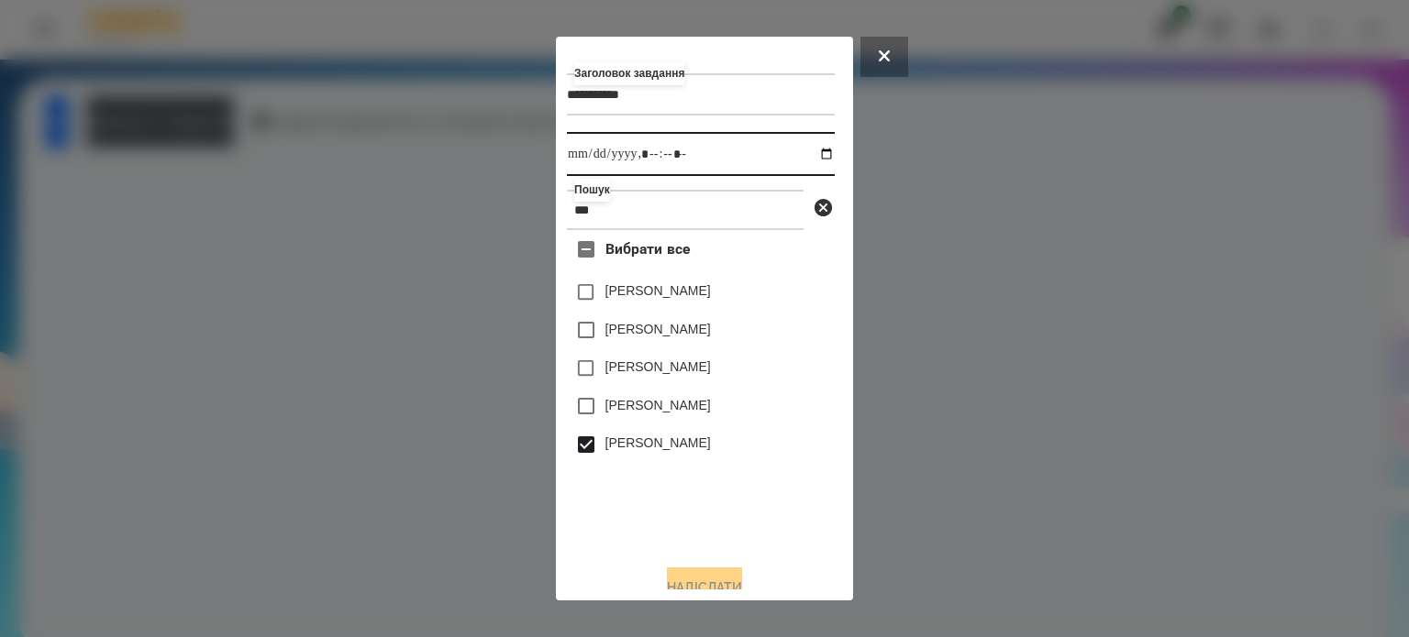
click at [811, 148] on input "datetime-local" at bounding box center [701, 154] width 268 height 44
type input "**********"
click at [696, 582] on button "Надіслати" at bounding box center [704, 588] width 75 height 40
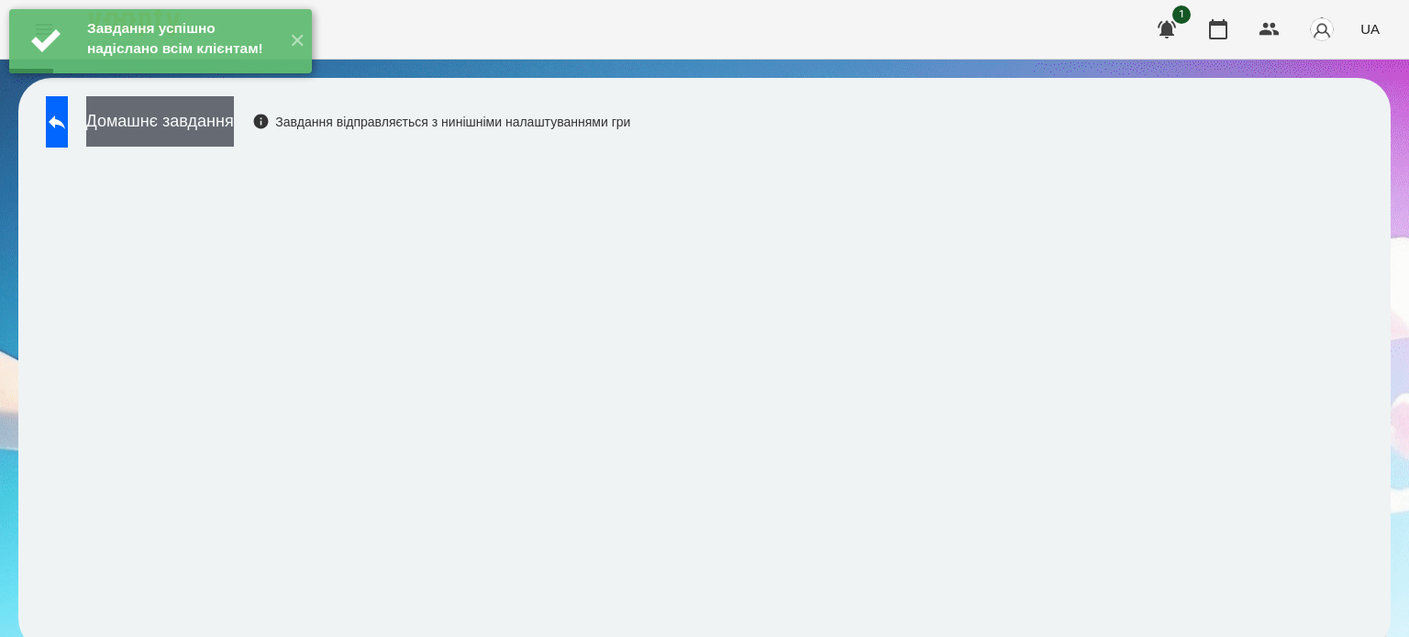
click at [222, 131] on button "Домашнє завдання" at bounding box center [160, 121] width 148 height 50
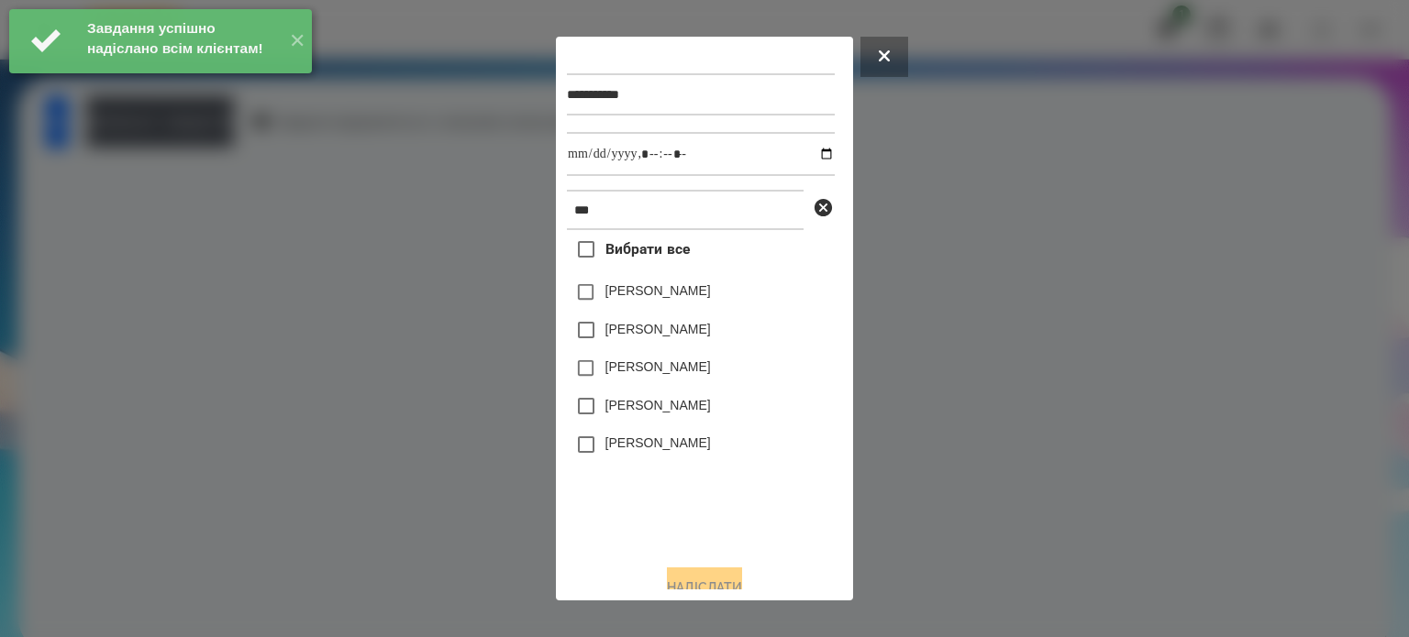
click at [649, 440] on label "[PERSON_NAME]" at bounding box center [657, 443] width 105 height 18
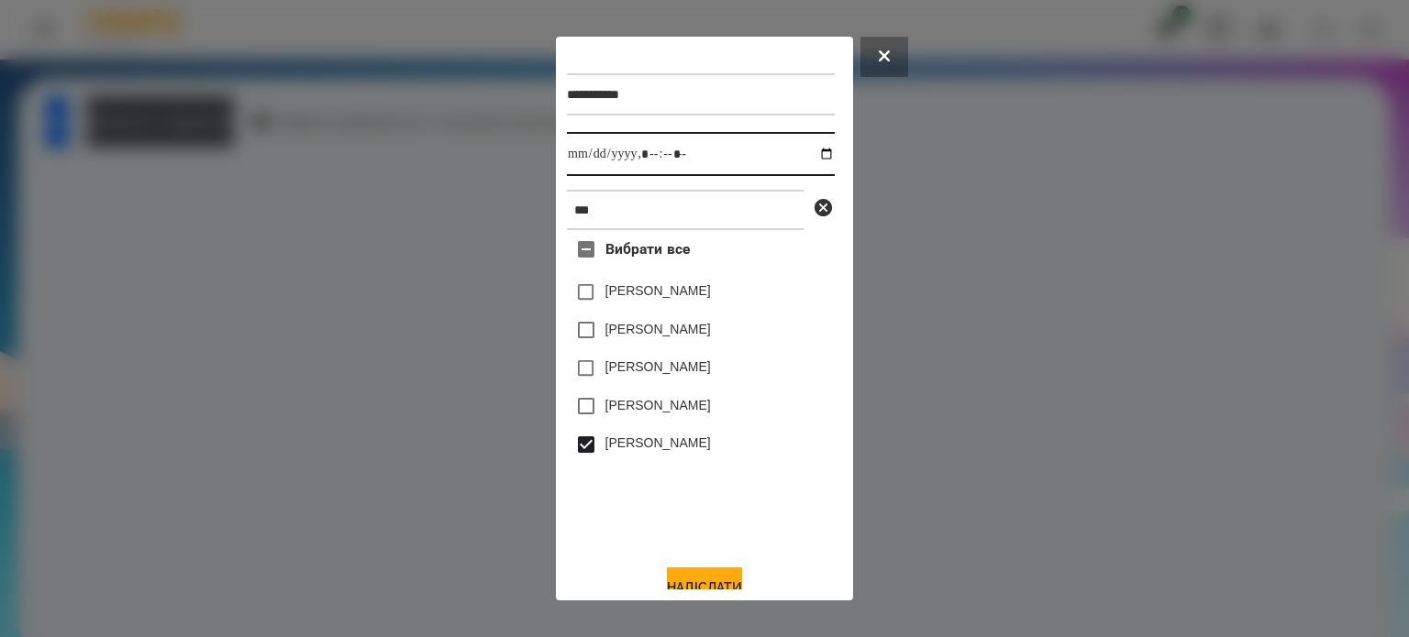
click at [811, 153] on input "datetime-local" at bounding box center [701, 154] width 268 height 44
type input "**********"
click at [692, 579] on button "Надіслати" at bounding box center [704, 588] width 75 height 40
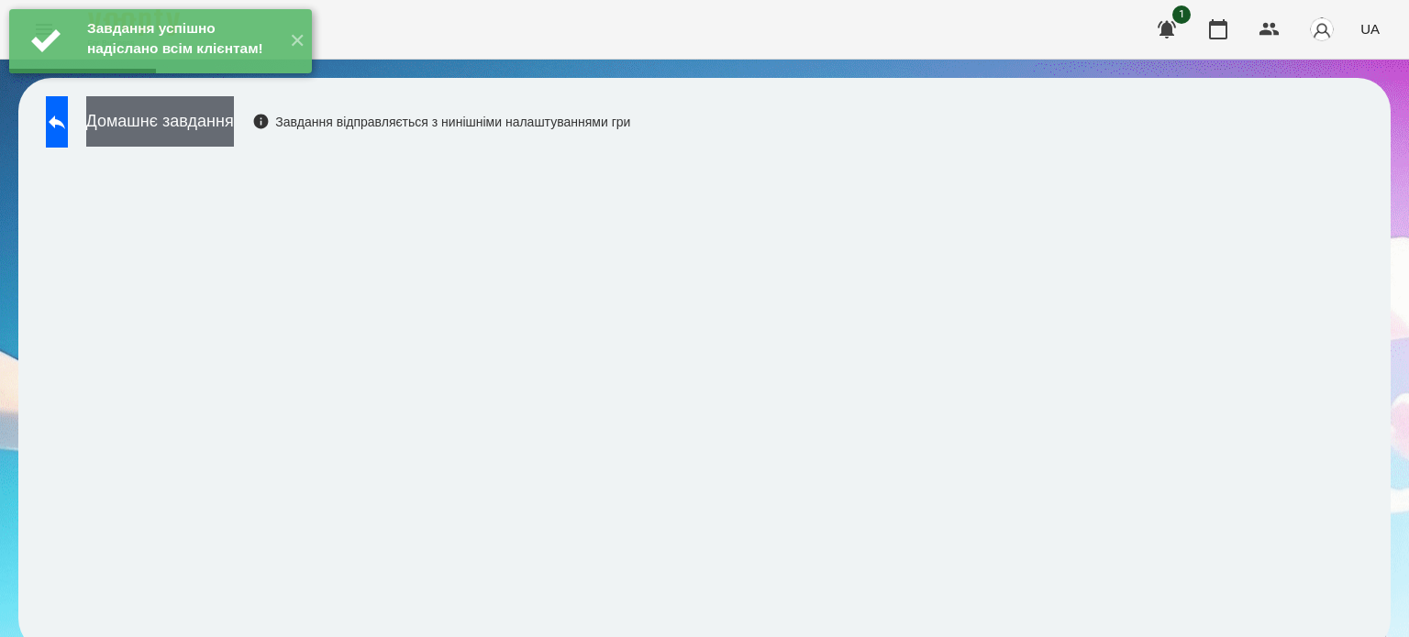
click at [234, 127] on button "Домашнє завдання" at bounding box center [160, 121] width 148 height 50
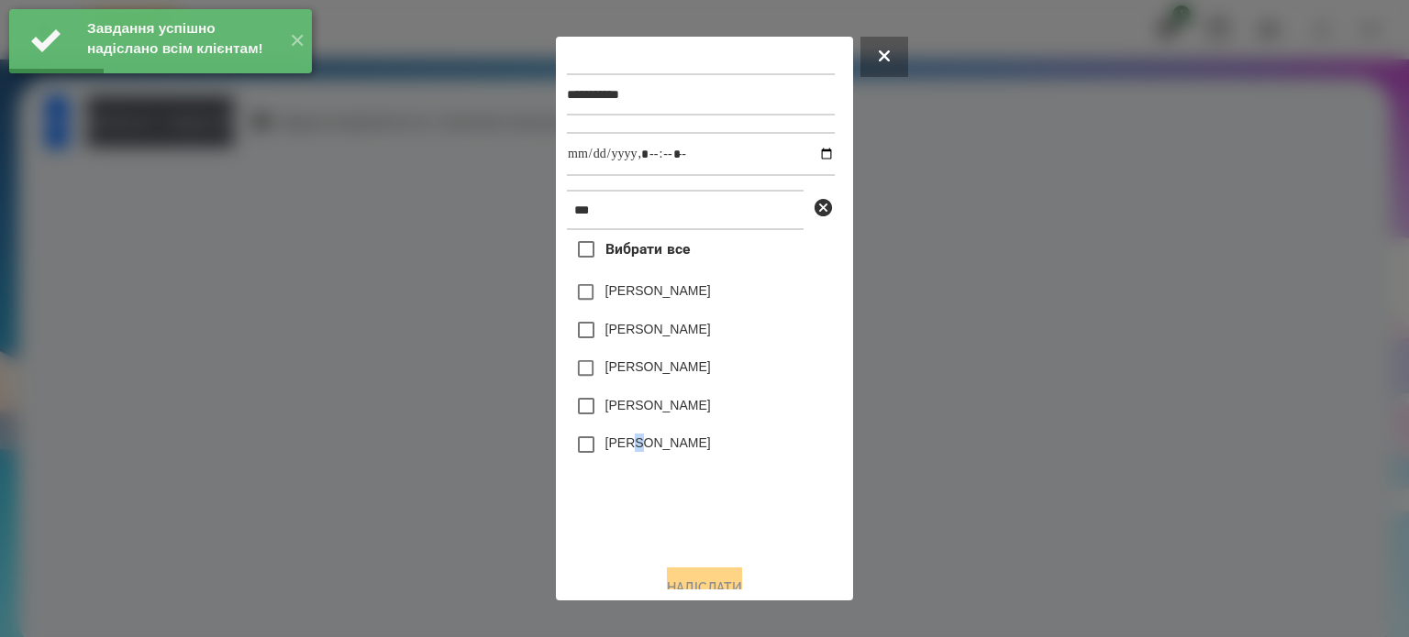
click at [639, 450] on label "[PERSON_NAME]" at bounding box center [657, 443] width 105 height 18
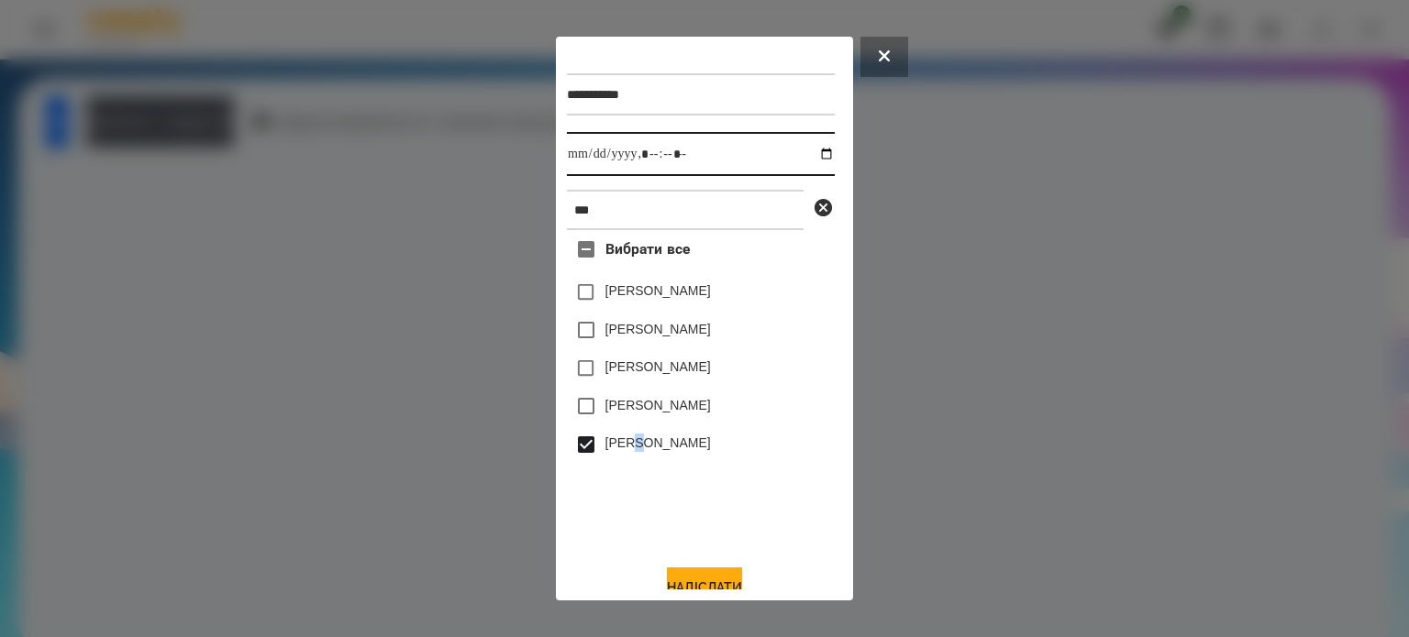
click at [803, 159] on input "datetime-local" at bounding box center [701, 154] width 268 height 44
type input "**********"
click at [720, 587] on button "Надіслати" at bounding box center [704, 588] width 75 height 40
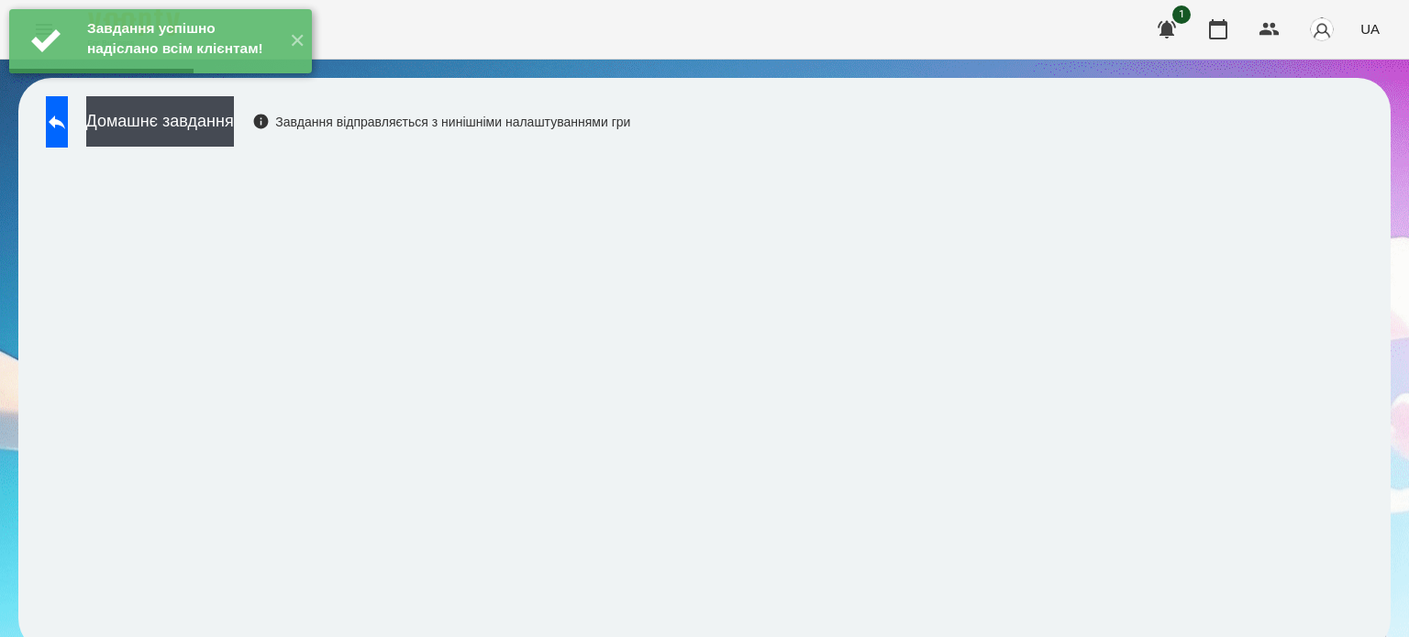
click at [159, 110] on button "Домашнє завдання" at bounding box center [160, 121] width 148 height 50
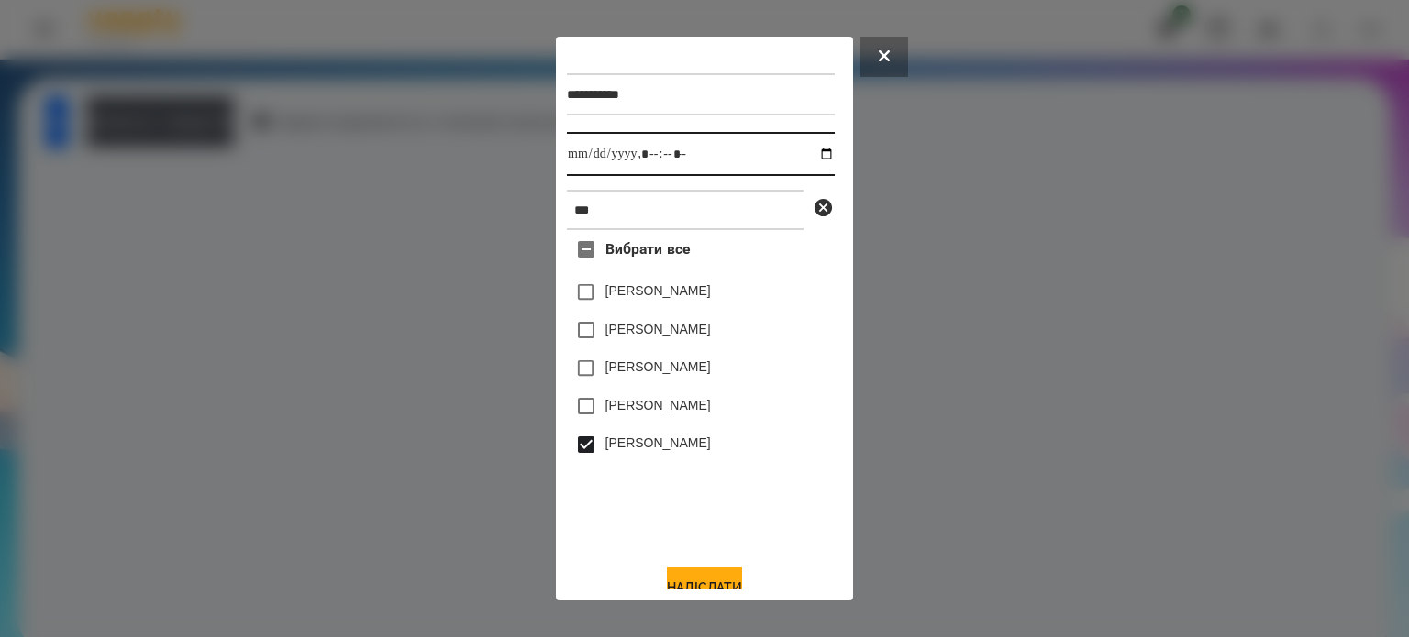
click at [805, 158] on input "datetime-local" at bounding box center [701, 154] width 268 height 44
type input "**********"
click at [685, 577] on button "Надіслати" at bounding box center [704, 588] width 75 height 40
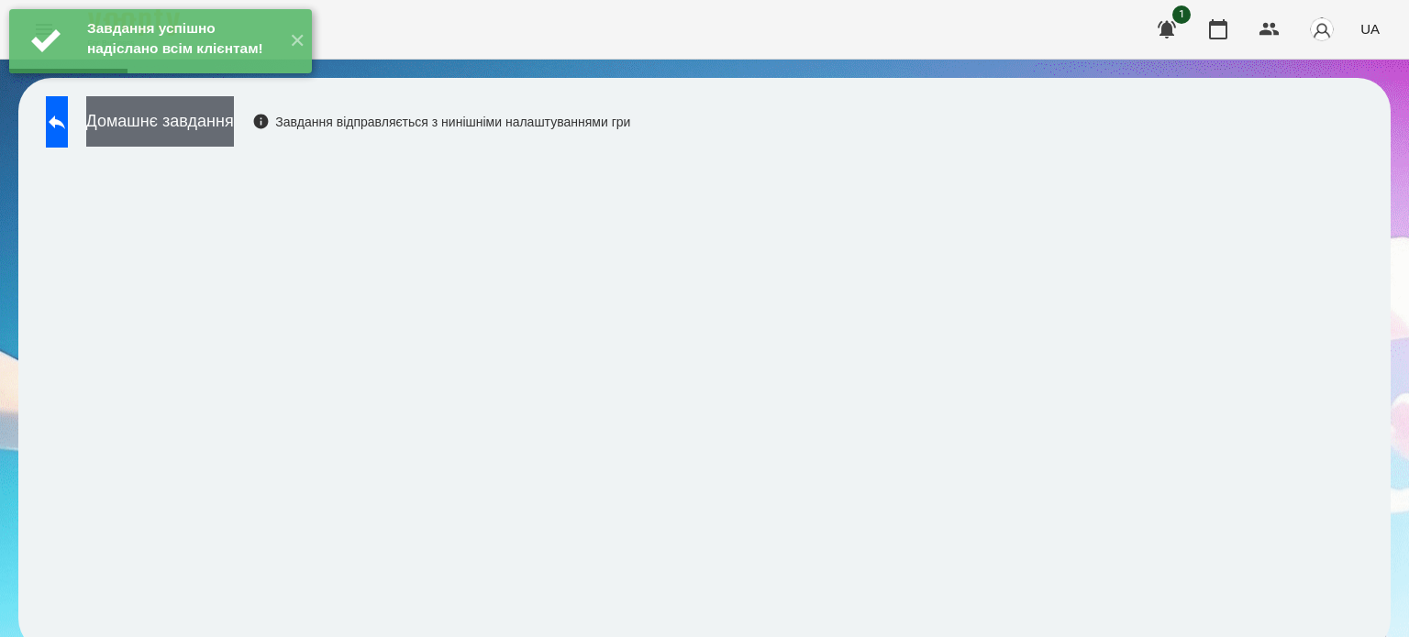
click at [234, 116] on button "Домашнє завдання" at bounding box center [160, 121] width 148 height 50
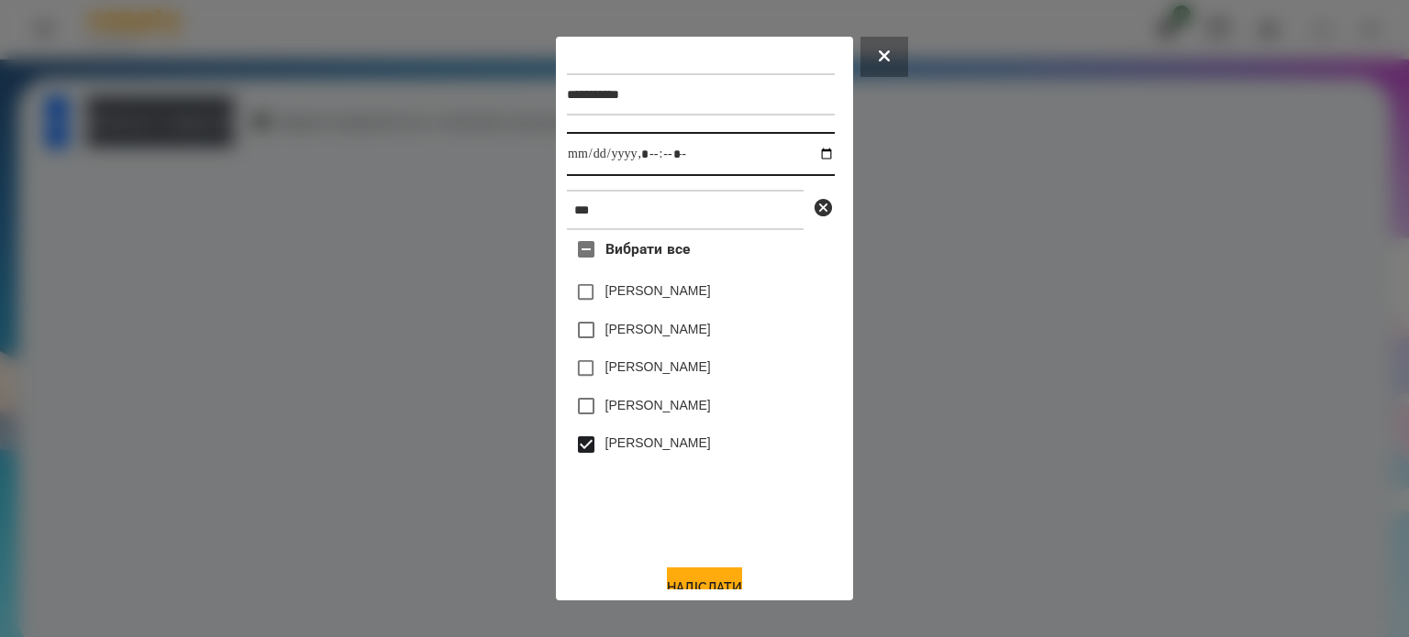
click at [807, 153] on input "datetime-local" at bounding box center [701, 154] width 268 height 44
type input "**********"
click at [706, 579] on button "Надіслати" at bounding box center [704, 588] width 75 height 40
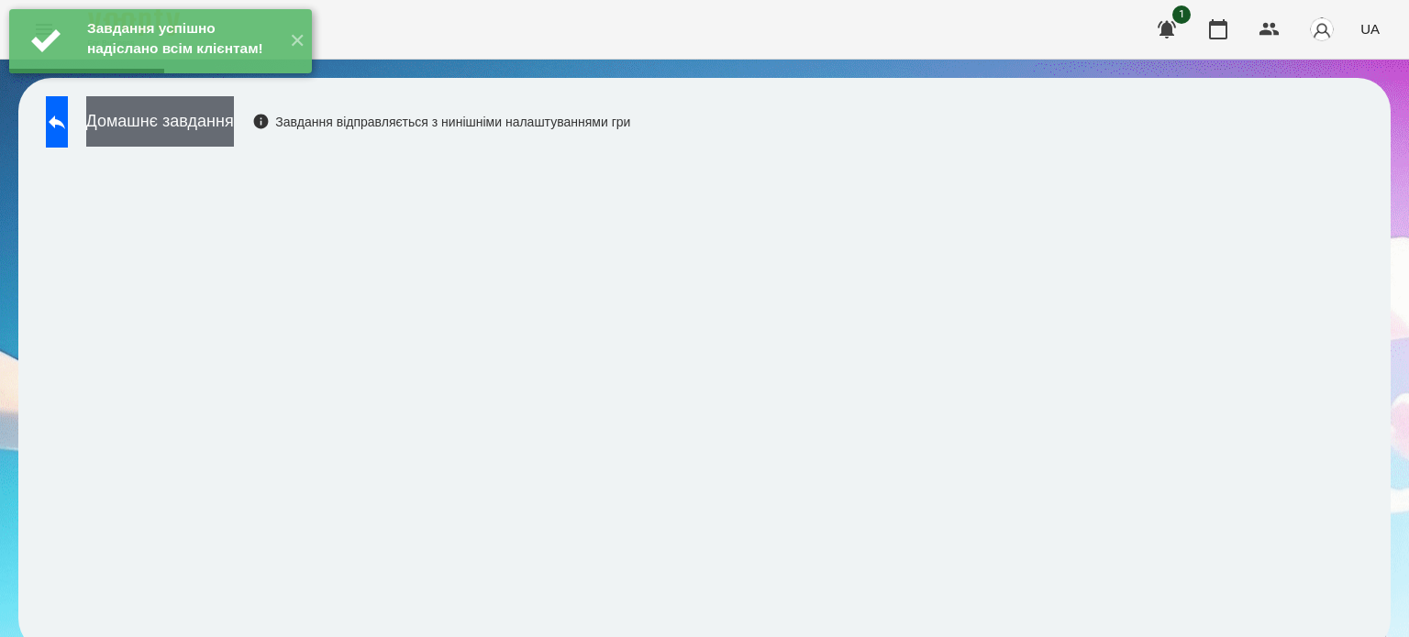
click at [234, 131] on button "Домашнє завдання" at bounding box center [160, 121] width 148 height 50
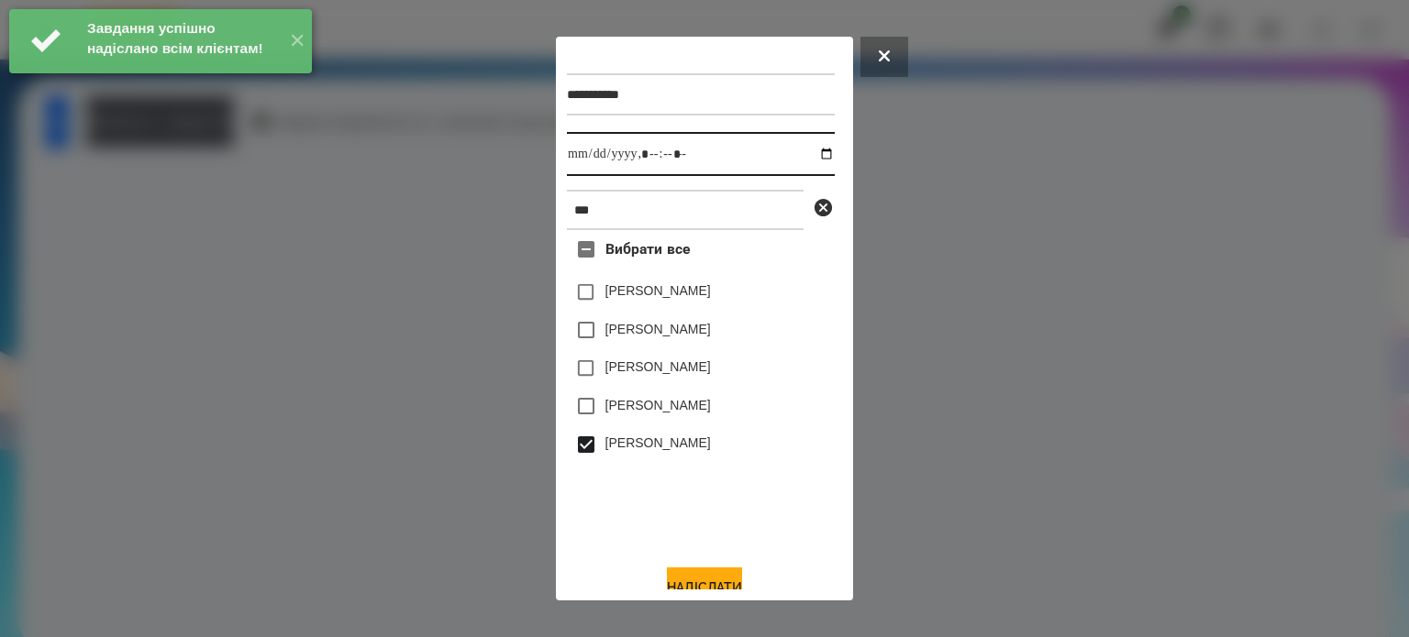
click at [810, 150] on input "datetime-local" at bounding box center [701, 154] width 268 height 44
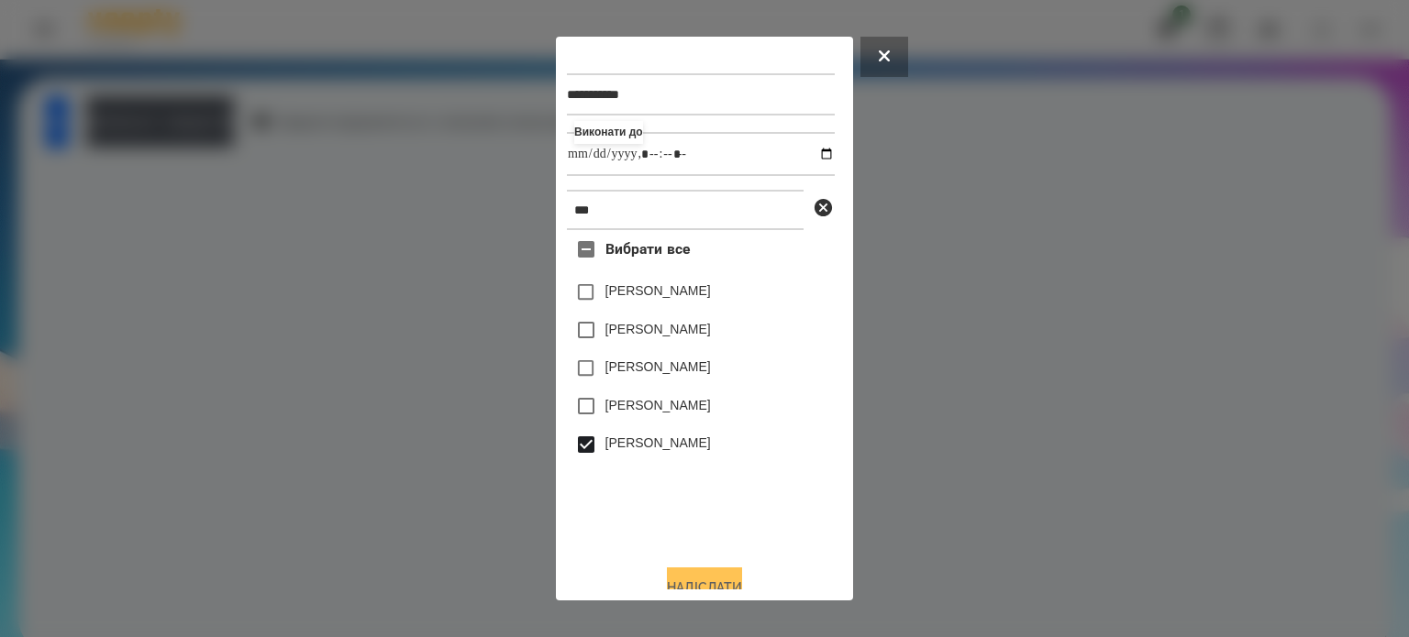
type input "**********"
click at [693, 579] on button "Надіслати" at bounding box center [704, 588] width 75 height 40
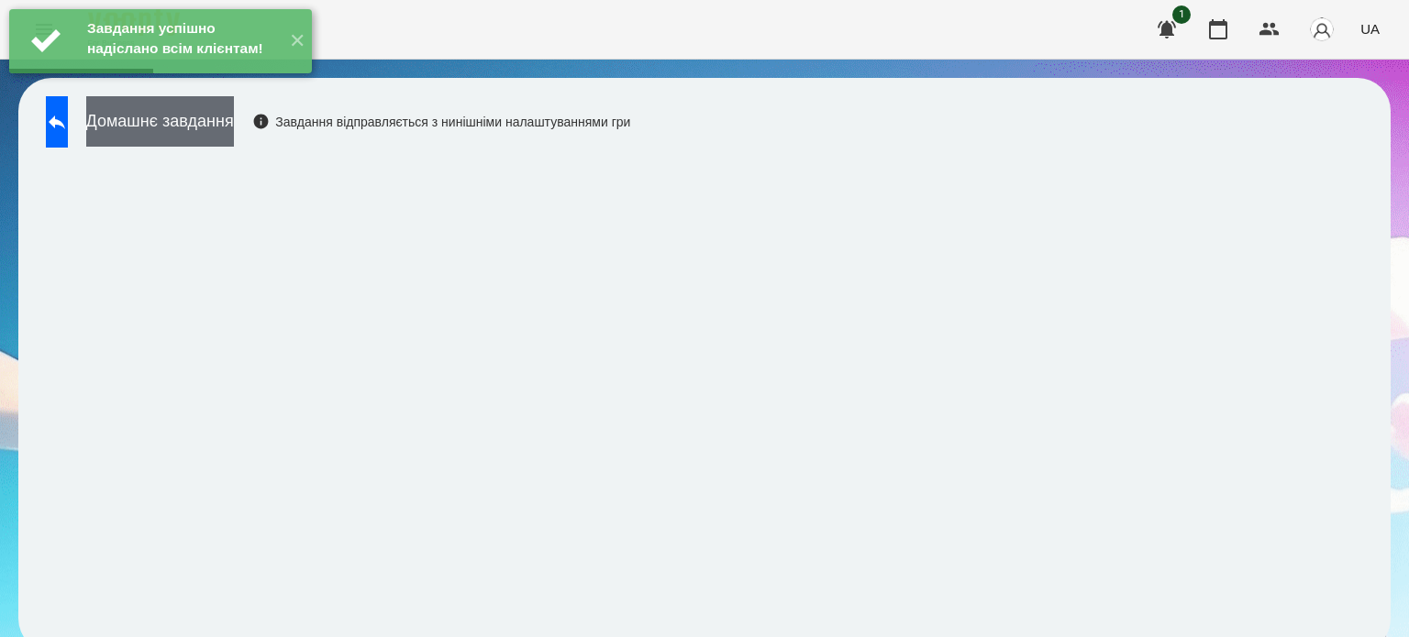
click at [234, 132] on button "Домашнє завдання" at bounding box center [160, 121] width 148 height 50
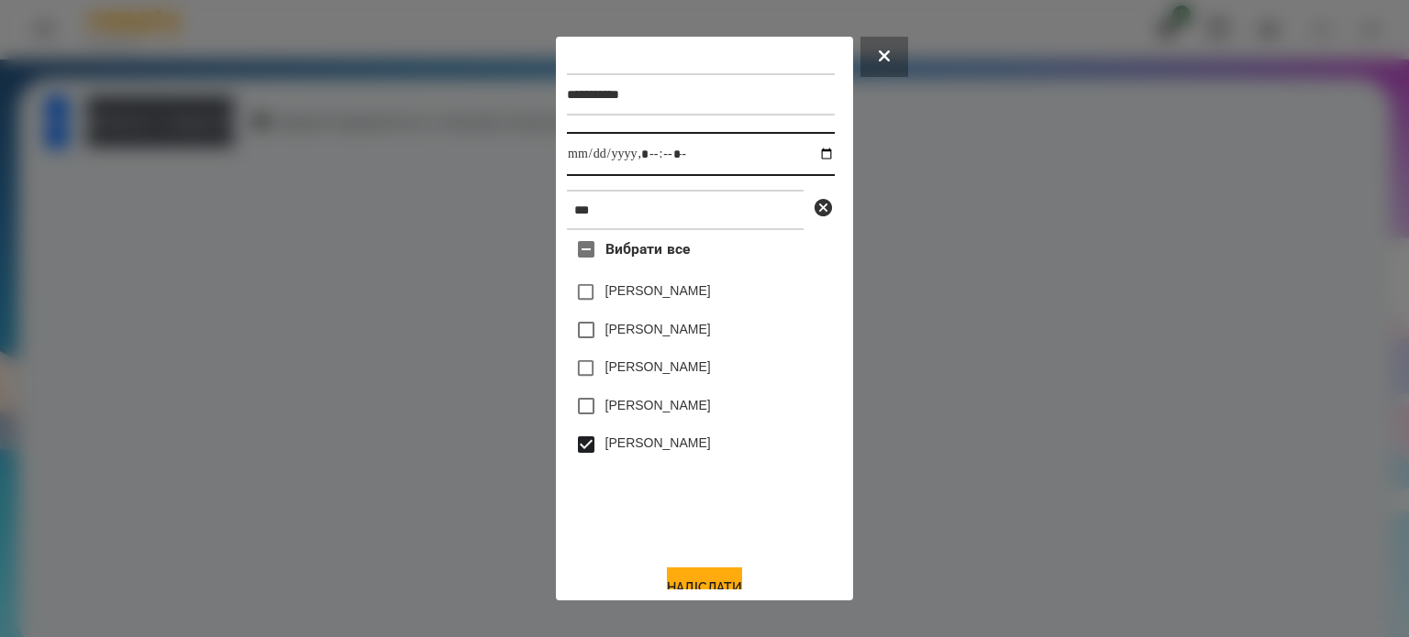
click at [809, 154] on input "datetime-local" at bounding box center [701, 154] width 268 height 44
type input "**********"
click at [684, 585] on button "Надіслати" at bounding box center [704, 588] width 75 height 40
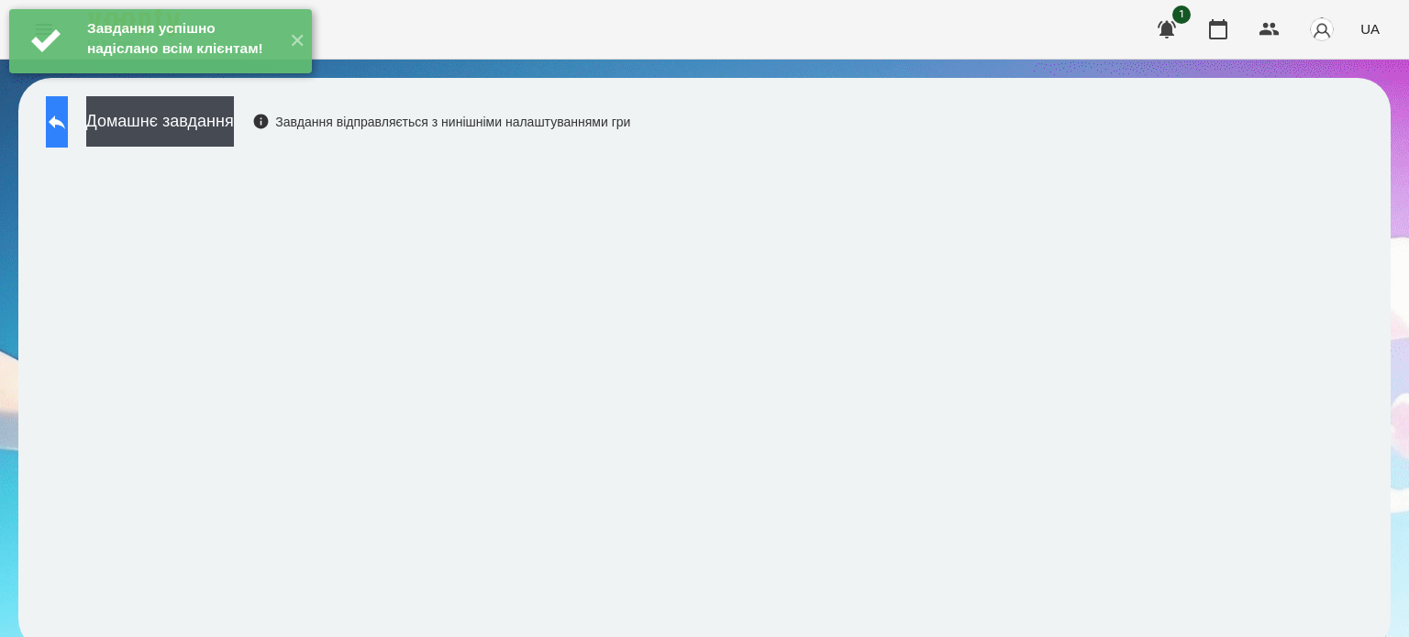
click at [65, 124] on icon at bounding box center [57, 123] width 17 height 14
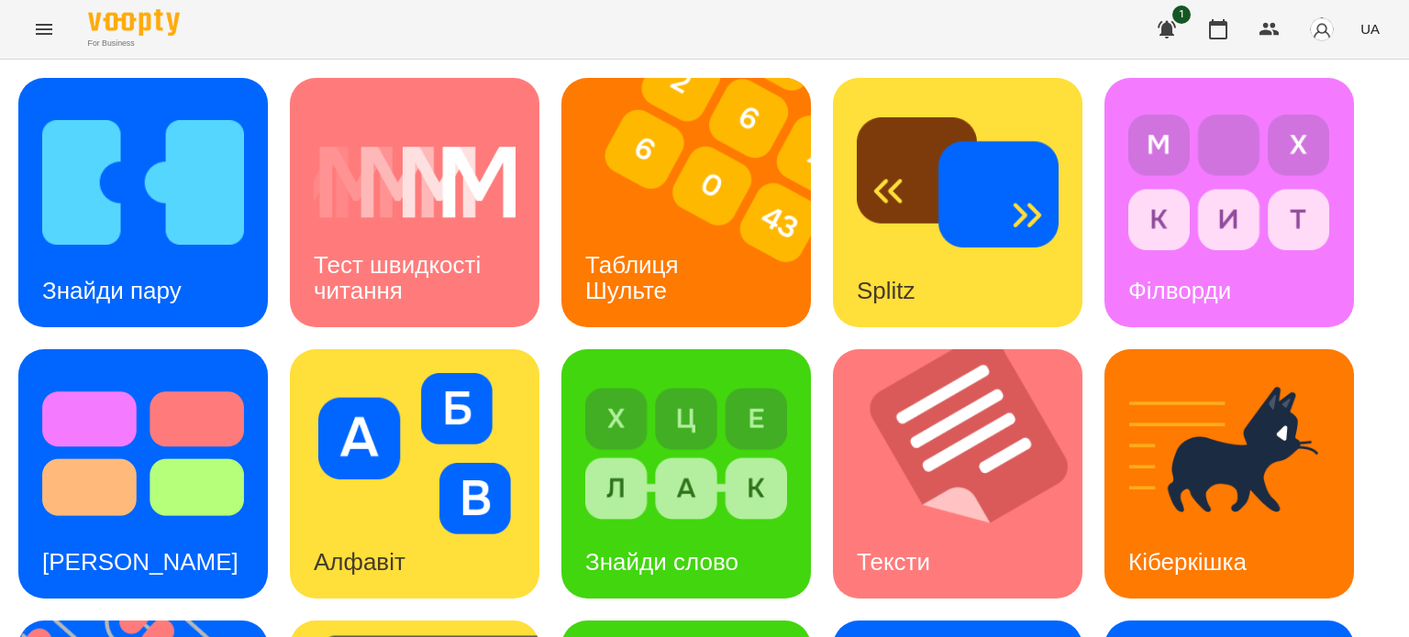
scroll to position [522, 0]
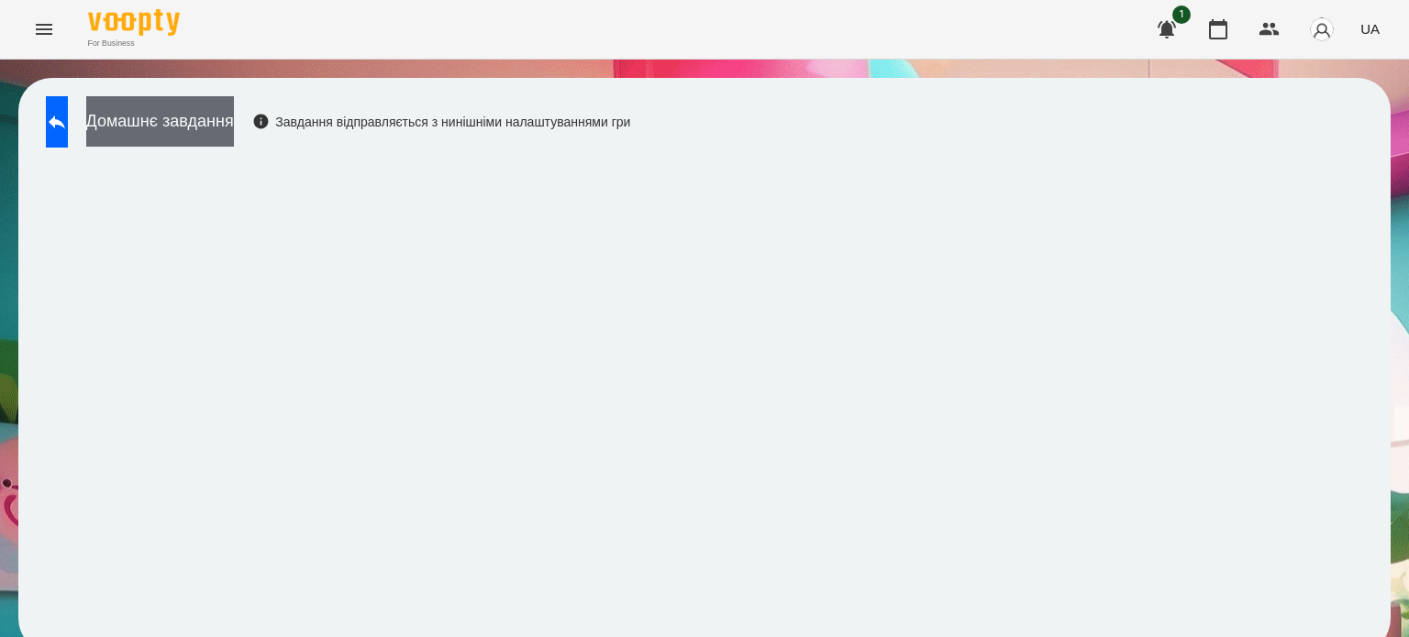
click at [234, 124] on button "Домашнє завдання" at bounding box center [160, 121] width 148 height 50
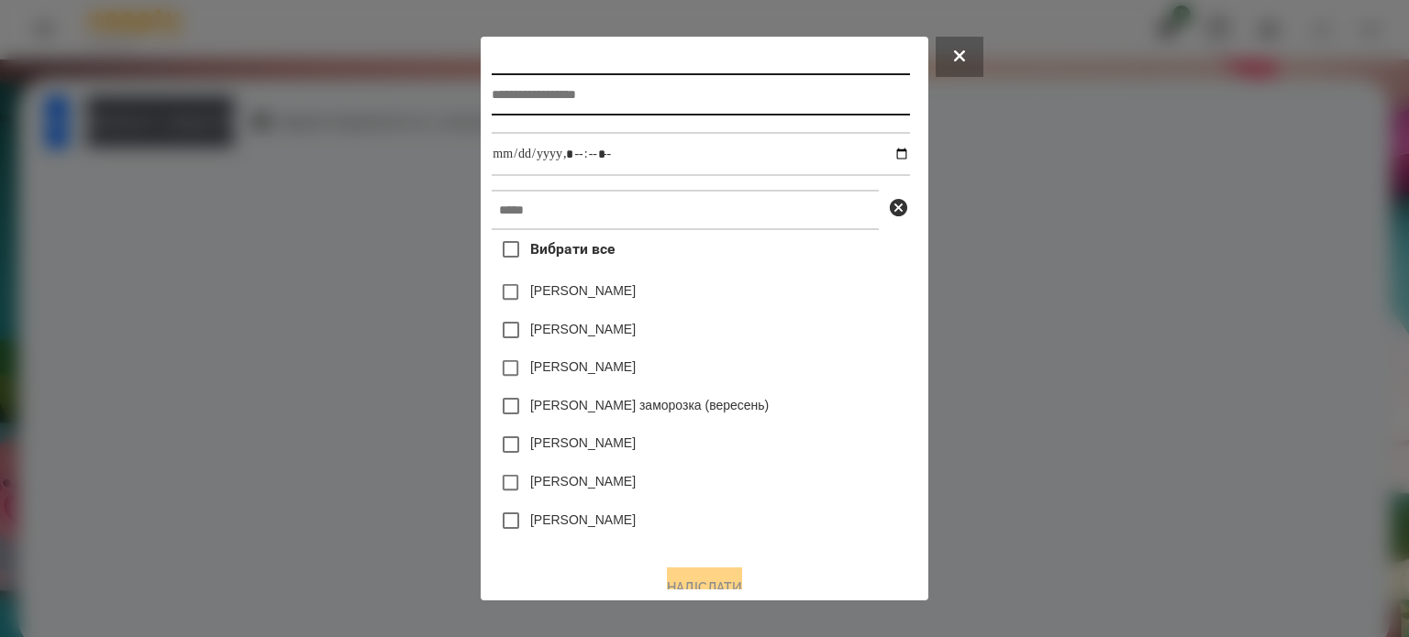
click at [492, 103] on input "text" at bounding box center [700, 94] width 417 height 42
type input "**********"
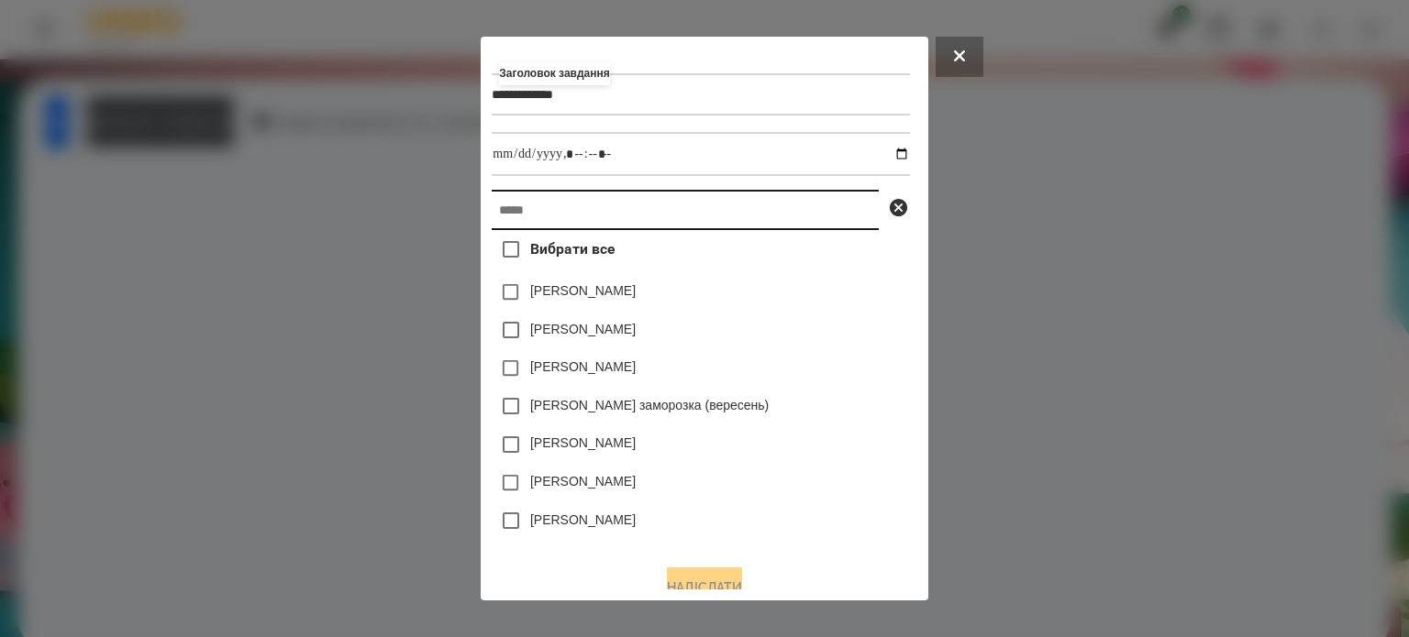
click at [492, 221] on input "text" at bounding box center [685, 210] width 387 height 40
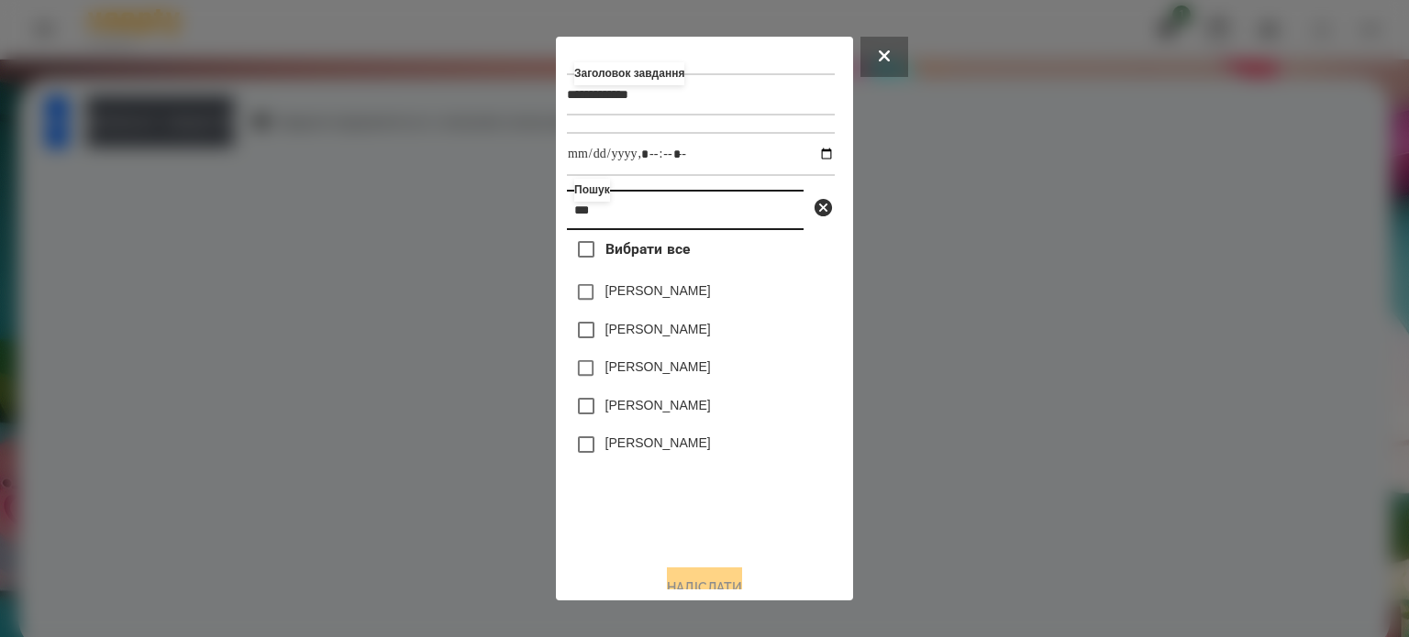
type input "***"
click at [644, 447] on label "[PERSON_NAME]" at bounding box center [657, 443] width 105 height 18
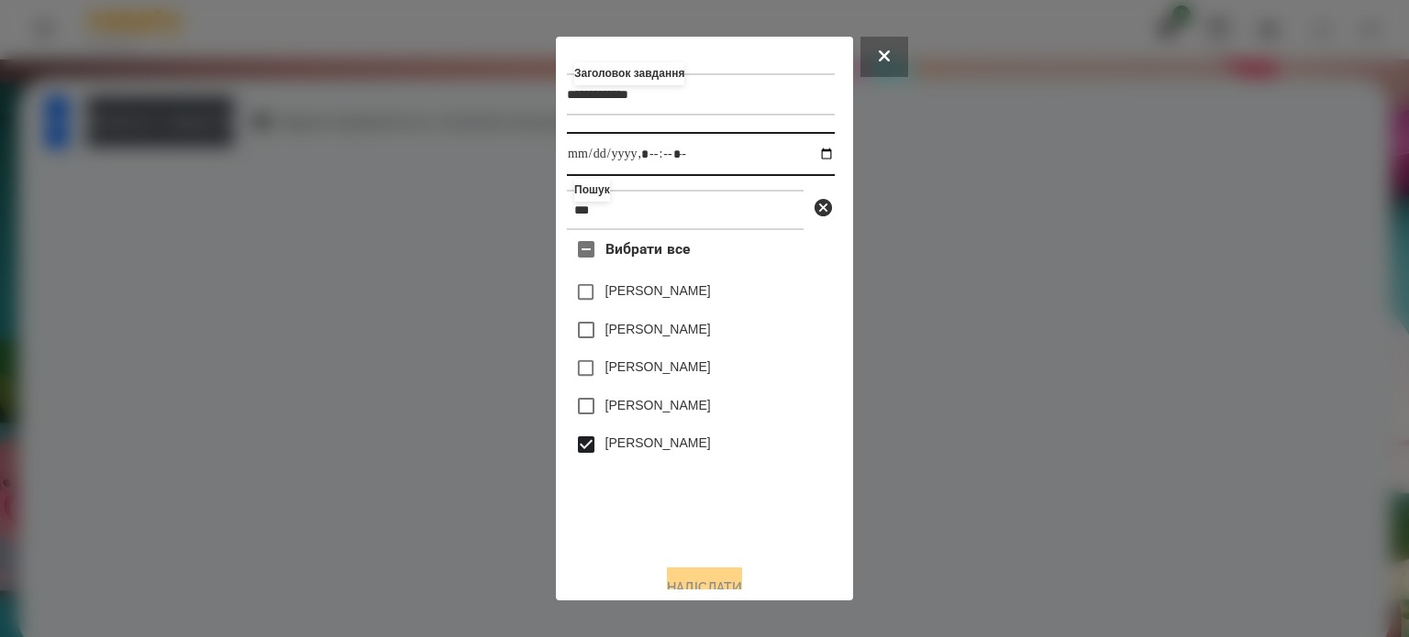
click at [807, 157] on input "datetime-local" at bounding box center [701, 154] width 268 height 44
type input "**********"
click at [700, 576] on button "Надіслати" at bounding box center [704, 588] width 75 height 40
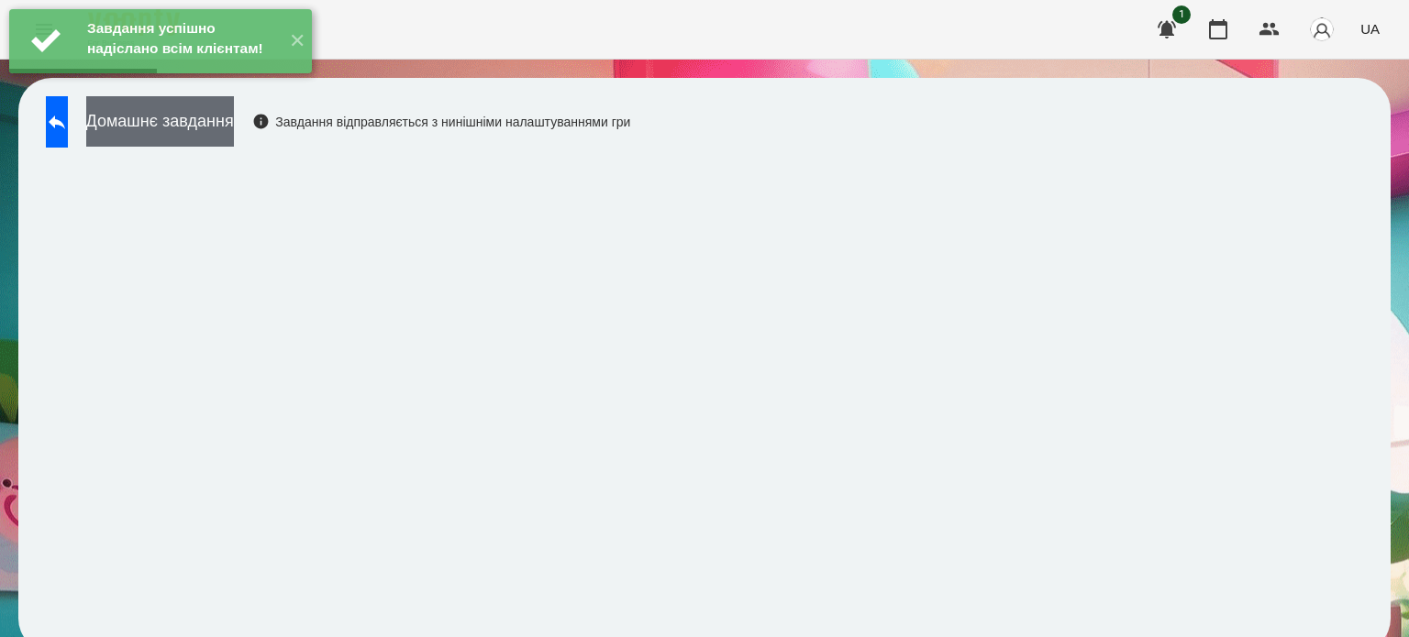
click at [211, 127] on button "Домашнє завдання" at bounding box center [160, 121] width 148 height 50
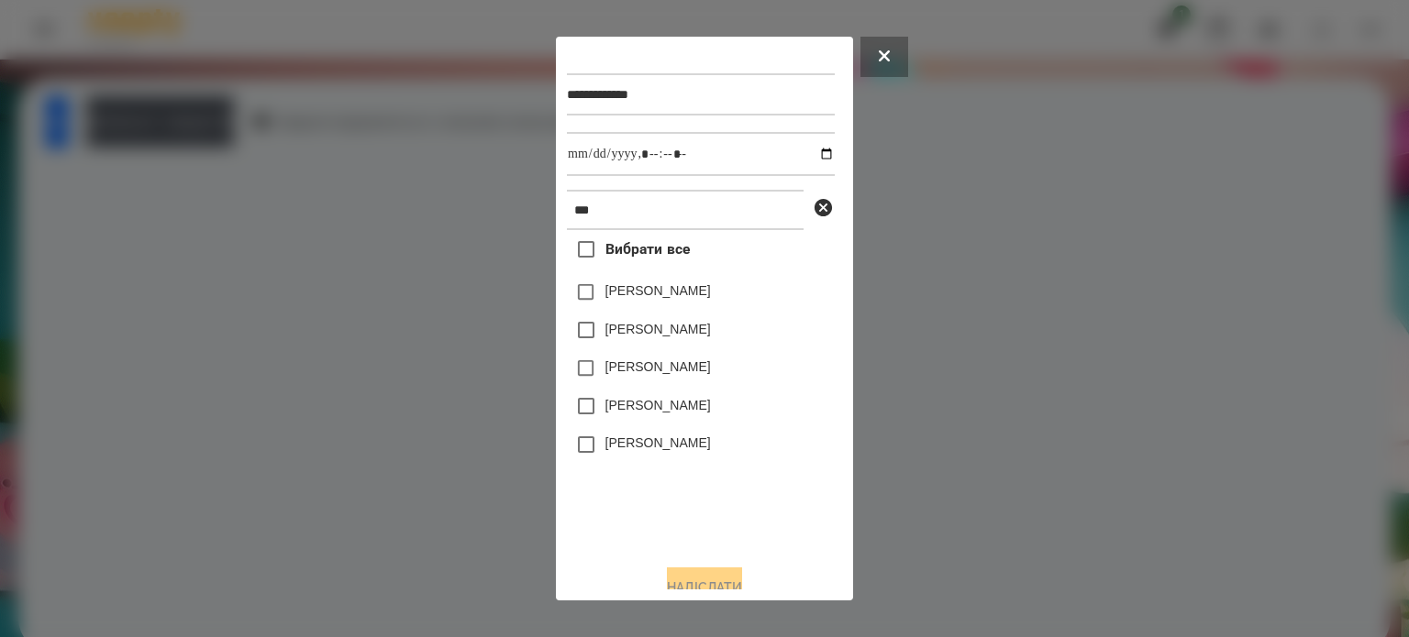
click at [637, 446] on label "[PERSON_NAME]" at bounding box center [657, 443] width 105 height 18
click at [806, 161] on input "datetime-local" at bounding box center [701, 154] width 268 height 44
type input "**********"
click at [712, 582] on button "Надіслати" at bounding box center [704, 588] width 75 height 40
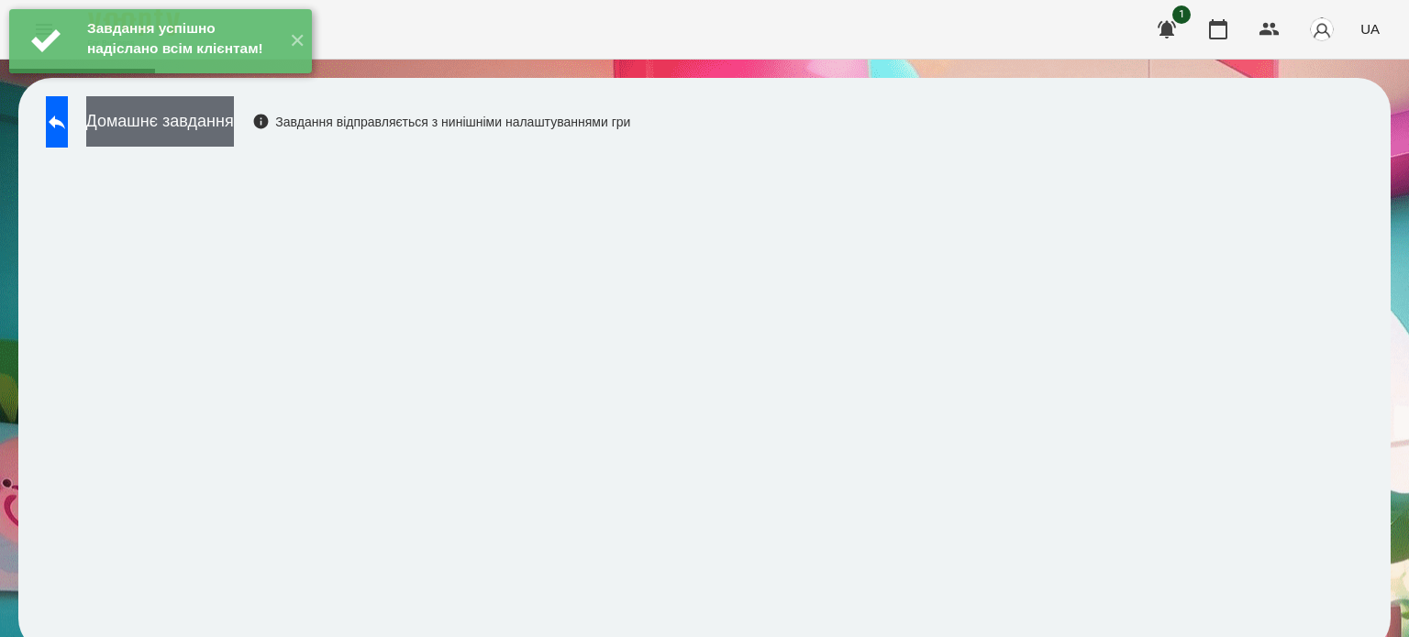
click at [234, 139] on button "Домашнє завдання" at bounding box center [160, 121] width 148 height 50
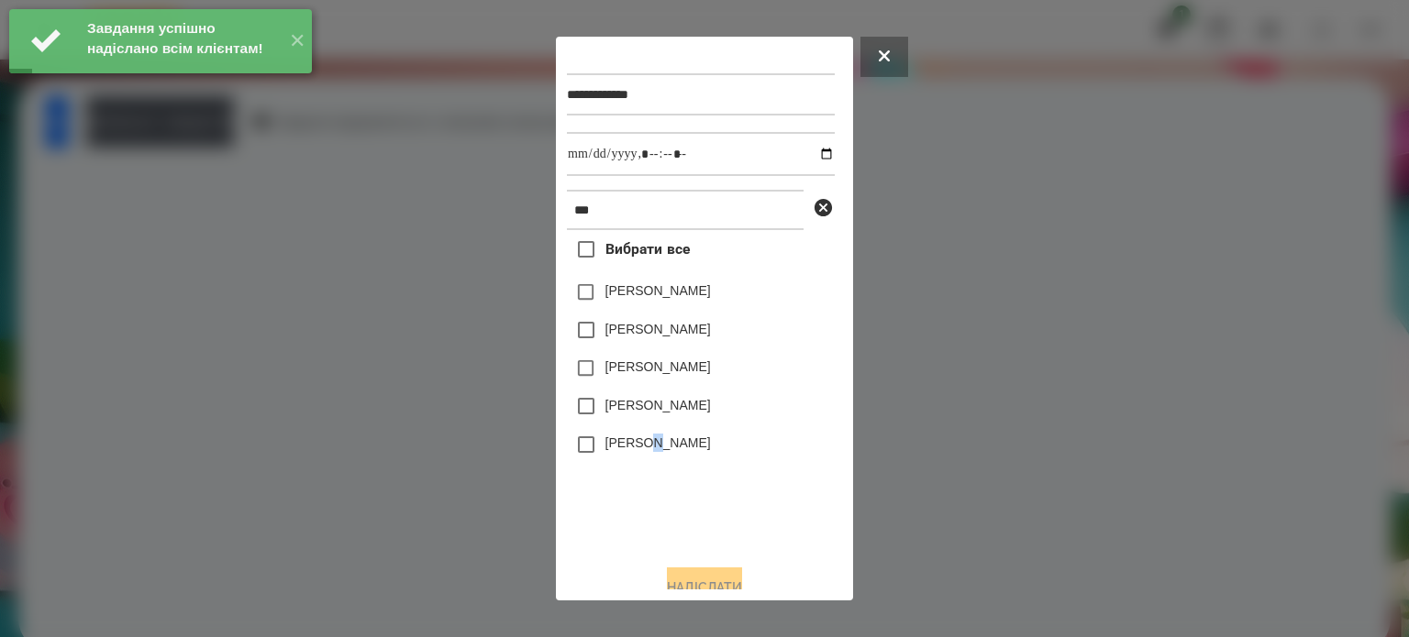
click at [657, 442] on label "[PERSON_NAME]" at bounding box center [657, 443] width 105 height 18
click at [611, 450] on label "[PERSON_NAME]" at bounding box center [657, 443] width 105 height 18
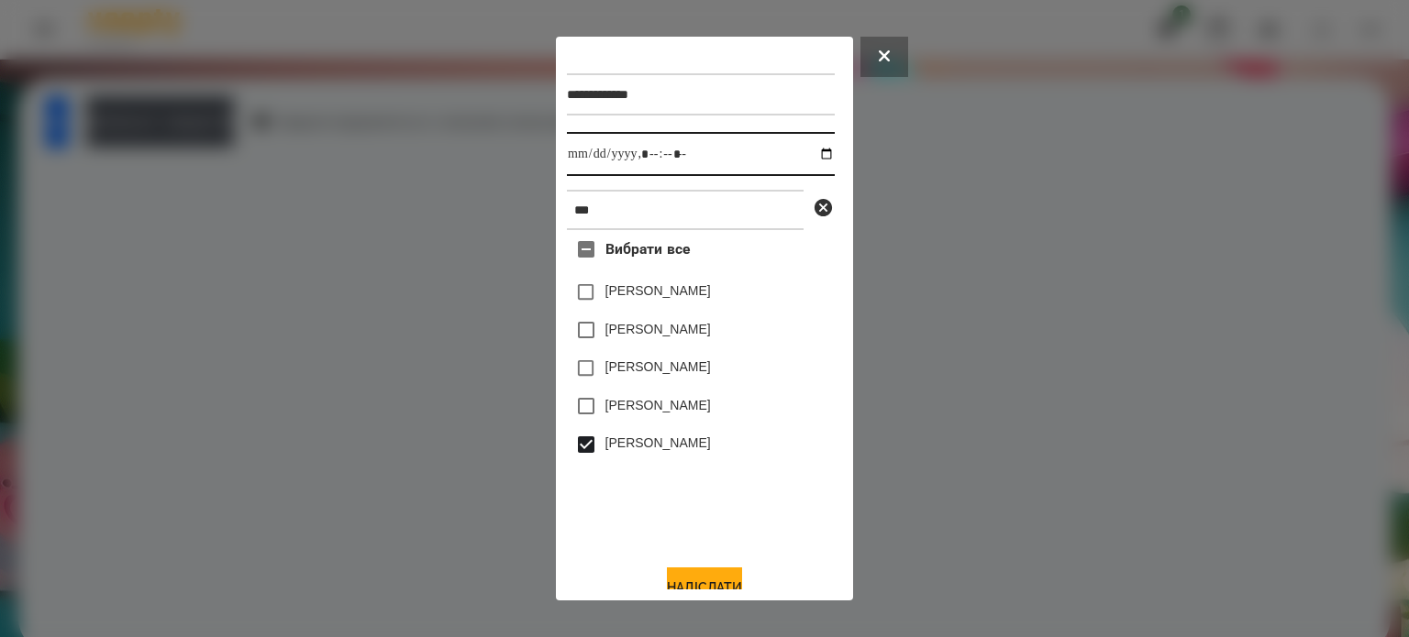
click at [803, 160] on input "datetime-local" at bounding box center [701, 154] width 268 height 44
type input "**********"
click at [700, 583] on button "Надіслати" at bounding box center [704, 588] width 75 height 40
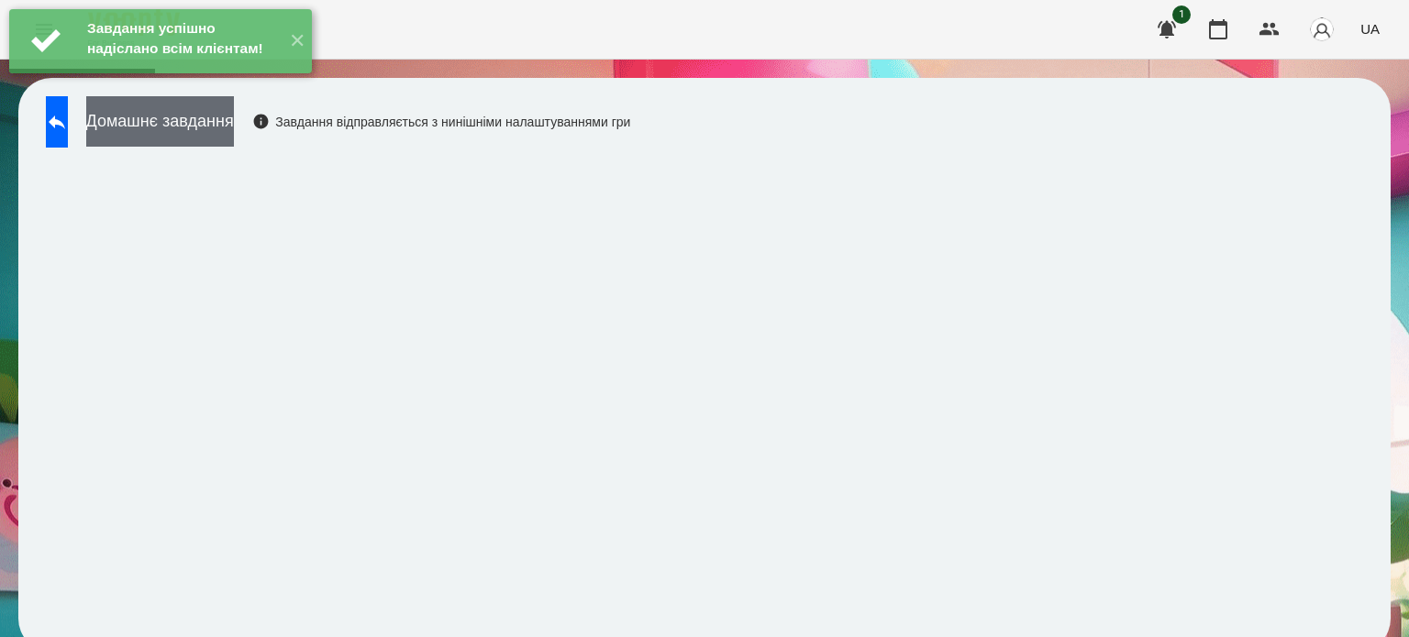
click at [234, 129] on button "Домашнє завдання" at bounding box center [160, 121] width 148 height 50
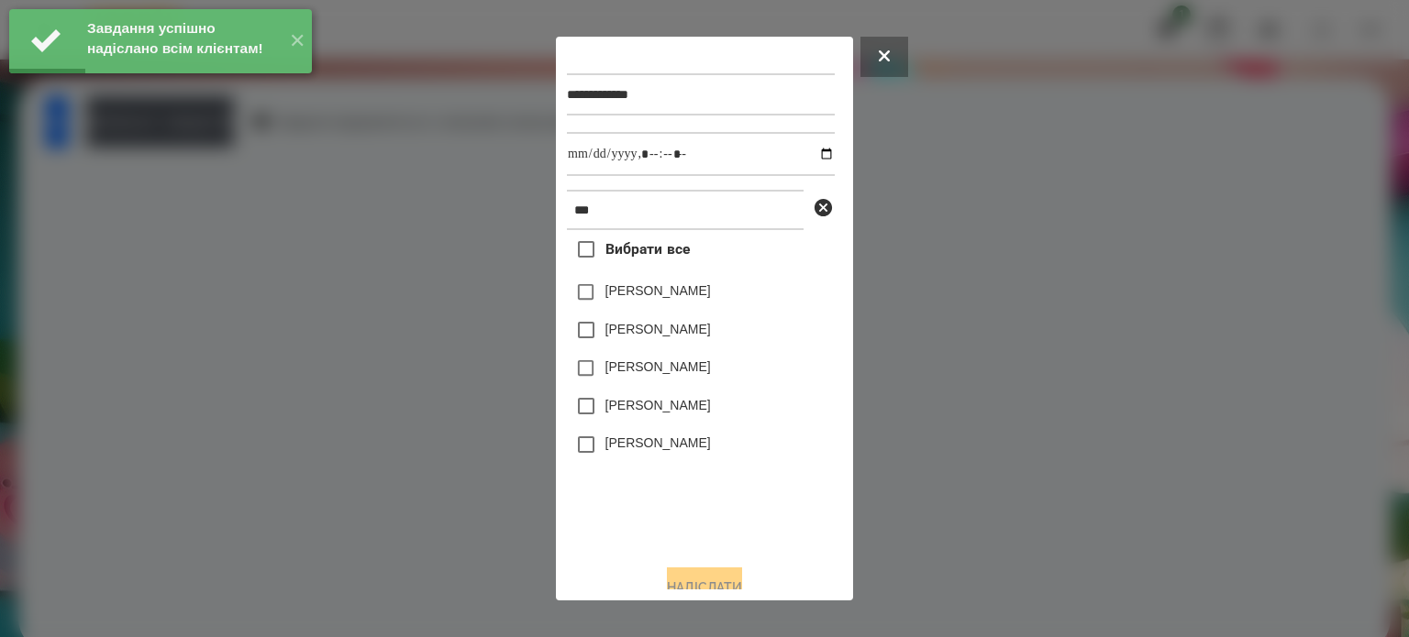
click at [633, 447] on label "[PERSON_NAME]" at bounding box center [657, 443] width 105 height 18
click at [811, 161] on input "datetime-local" at bounding box center [701, 154] width 268 height 44
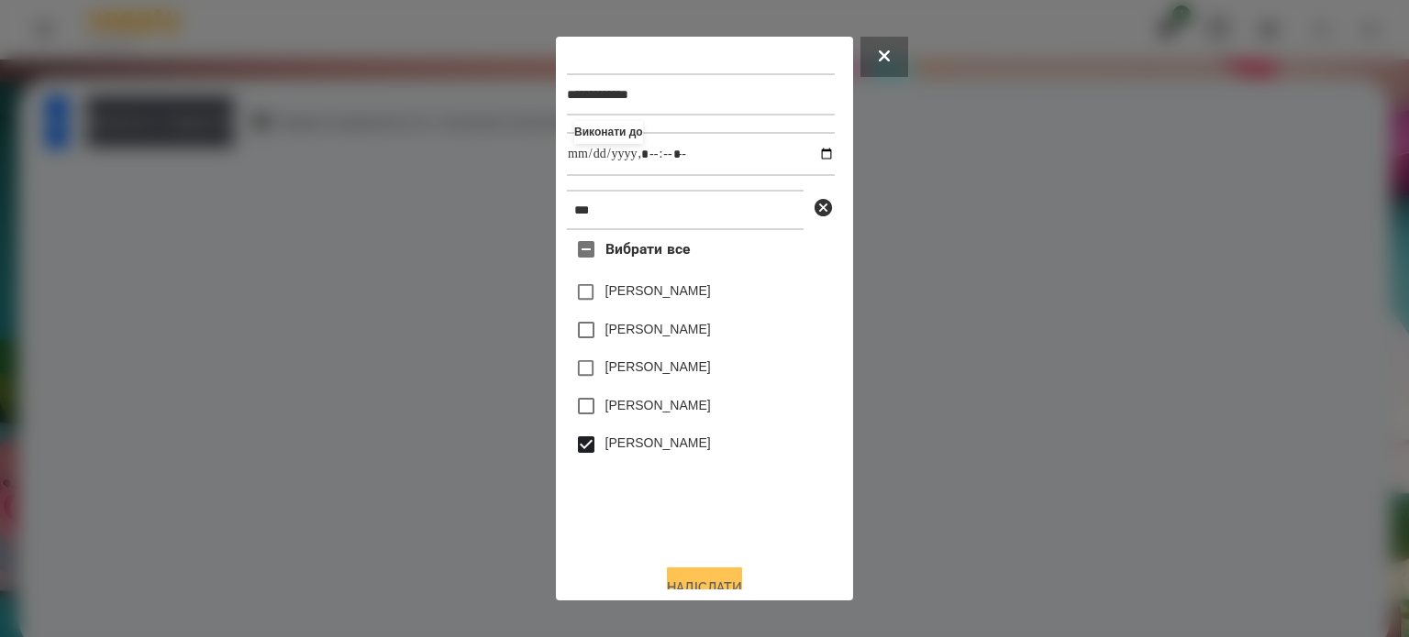
type input "**********"
click at [675, 579] on button "Надіслати" at bounding box center [704, 588] width 75 height 40
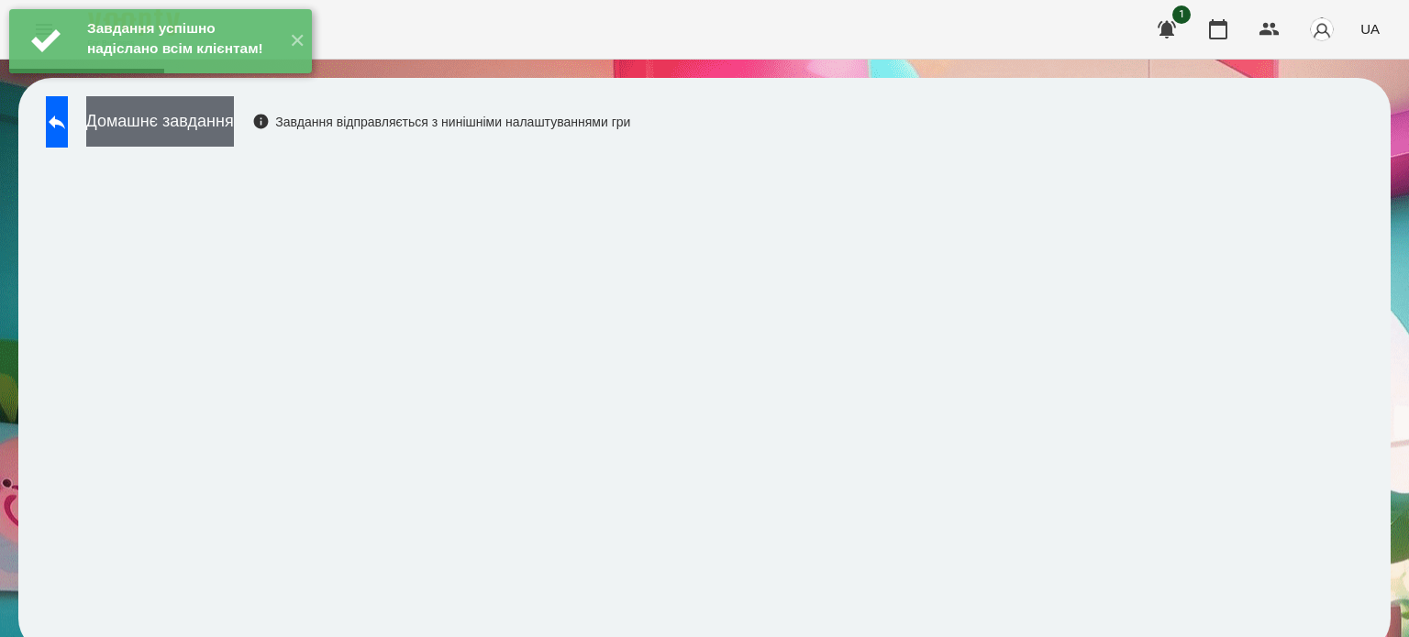
click at [219, 129] on button "Домашнє завдання" at bounding box center [160, 121] width 148 height 50
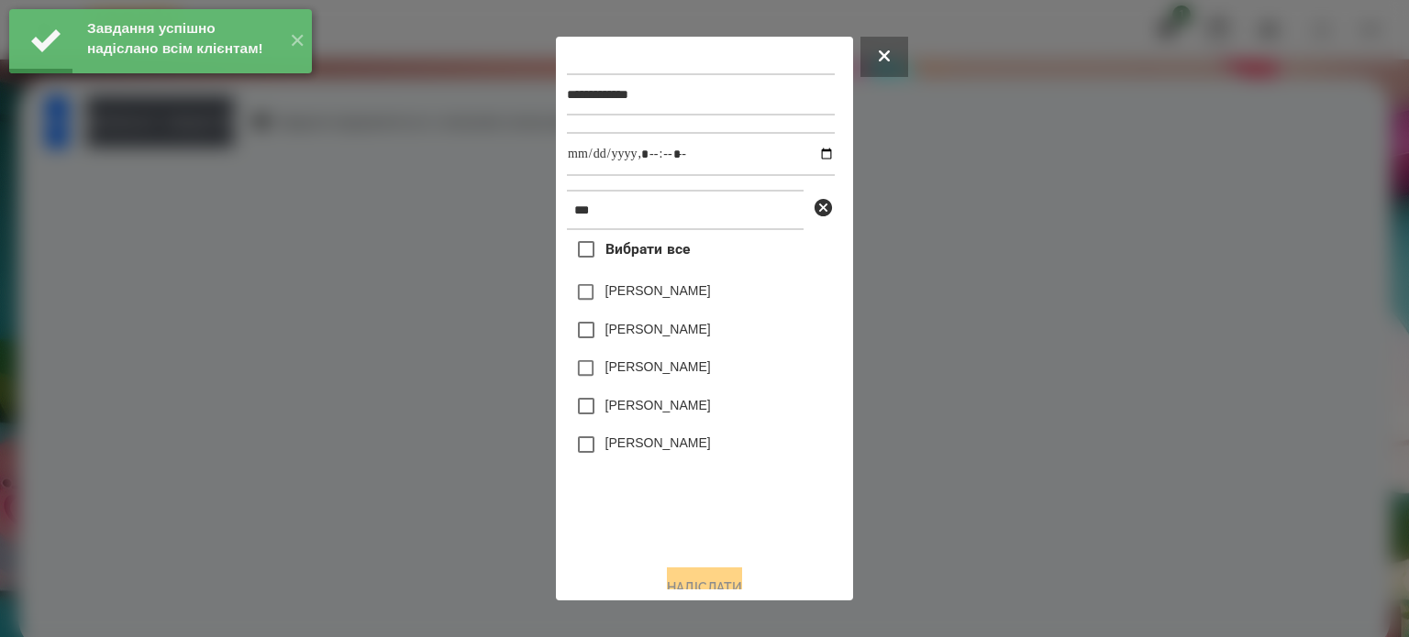
click at [613, 449] on label "[PERSON_NAME]" at bounding box center [657, 443] width 105 height 18
click at [803, 159] on input "datetime-local" at bounding box center [701, 154] width 268 height 44
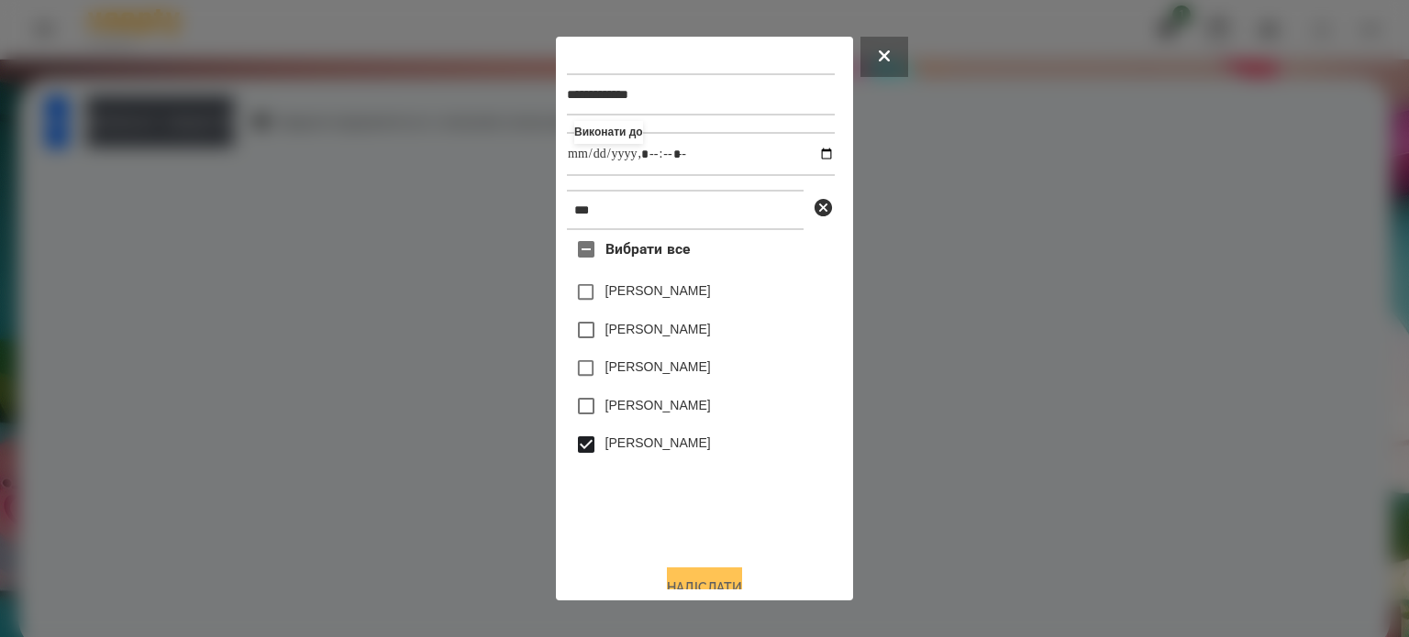
type input "**********"
click at [690, 582] on button "Надіслати" at bounding box center [704, 588] width 75 height 40
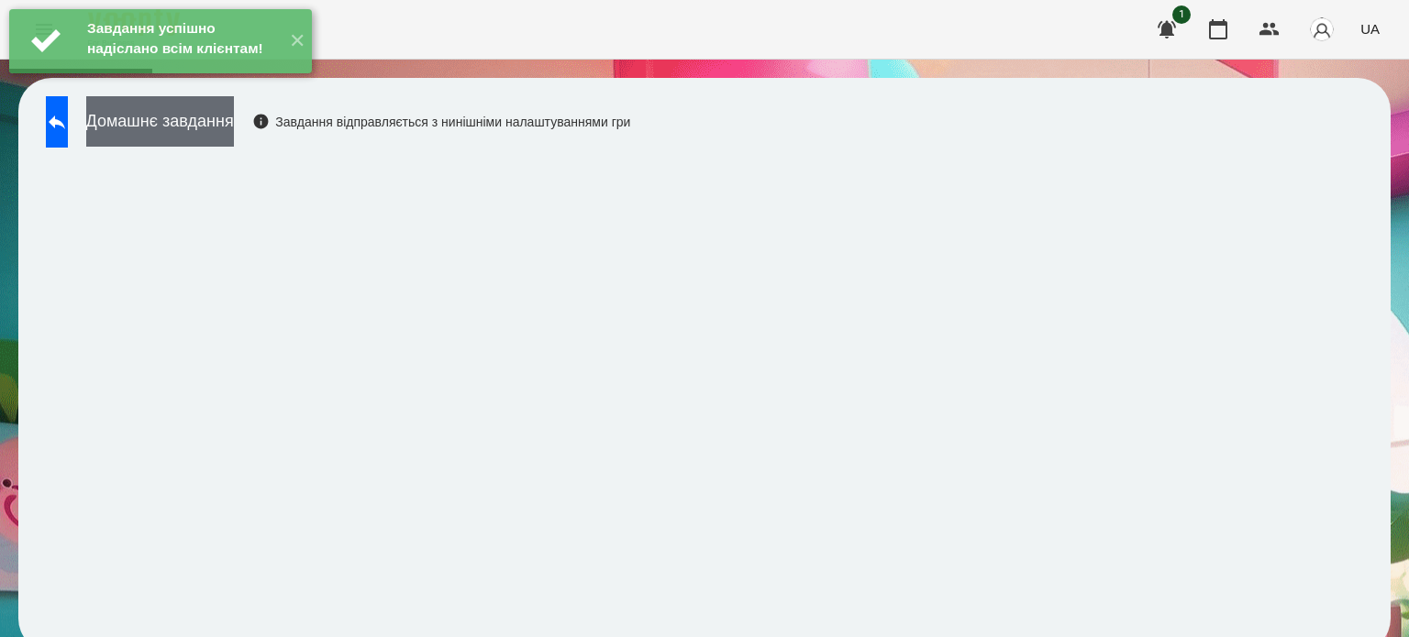
click at [216, 125] on button "Домашнє завдання" at bounding box center [160, 121] width 148 height 50
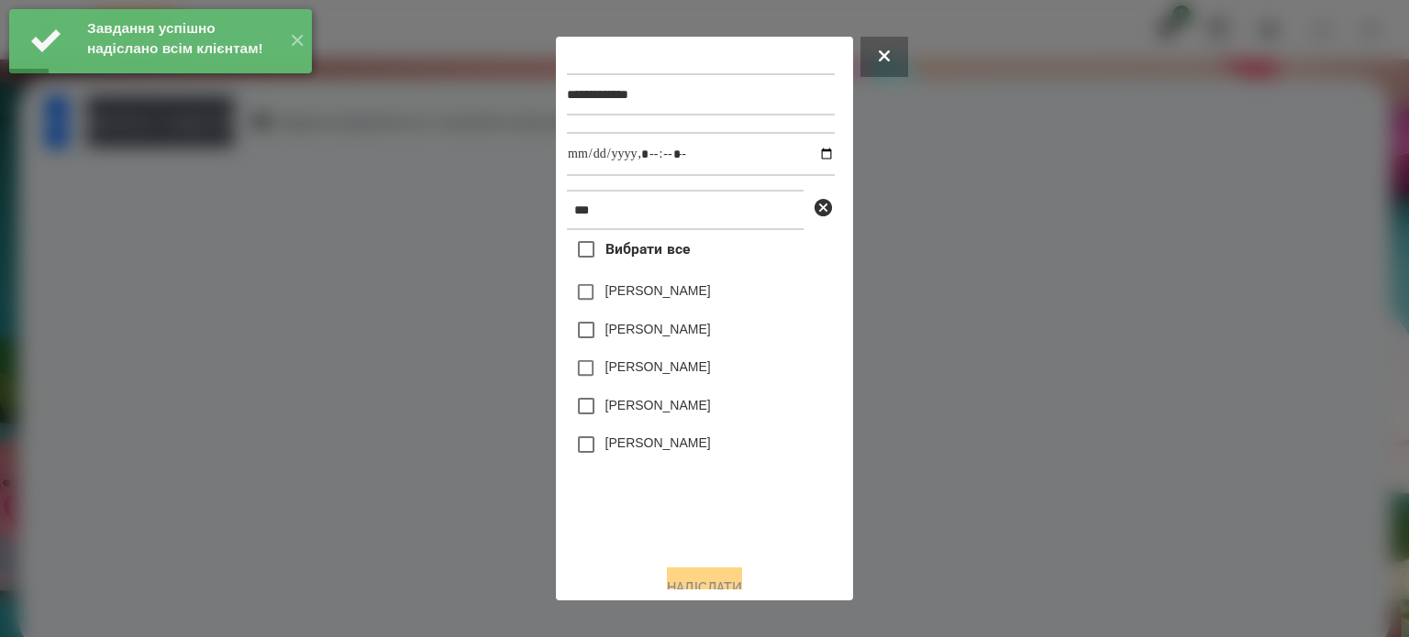
click at [622, 447] on label "[PERSON_NAME]" at bounding box center [657, 443] width 105 height 18
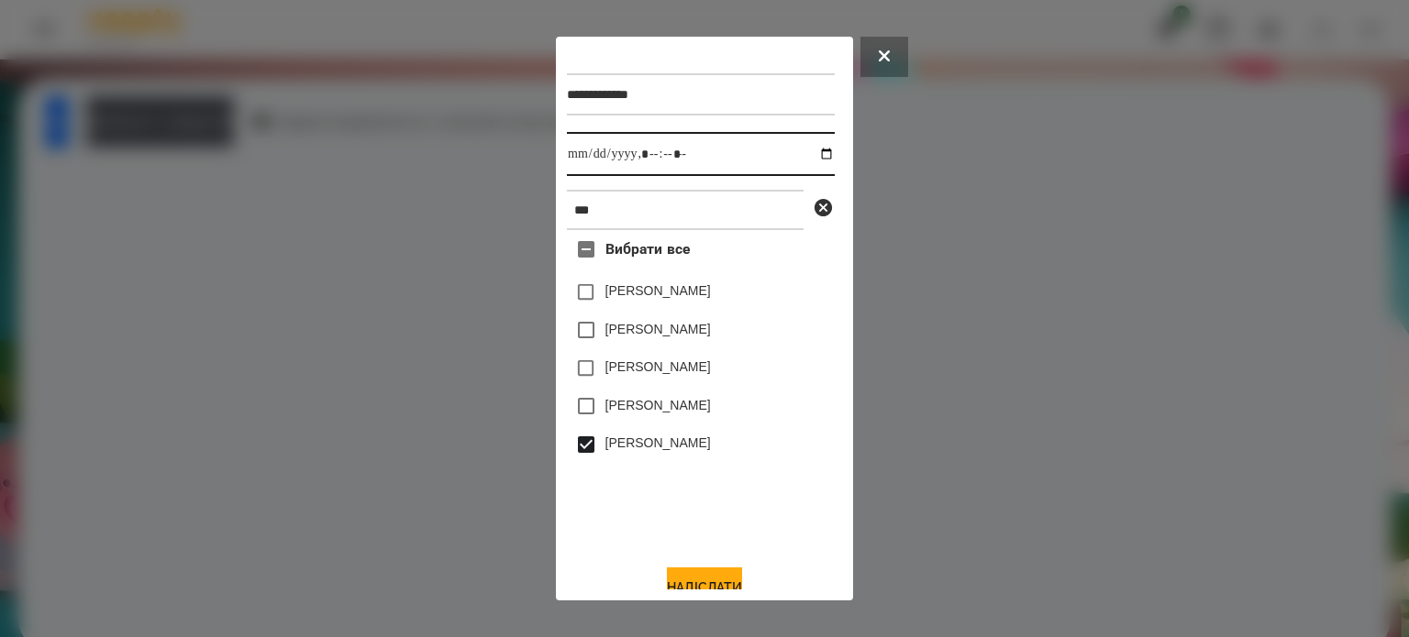
click at [807, 160] on input "datetime-local" at bounding box center [701, 154] width 268 height 44
type input "**********"
click at [702, 582] on button "Надіслати" at bounding box center [704, 588] width 75 height 40
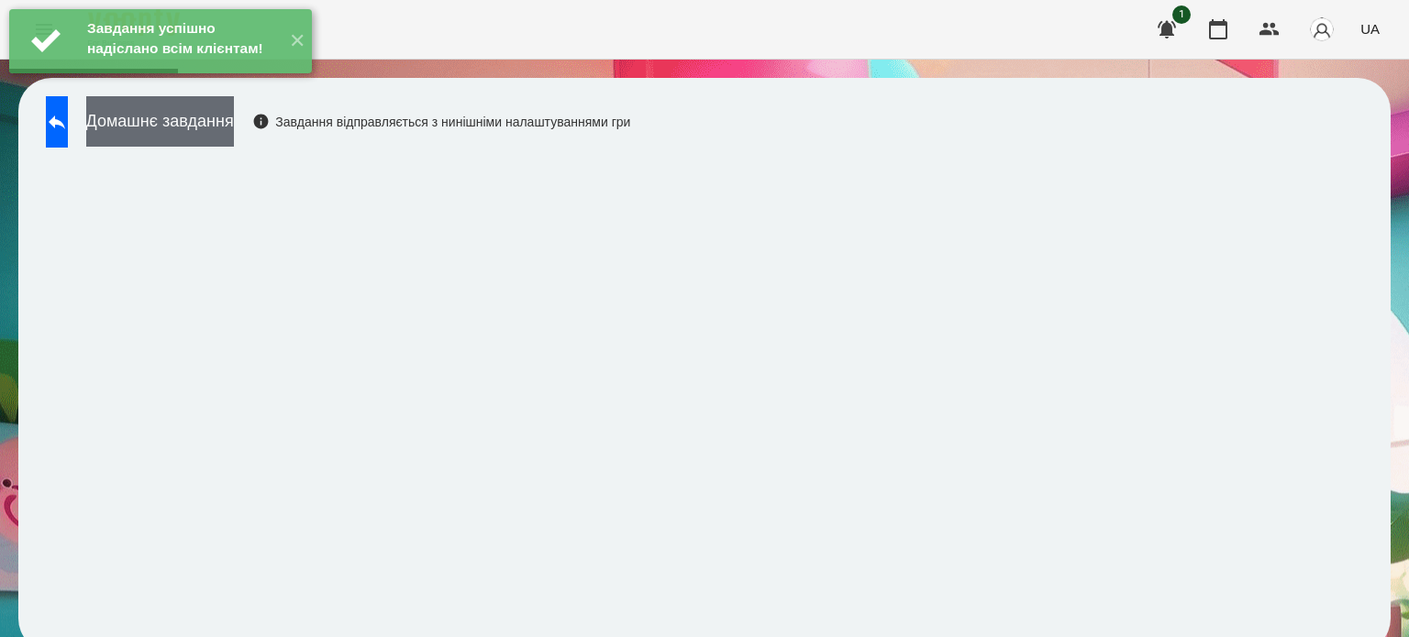
click at [205, 124] on button "Домашнє завдання" at bounding box center [160, 121] width 148 height 50
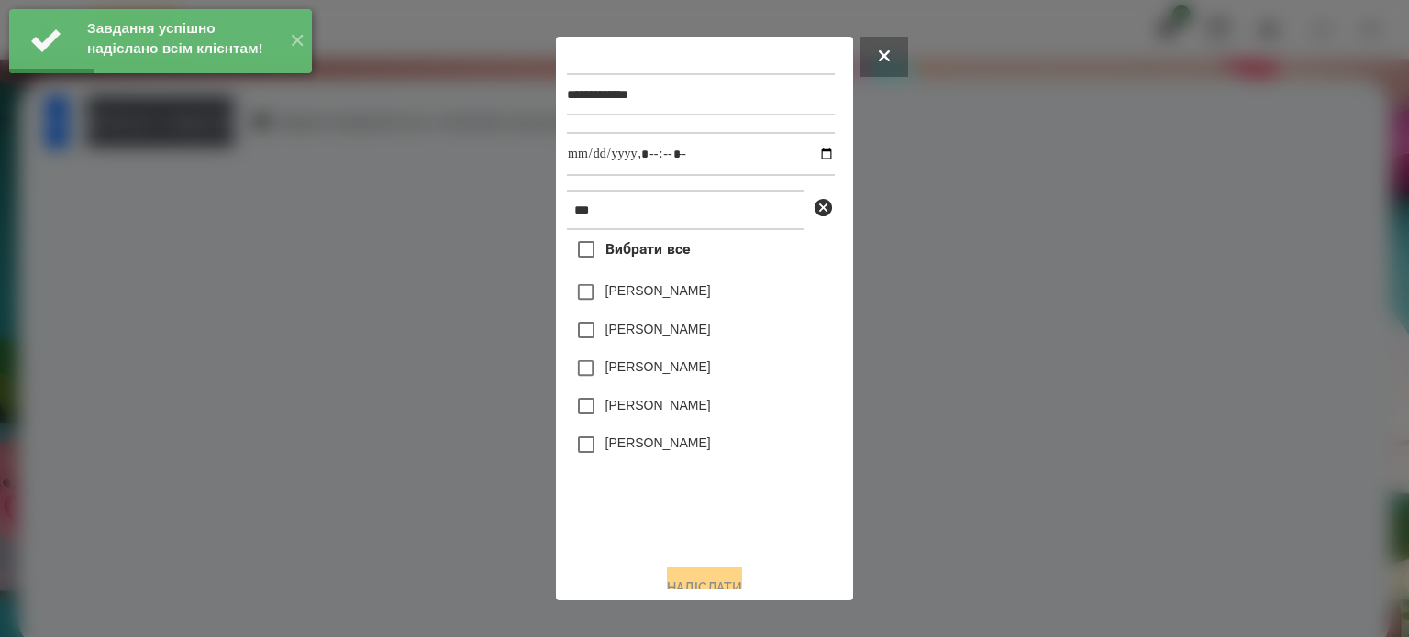
click at [642, 451] on label "[PERSON_NAME]" at bounding box center [657, 443] width 105 height 18
click at [808, 161] on input "datetime-local" at bounding box center [701, 154] width 268 height 44
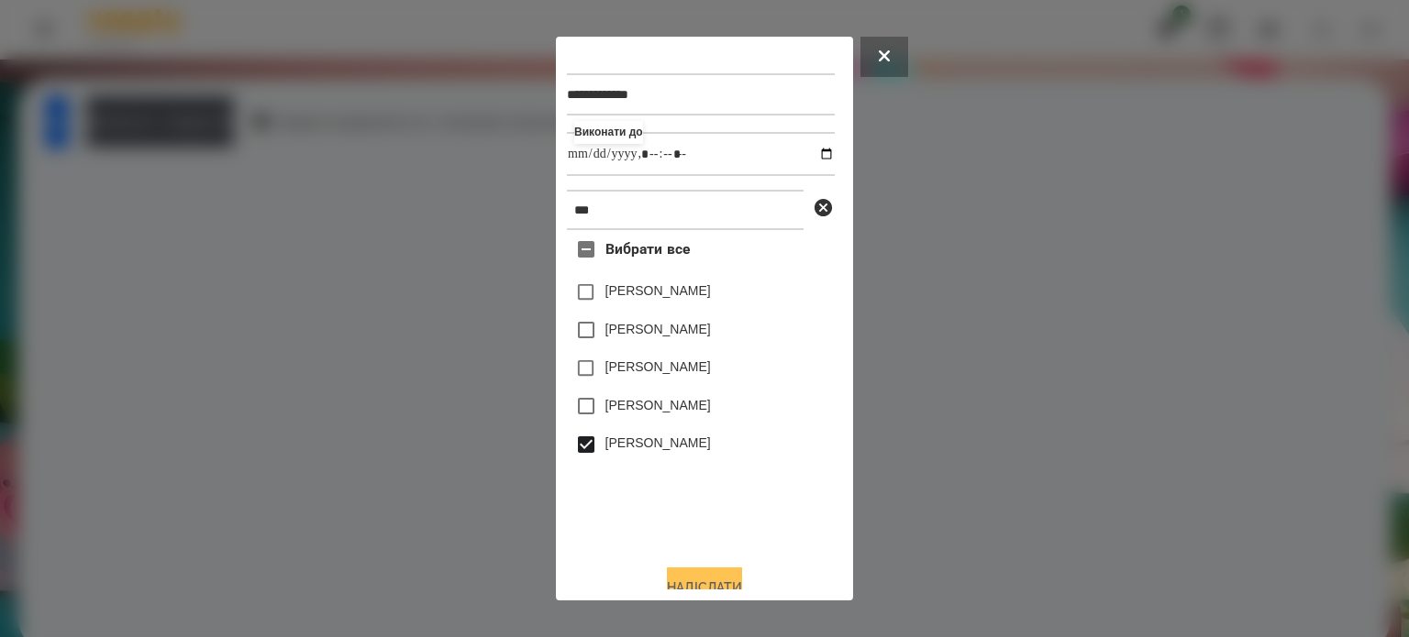
type input "**********"
click at [686, 577] on button "Надіслати" at bounding box center [704, 588] width 75 height 40
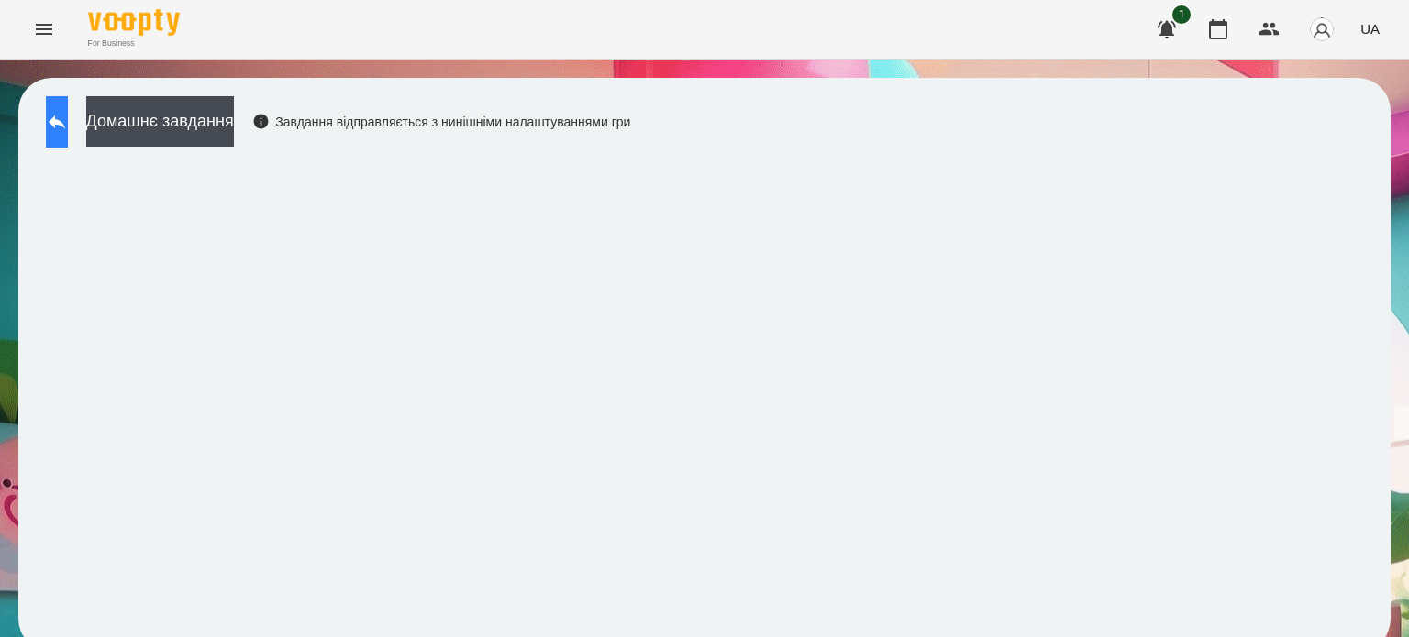
click at [66, 124] on icon at bounding box center [57, 122] width 22 height 22
